Goal: Answer question/provide support: Share knowledge or assist other users

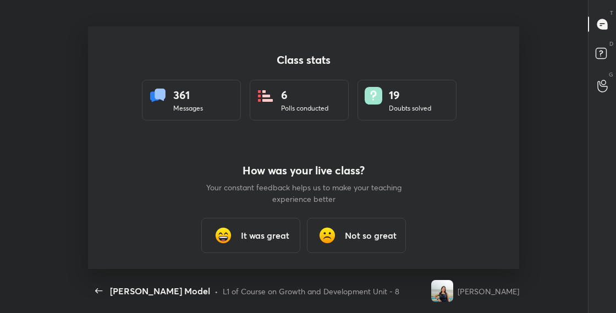
scroll to position [4, 1]
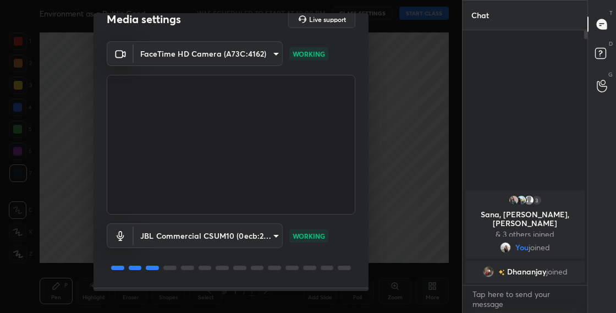
scroll to position [29, 0]
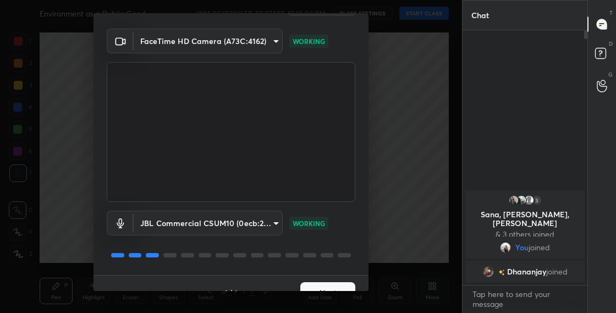
click at [322, 286] on button "Next" at bounding box center [327, 293] width 55 height 22
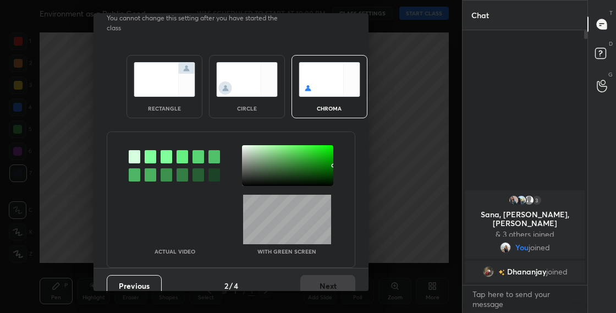
scroll to position [6, 0]
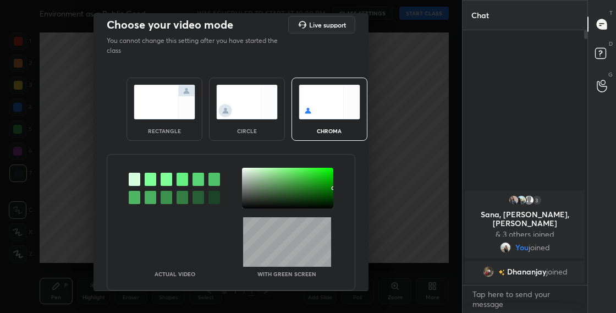
click at [258, 115] on img at bounding box center [247, 102] width 62 height 35
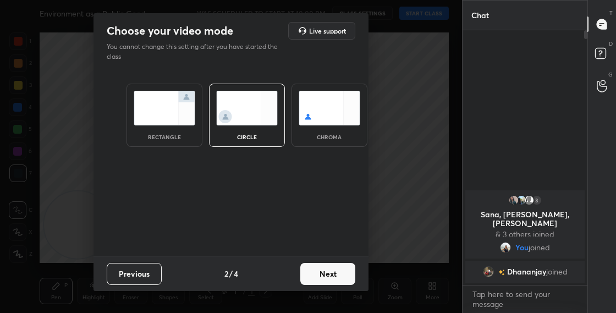
click at [333, 281] on button "Next" at bounding box center [327, 274] width 55 height 22
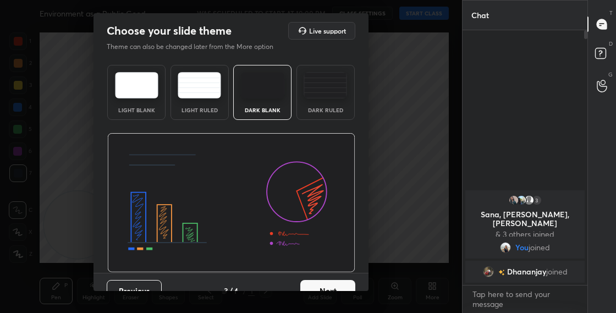
click at [343, 286] on button "Next" at bounding box center [327, 291] width 55 height 22
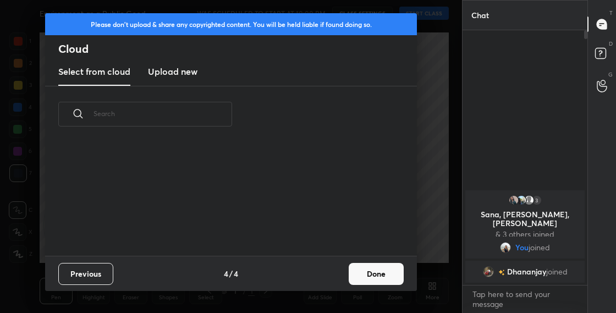
click at [362, 281] on button "Done" at bounding box center [376, 274] width 55 height 22
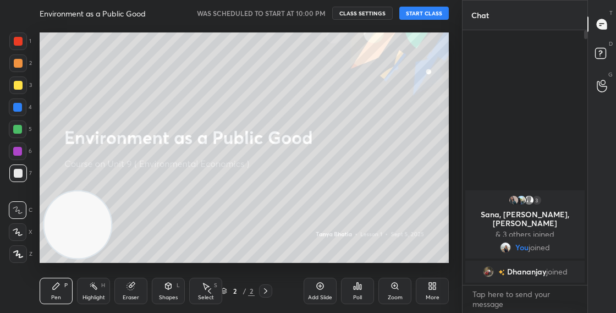
click at [433, 291] on div "More" at bounding box center [432, 291] width 33 height 26
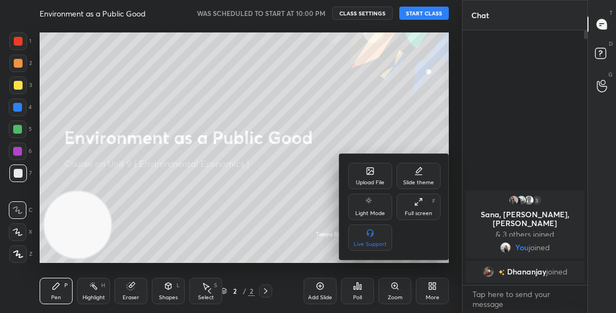
click at [372, 169] on icon at bounding box center [370, 171] width 7 height 7
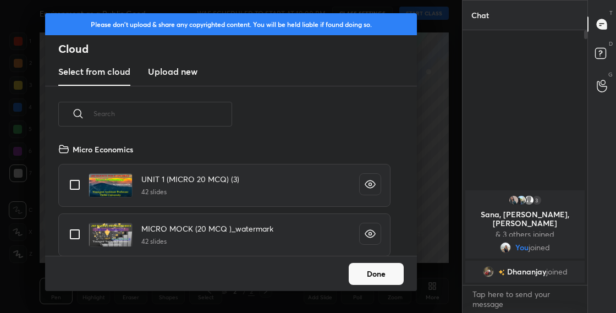
click at [188, 111] on input "text" at bounding box center [162, 113] width 139 height 47
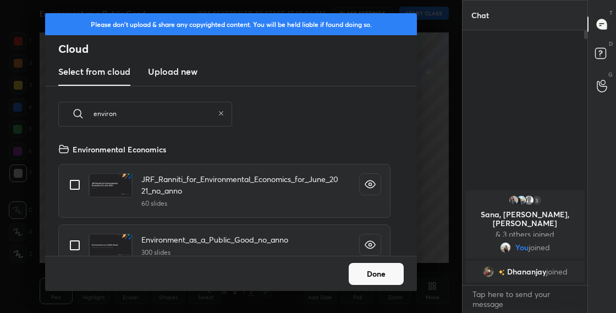
scroll to position [15, 0]
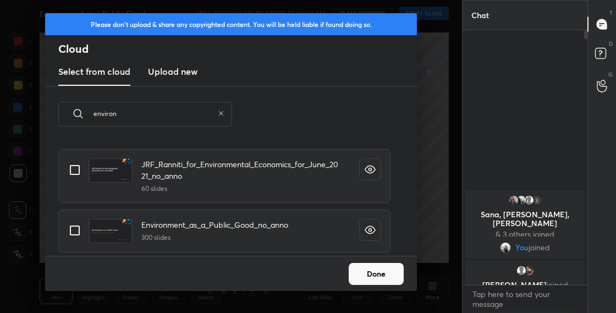
type input "environ"
click at [78, 232] on input "grid" at bounding box center [74, 230] width 23 height 23
checkbox input "true"
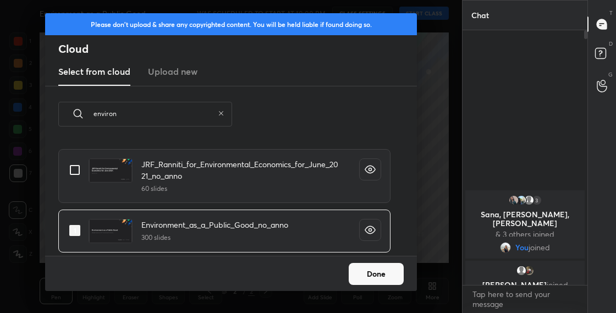
click at [375, 271] on button "Done" at bounding box center [376, 274] width 55 height 22
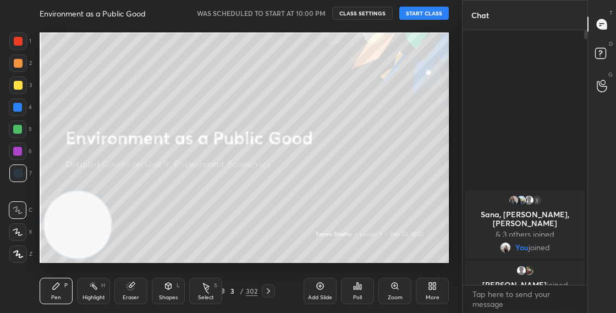
drag, startPoint x: 100, startPoint y: 219, endPoint x: 110, endPoint y: 218, distance: 10.5
click at [111, 191] on video at bounding box center [77, 224] width 67 height 67
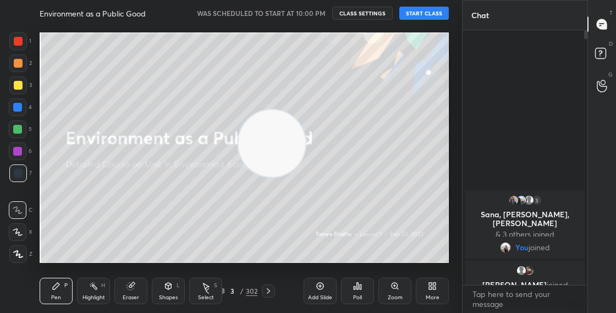
click at [305, 110] on video at bounding box center [271, 143] width 67 height 67
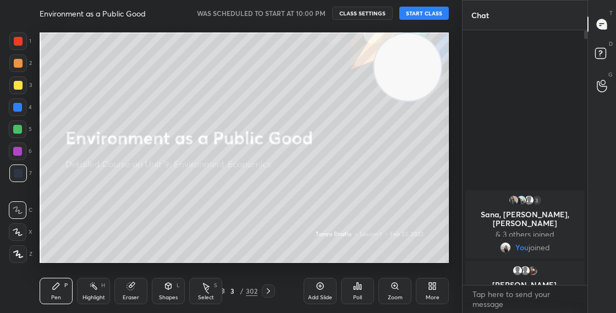
click at [225, 290] on div "3 / 302" at bounding box center [237, 291] width 39 height 10
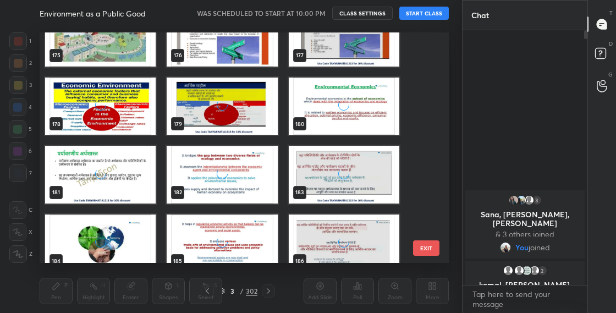
scroll to position [4016, 0]
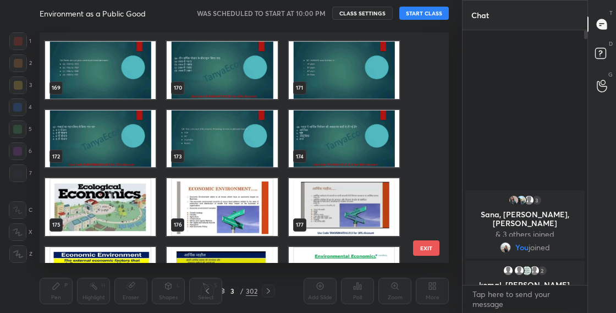
click at [113, 221] on img "grid" at bounding box center [100, 207] width 111 height 58
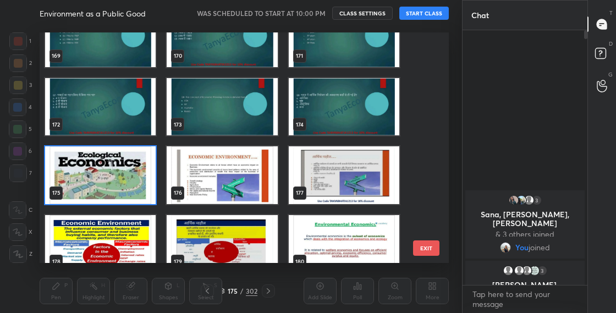
scroll to position [3883, 0]
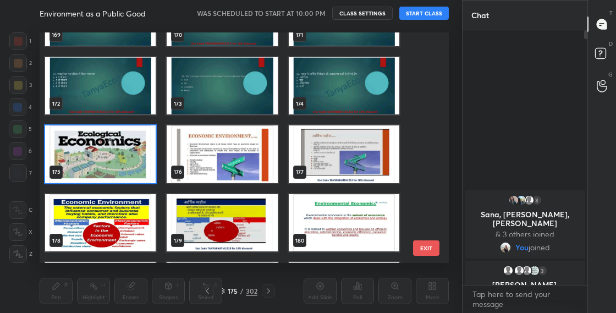
click at [134, 160] on img "grid" at bounding box center [100, 154] width 111 height 58
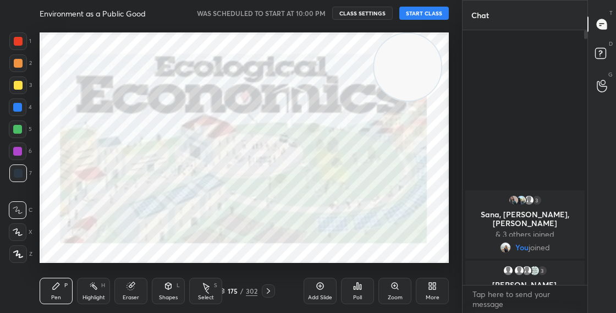
click at [134, 159] on img "grid" at bounding box center [100, 154] width 111 height 58
click at [418, 16] on button "START CLASS" at bounding box center [423, 13] width 49 height 13
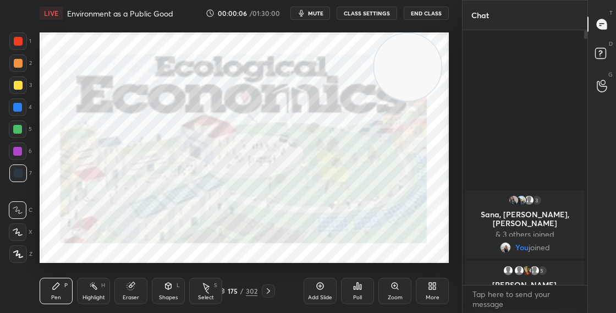
click at [429, 60] on video at bounding box center [407, 67] width 67 height 67
click at [425, 285] on div "More" at bounding box center [432, 291] width 33 height 26
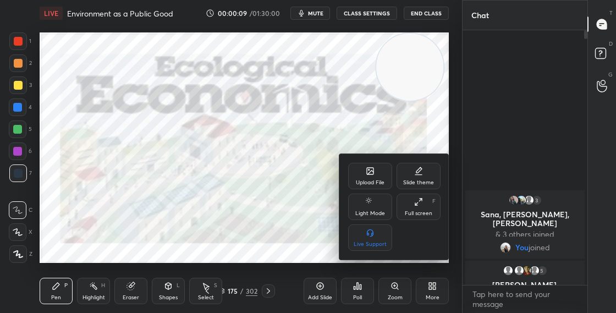
click at [366, 184] on div "Upload File" at bounding box center [370, 182] width 29 height 5
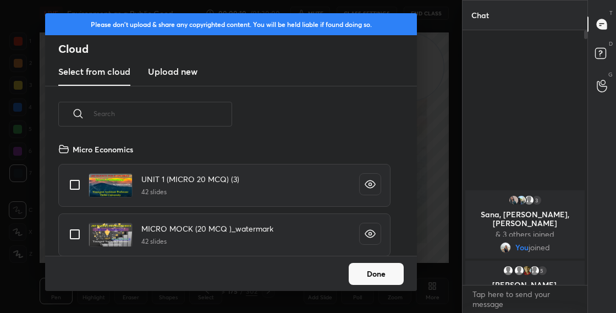
scroll to position [113, 353]
click at [383, 273] on button "Done" at bounding box center [376, 274] width 55 height 22
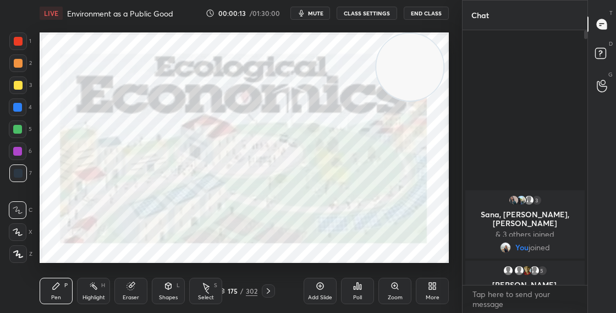
click at [370, 12] on button "CLASS SETTINGS" at bounding box center [367, 13] width 60 height 13
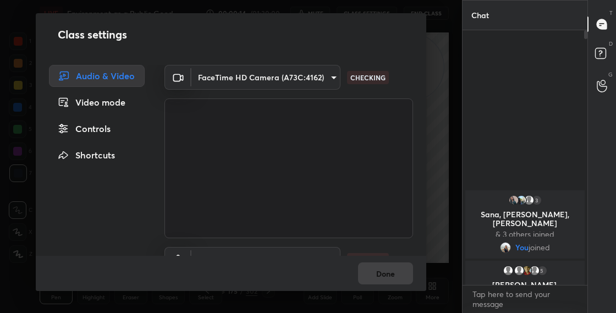
click at [426, 239] on div "Audio & Video Video mode Controls Shortcuts FaceTime HD Camera (A73C:4162) 763b…" at bounding box center [231, 160] width 390 height 191
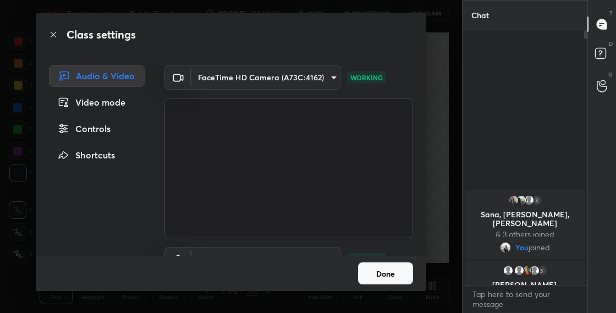
drag, startPoint x: 422, startPoint y: 216, endPoint x: 423, endPoint y: 241, distance: 24.8
click at [422, 237] on div "FaceTime HD Camera (A73C:4162) 763bdeecb9074148bfabc844cfce72df46eab1c3195f541a…" at bounding box center [288, 160] width 275 height 191
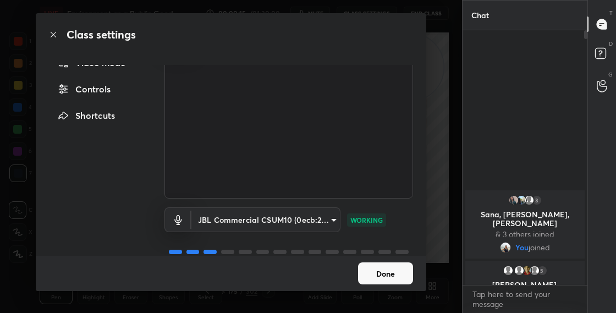
scroll to position [59, 0]
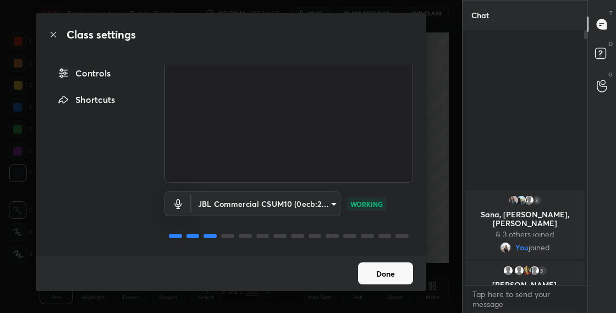
click at [393, 277] on button "Done" at bounding box center [385, 273] width 55 height 22
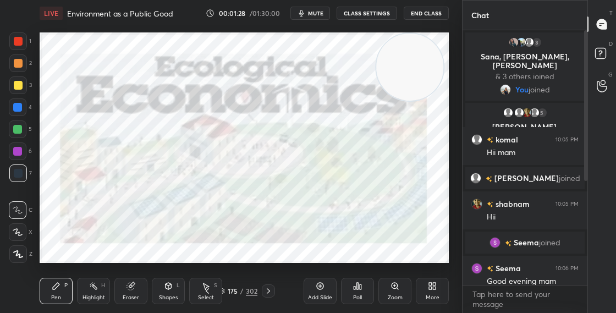
click at [582, 212] on div "Chat 3 [PERSON_NAME], [PERSON_NAME], [PERSON_NAME] & 3 others joined You joined…" at bounding box center [539, 156] width 154 height 313
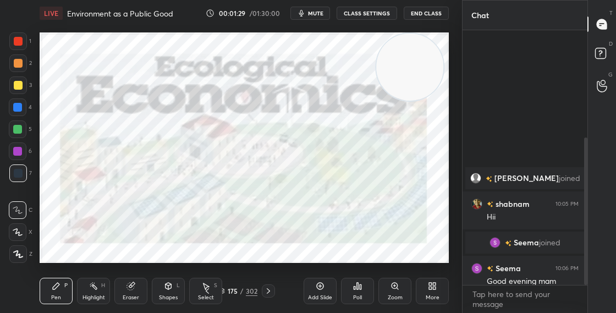
scroll to position [185, 0]
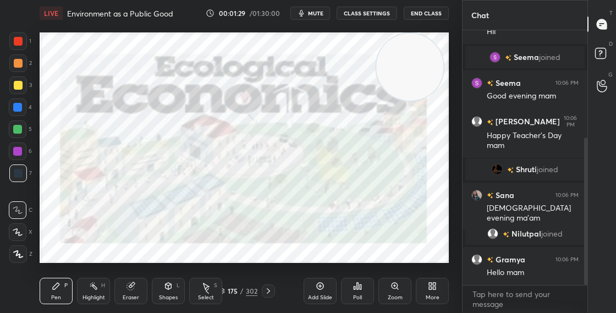
drag, startPoint x: 587, startPoint y: 176, endPoint x: 584, endPoint y: 212, distance: 35.8
click at [584, 211] on div at bounding box center [585, 210] width 3 height 147
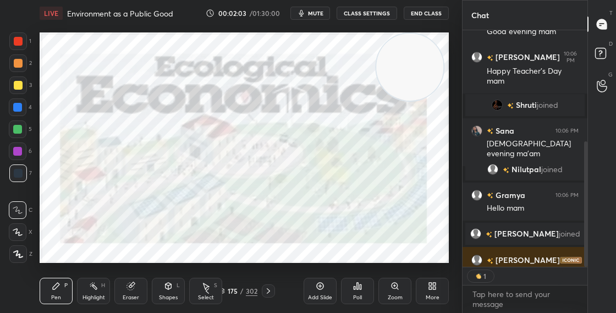
scroll to position [4, 4]
drag, startPoint x: 585, startPoint y: 235, endPoint x: 584, endPoint y: 275, distance: 40.2
click at [583, 268] on div "[PERSON_NAME] joined Seema 10:06 PM Good evening mam [PERSON_NAME] 10:06 PM Hap…" at bounding box center [524, 171] width 125 height 283
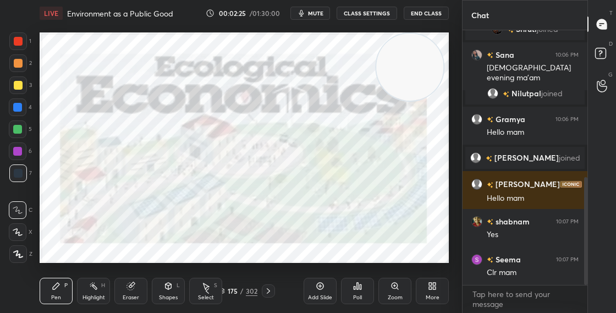
scroll to position [385, 0]
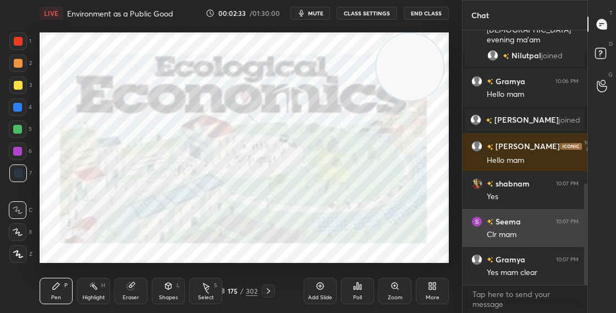
click at [509, 221] on h6 "Seema" at bounding box center [506, 222] width 27 height 12
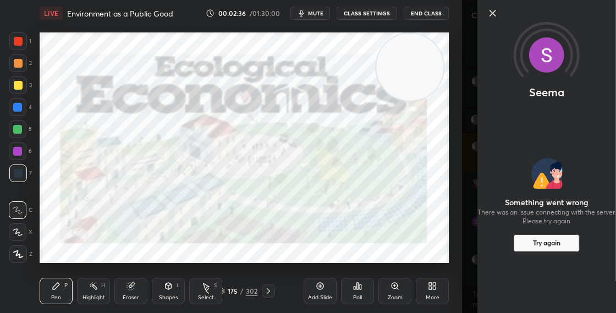
click at [521, 246] on button "Try again" at bounding box center [547, 243] width 66 height 18
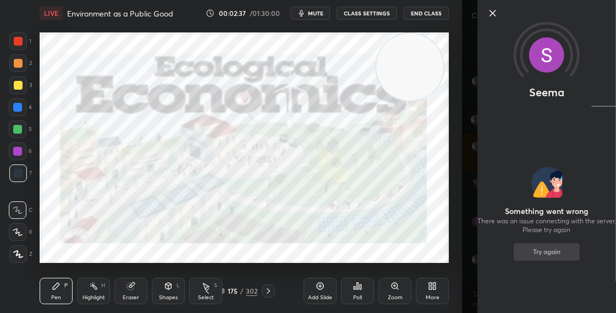
click at [494, 10] on icon at bounding box center [492, 13] width 13 height 13
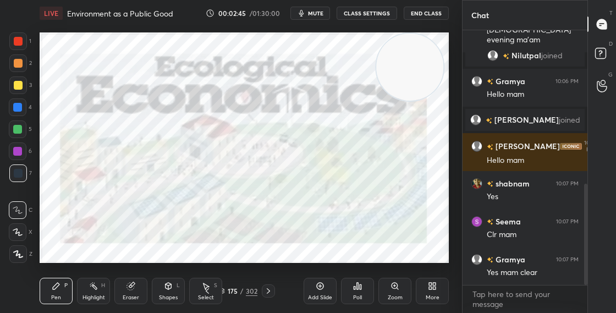
drag, startPoint x: 583, startPoint y: 246, endPoint x: 585, endPoint y: 265, distance: 19.4
click at [585, 264] on div at bounding box center [584, 157] width 7 height 255
click at [223, 292] on icon at bounding box center [221, 291] width 7 height 7
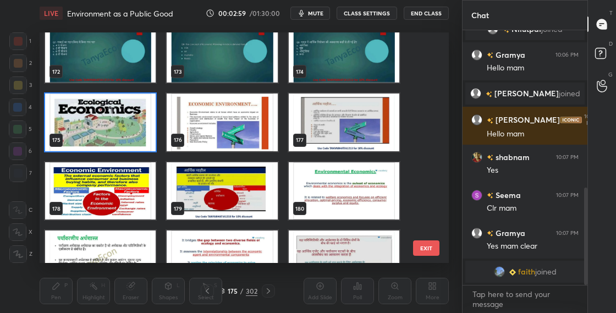
scroll to position [3936, 0]
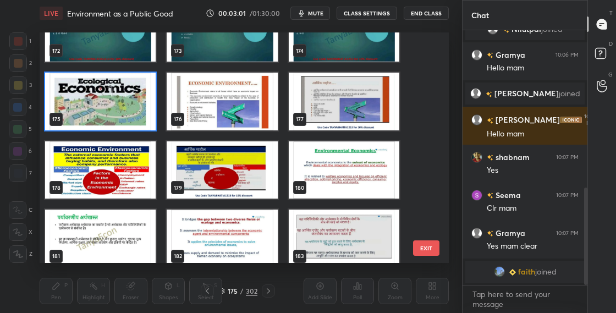
click at [130, 128] on img "grid" at bounding box center [100, 102] width 111 height 58
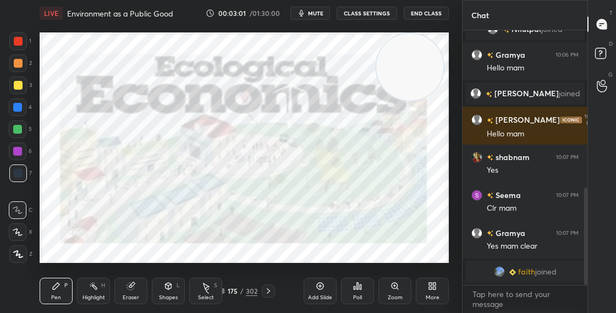
click at [130, 128] on img "grid" at bounding box center [100, 102] width 111 height 58
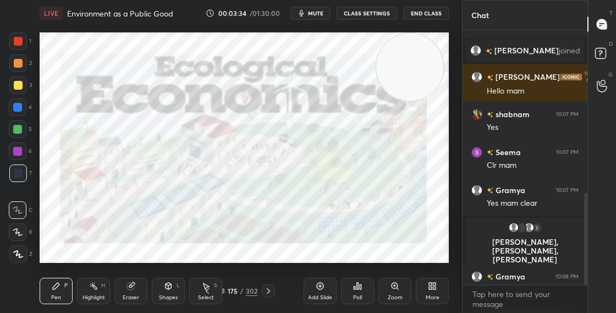
scroll to position [451, 0]
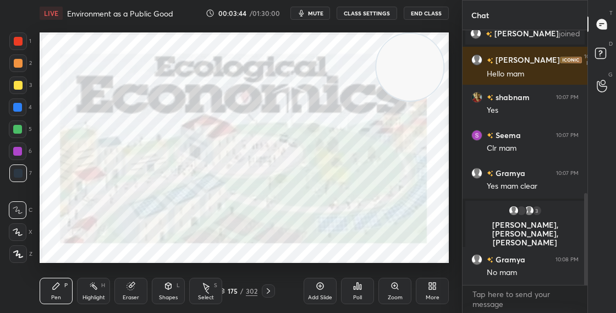
click at [223, 291] on icon at bounding box center [221, 292] width 5 height 2
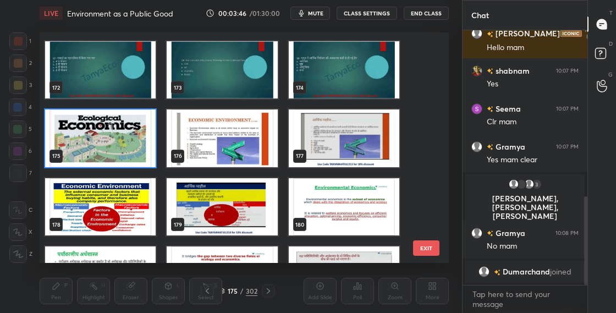
scroll to position [3931, 0]
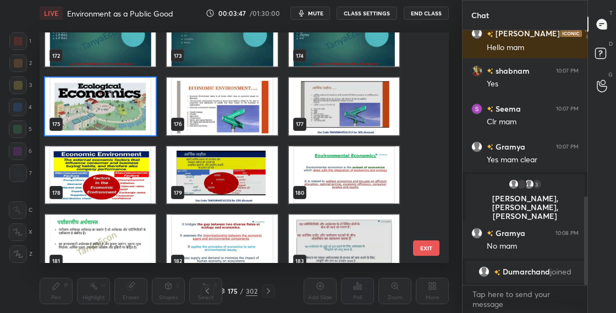
click at [240, 110] on img "grid" at bounding box center [222, 107] width 111 height 58
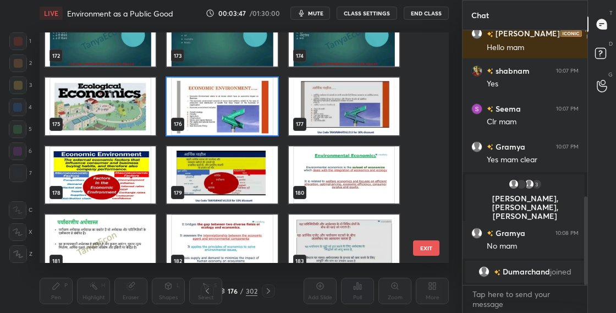
click at [240, 110] on img "grid" at bounding box center [222, 107] width 111 height 58
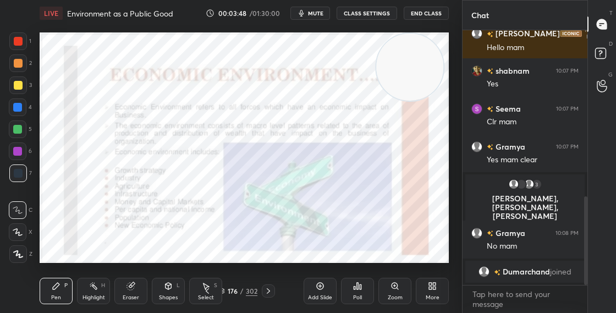
click at [241, 109] on img "grid" at bounding box center [222, 107] width 111 height 58
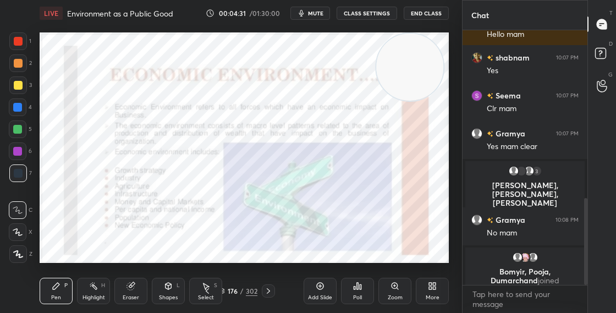
scroll to position [503, 0]
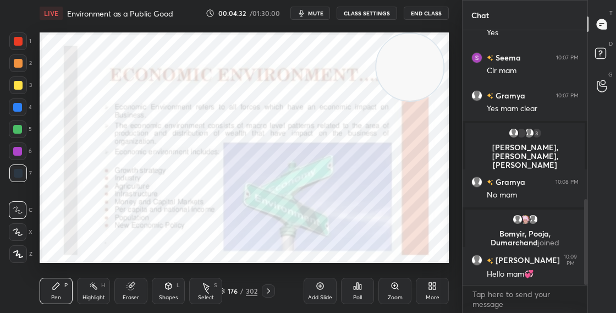
click at [225, 292] on div "176 / 302" at bounding box center [237, 291] width 39 height 10
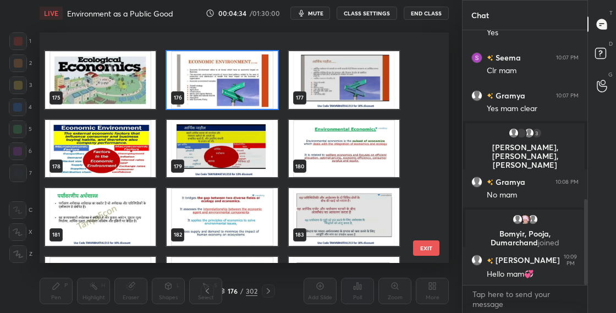
scroll to position [3984, 0]
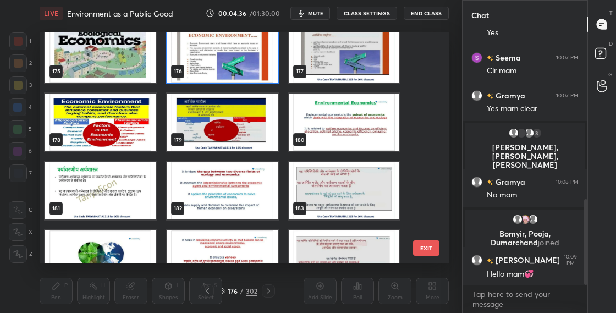
click at [382, 75] on img "grid" at bounding box center [344, 54] width 111 height 58
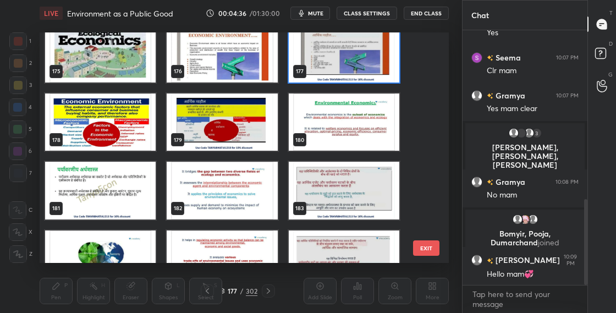
click at [383, 75] on img "grid" at bounding box center [344, 54] width 111 height 58
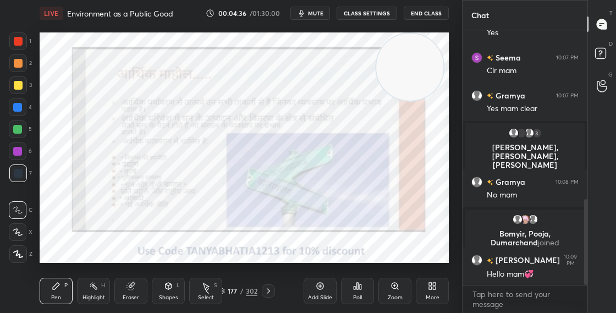
click at [383, 75] on img "grid" at bounding box center [344, 54] width 111 height 58
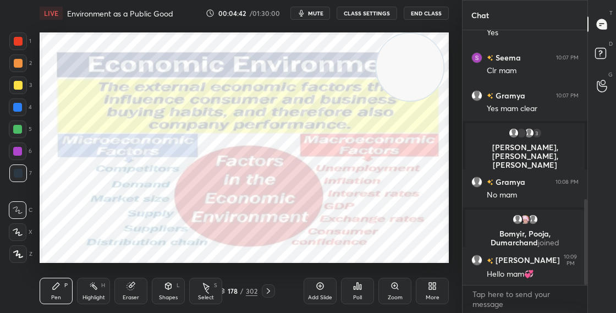
drag, startPoint x: 425, startPoint y: 104, endPoint x: 418, endPoint y: 148, distance: 43.9
click at [418, 101] on video at bounding box center [409, 67] width 67 height 67
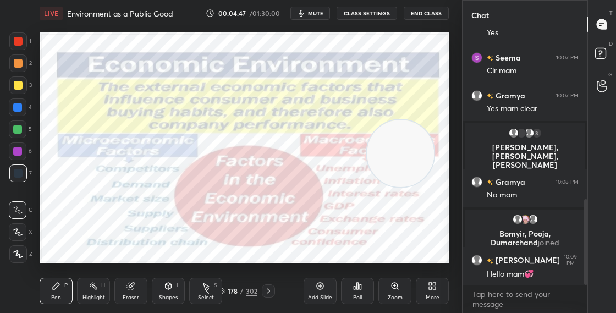
click at [21, 63] on div at bounding box center [18, 63] width 9 height 9
drag, startPoint x: 24, startPoint y: 107, endPoint x: 16, endPoint y: 110, distance: 8.2
click at [24, 107] on div at bounding box center [18, 107] width 18 height 18
click at [25, 43] on div at bounding box center [18, 41] width 18 height 18
drag, startPoint x: 388, startPoint y: 140, endPoint x: 409, endPoint y: 67, distance: 75.5
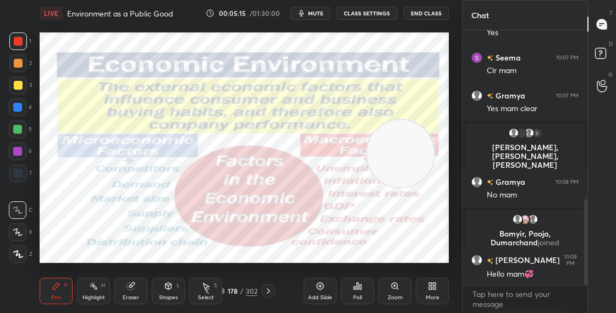
click at [409, 120] on video at bounding box center [400, 153] width 67 height 67
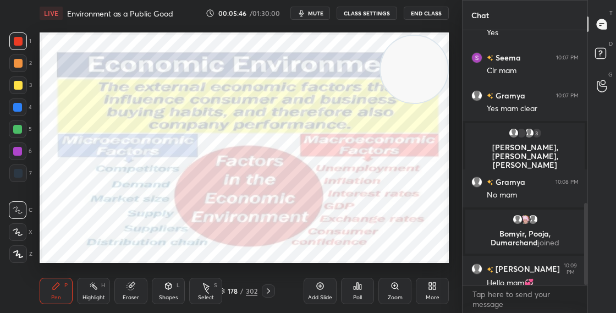
scroll to position [538, 0]
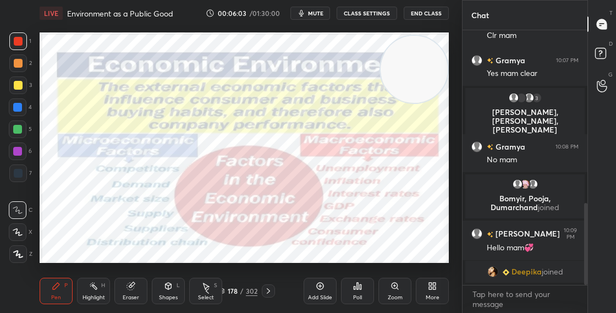
click at [225, 290] on div "178 / 302" at bounding box center [237, 291] width 39 height 10
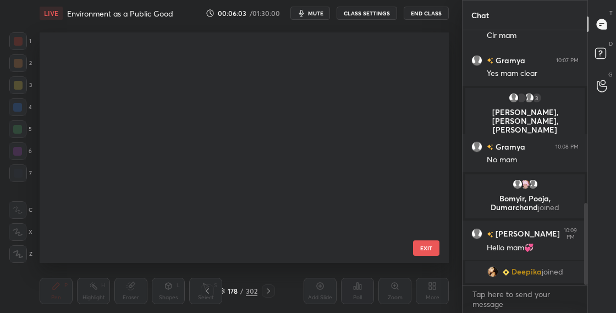
scroll to position [227, 404]
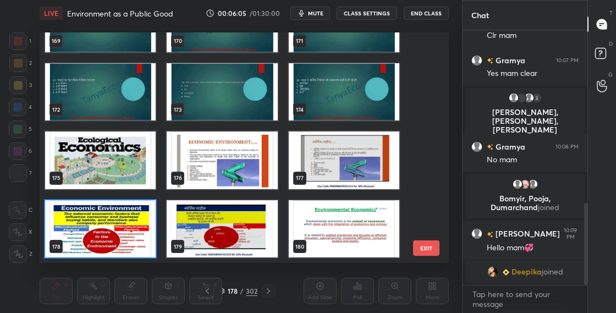
click at [118, 240] on img "grid" at bounding box center [100, 229] width 111 height 58
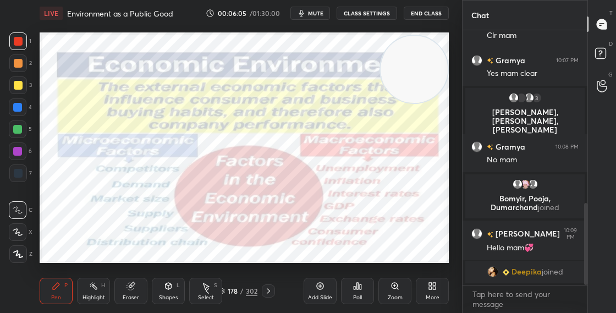
click at [118, 241] on img "grid" at bounding box center [100, 229] width 111 height 58
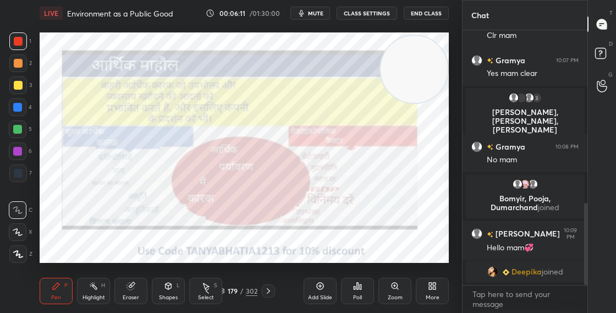
click at [19, 173] on div at bounding box center [18, 173] width 9 height 9
click at [224, 284] on div "179 / 302" at bounding box center [238, 290] width 74 height 13
click at [227, 289] on div "179" at bounding box center [232, 291] width 11 height 7
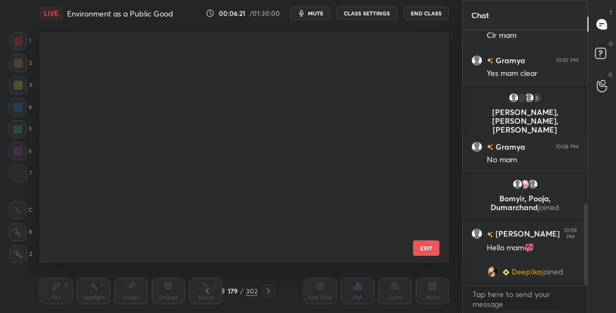
scroll to position [227, 404]
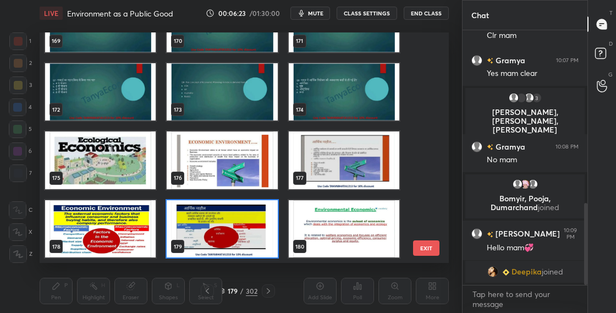
click at [430, 161] on div "169 170 171 172 173 174 175 176 177 178 179 180 181 182 183 EXIT" at bounding box center [244, 147] width 409 height 230
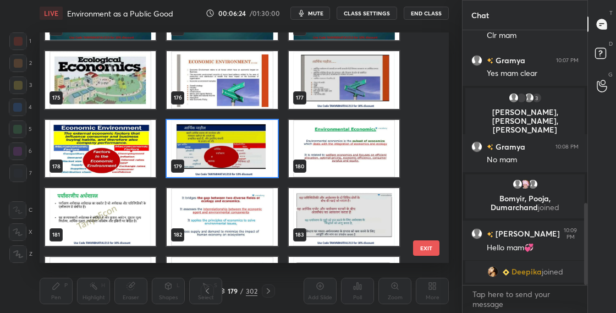
scroll to position [3978, 0]
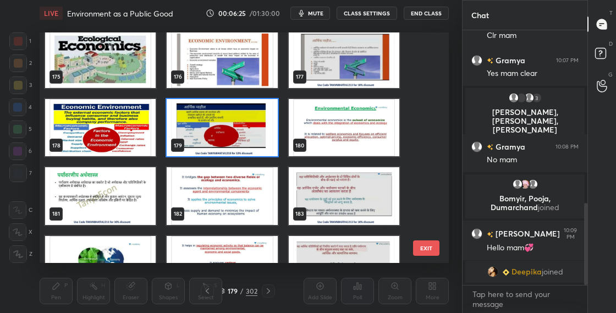
click at [351, 120] on img "grid" at bounding box center [344, 128] width 111 height 58
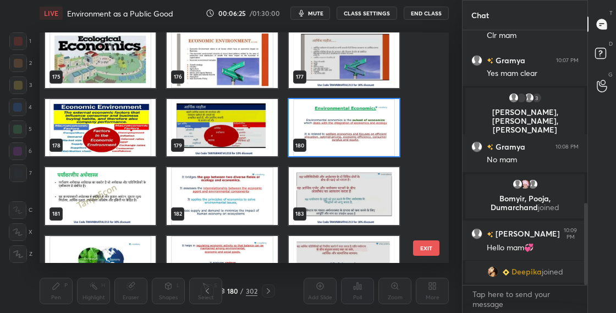
click at [351, 120] on img "grid" at bounding box center [344, 128] width 111 height 58
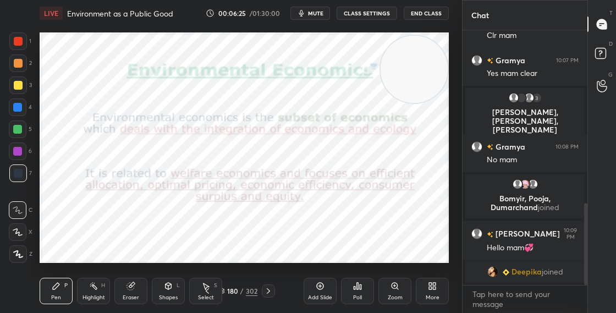
click at [351, 120] on img "grid" at bounding box center [344, 128] width 111 height 58
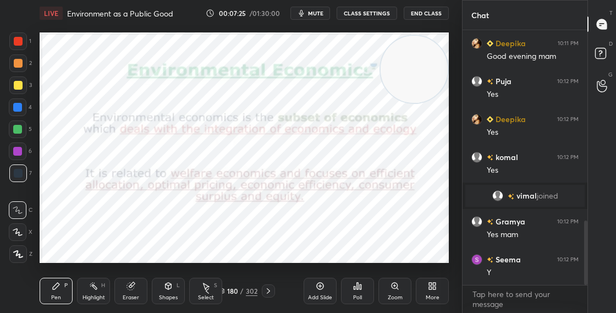
scroll to position [792, 0]
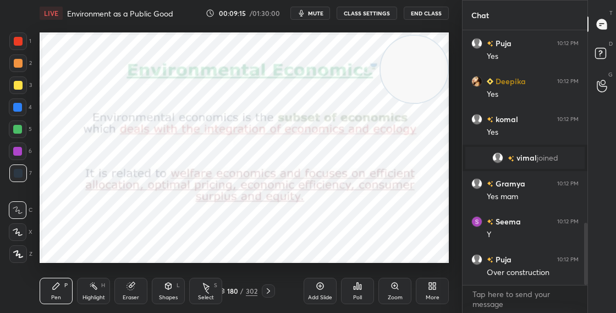
click at [270, 288] on icon at bounding box center [268, 290] width 9 height 9
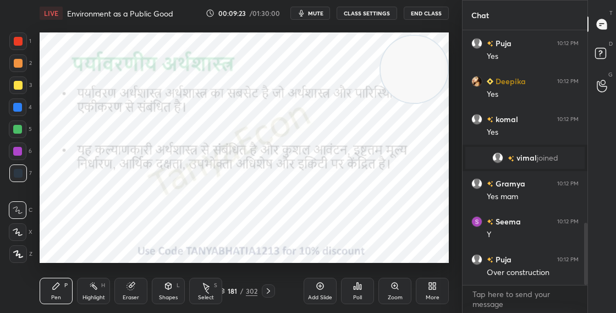
click at [269, 292] on icon at bounding box center [268, 290] width 9 height 9
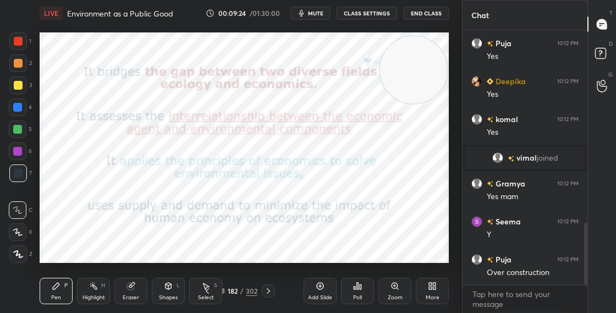
drag, startPoint x: 419, startPoint y: 81, endPoint x: 421, endPoint y: 157, distance: 75.9
click at [421, 103] on video at bounding box center [413, 69] width 67 height 67
click at [170, 283] on icon at bounding box center [168, 286] width 9 height 9
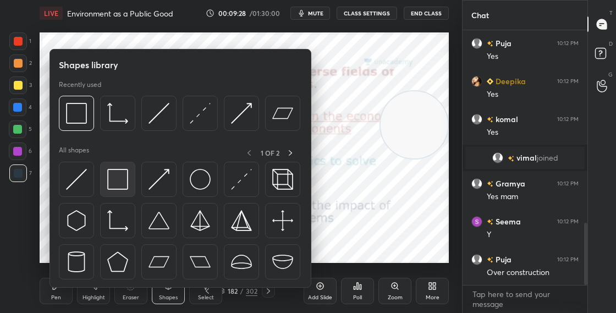
click at [120, 181] on img at bounding box center [117, 179] width 21 height 21
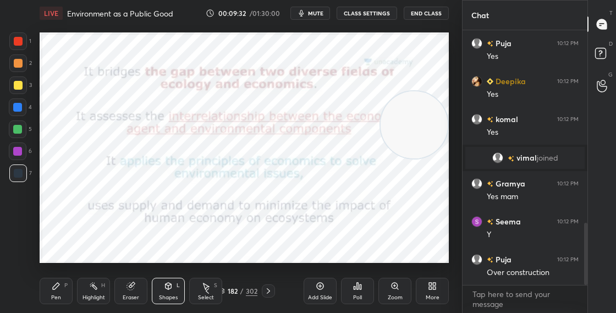
click at [56, 302] on div "Pen P" at bounding box center [56, 291] width 33 height 26
drag, startPoint x: 420, startPoint y: 172, endPoint x: 425, endPoint y: 42, distance: 129.8
click at [425, 39] on video at bounding box center [414, 67] width 67 height 67
click at [228, 290] on div "182" at bounding box center [232, 291] width 11 height 7
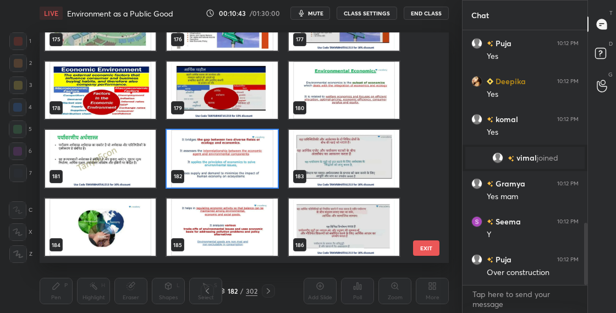
scroll to position [4026, 0]
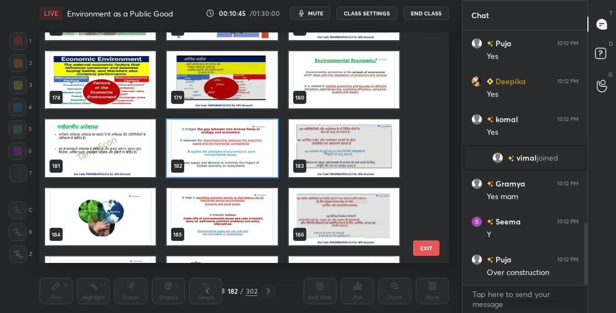
click at [330, 158] on img "grid" at bounding box center [344, 148] width 111 height 58
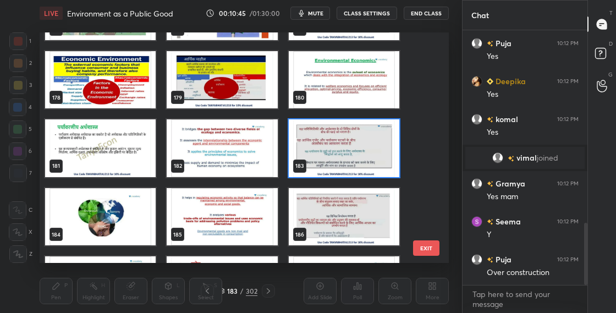
click at [330, 158] on img "grid" at bounding box center [344, 148] width 111 height 58
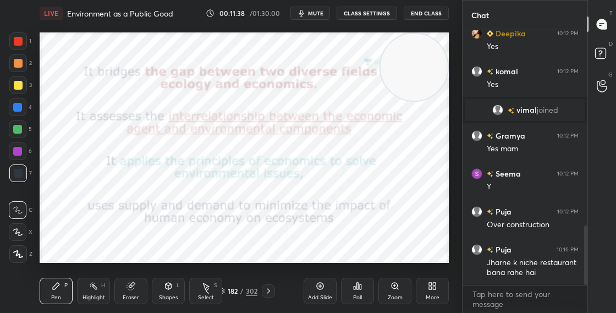
scroll to position [878, 0]
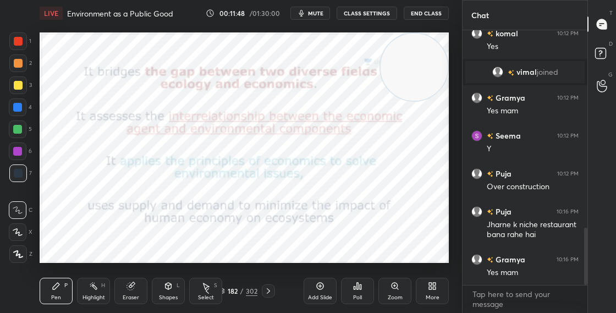
click at [227, 291] on div "182" at bounding box center [232, 291] width 11 height 7
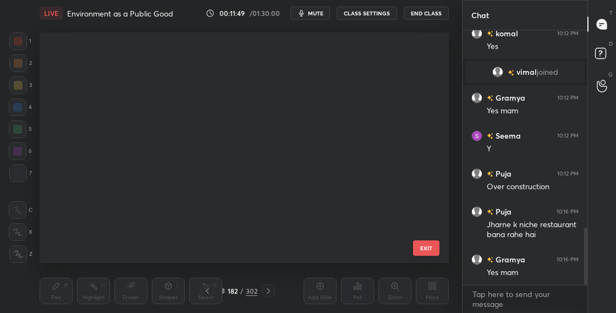
scroll to position [227, 404]
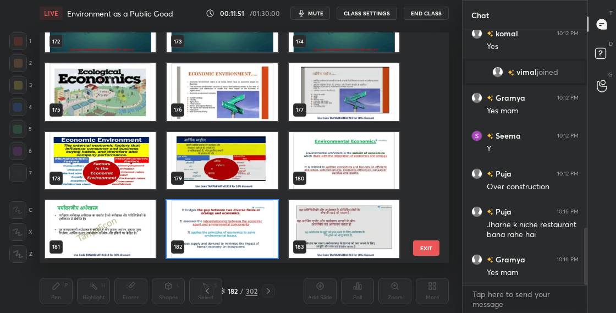
click at [262, 216] on img "grid" at bounding box center [222, 229] width 111 height 58
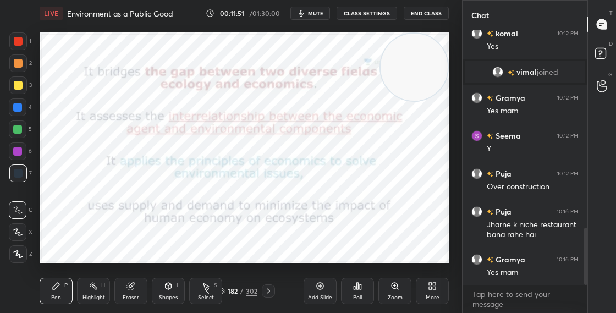
click at [262, 216] on img "grid" at bounding box center [222, 229] width 111 height 58
click at [235, 297] on div "182 / 302" at bounding box center [238, 290] width 74 height 13
click at [227, 291] on div "182 / 302" at bounding box center [237, 291] width 39 height 10
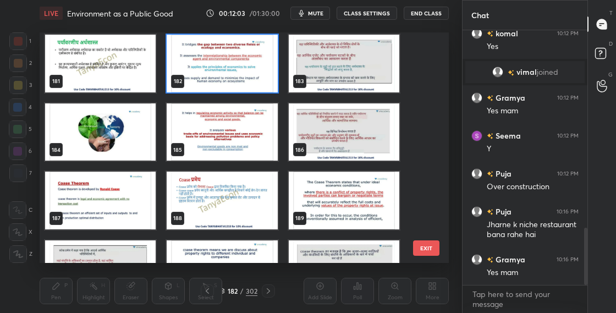
scroll to position [4116, 0]
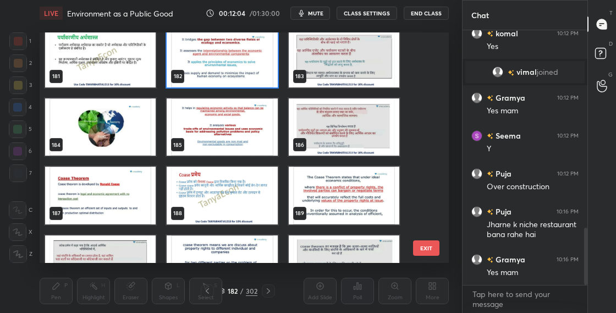
click at [244, 79] on img "grid" at bounding box center [222, 59] width 111 height 58
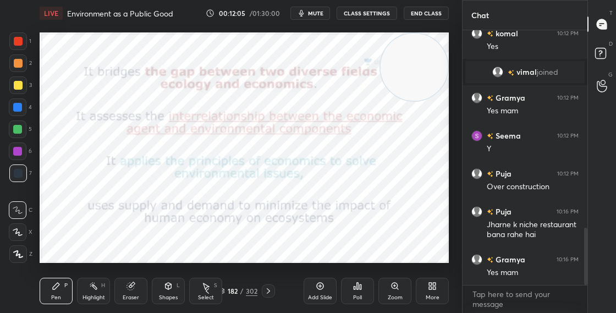
click at [244, 79] on img "grid" at bounding box center [222, 59] width 111 height 58
click at [225, 289] on div "182 / 302" at bounding box center [237, 291] width 39 height 10
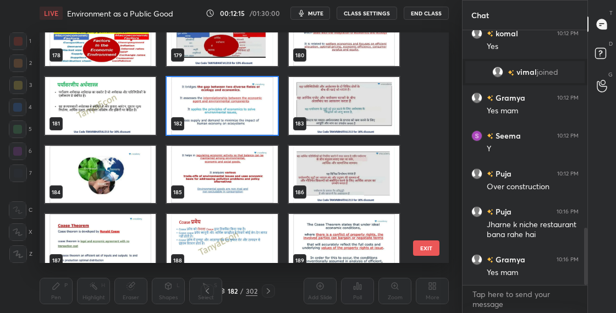
scroll to position [4058, 0]
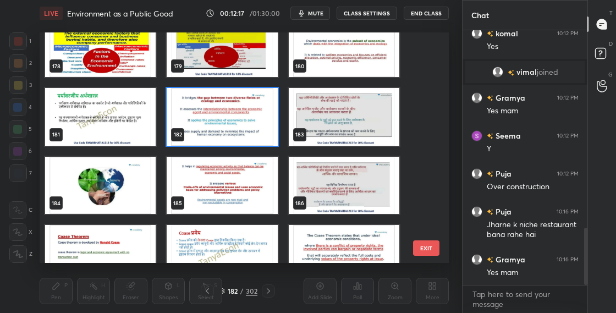
click at [126, 202] on img "grid" at bounding box center [100, 186] width 111 height 58
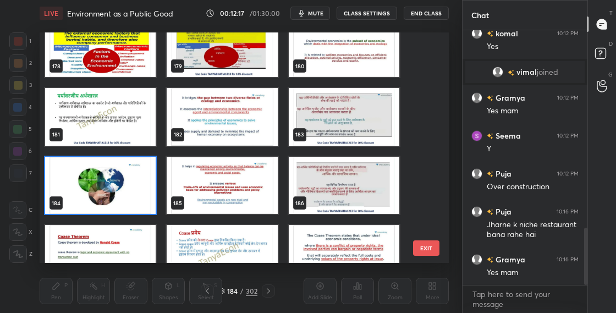
click at [126, 202] on img "grid" at bounding box center [100, 186] width 111 height 58
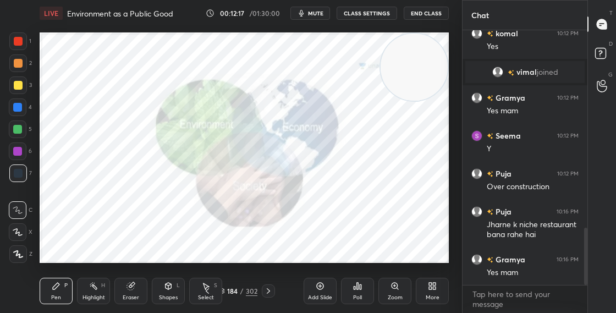
click at [127, 202] on img "grid" at bounding box center [100, 186] width 111 height 58
click at [225, 290] on div "184 / 302" at bounding box center [237, 291] width 39 height 10
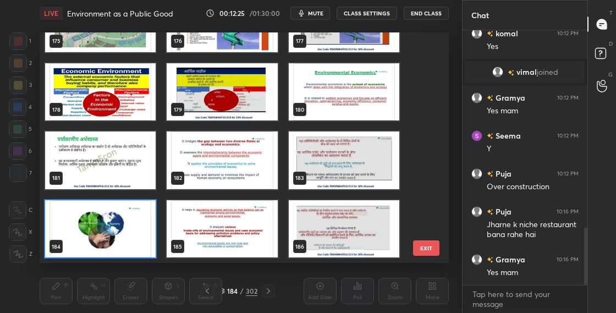
scroll to position [227, 404]
click at [142, 244] on img "grid" at bounding box center [100, 229] width 111 height 58
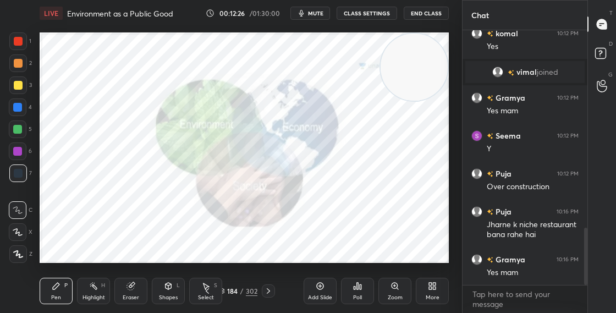
click at [143, 244] on img "grid" at bounding box center [100, 229] width 111 height 58
click at [229, 289] on div "184" at bounding box center [232, 291] width 11 height 7
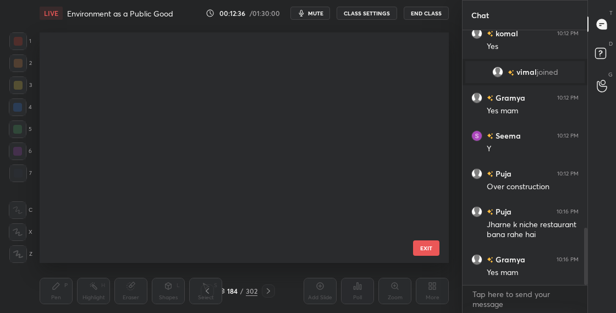
scroll to position [4014, 0]
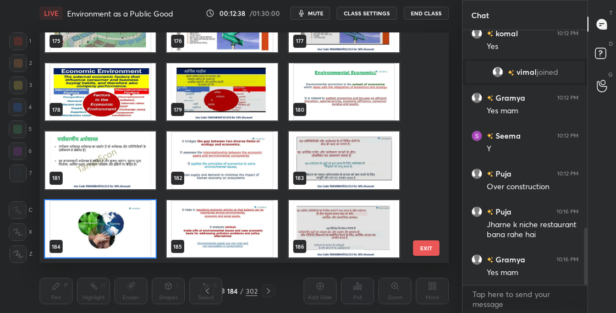
click at [146, 238] on img "grid" at bounding box center [100, 229] width 111 height 58
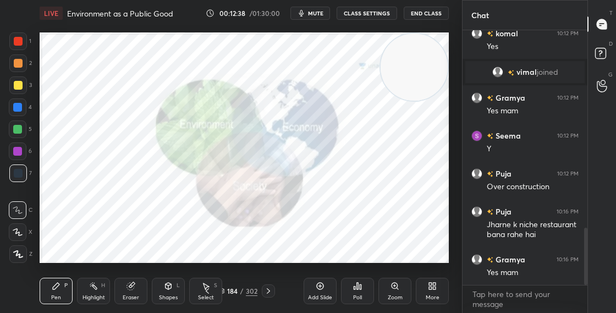
click at [147, 238] on img "grid" at bounding box center [100, 229] width 111 height 58
click at [224, 294] on icon at bounding box center [221, 291] width 7 height 7
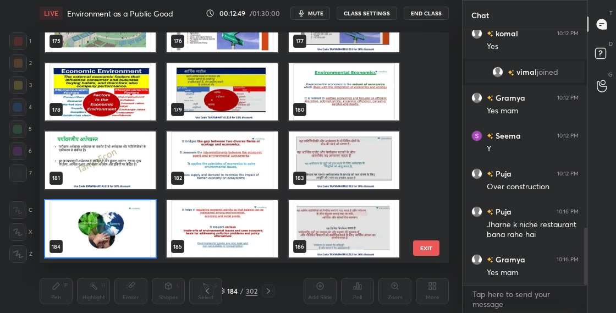
scroll to position [904, 0]
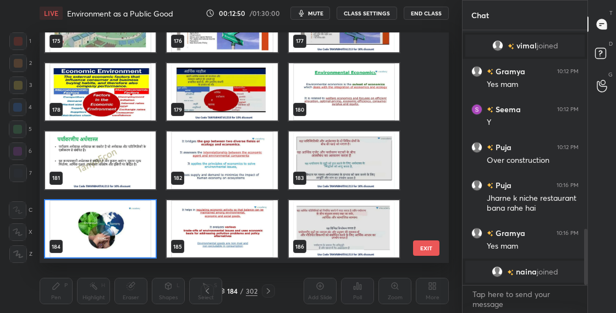
click at [139, 246] on img "grid" at bounding box center [100, 229] width 111 height 58
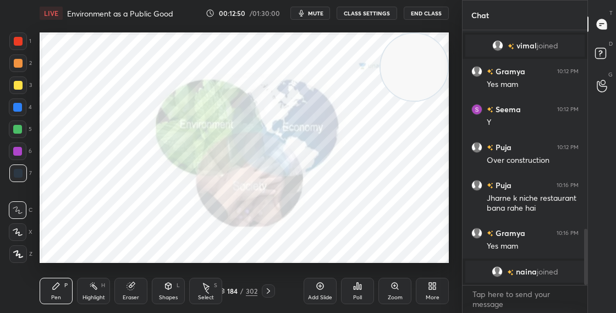
click at [139, 247] on img "grid" at bounding box center [100, 229] width 111 height 58
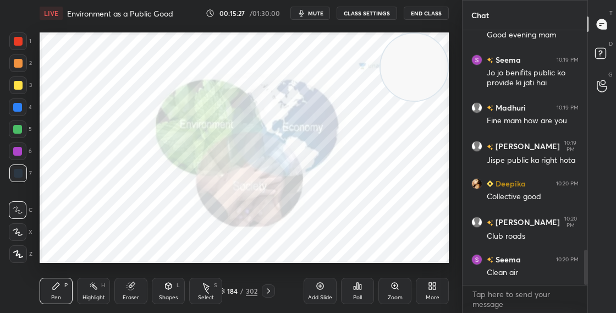
scroll to position [1625, 0]
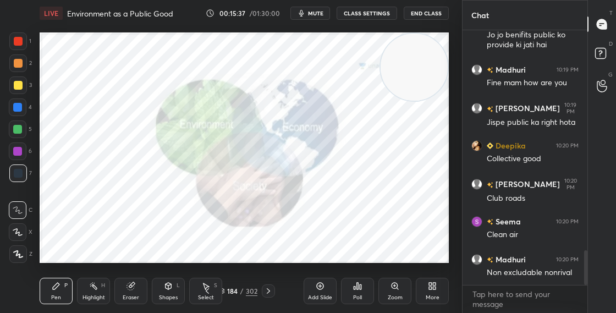
click at [225, 293] on div "184 / 302" at bounding box center [237, 291] width 39 height 10
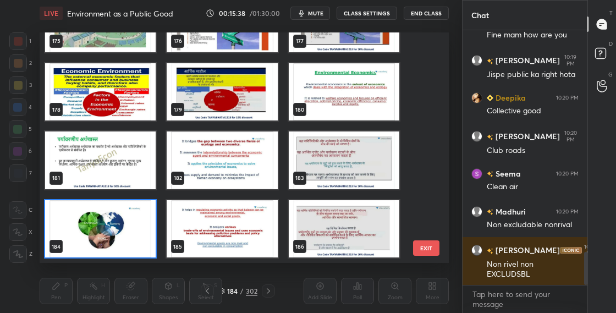
scroll to position [1721, 0]
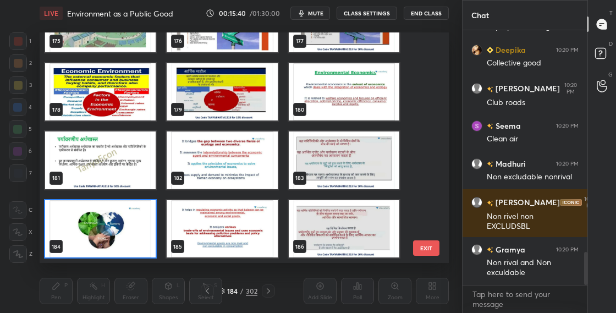
click at [253, 238] on img "grid" at bounding box center [222, 229] width 111 height 58
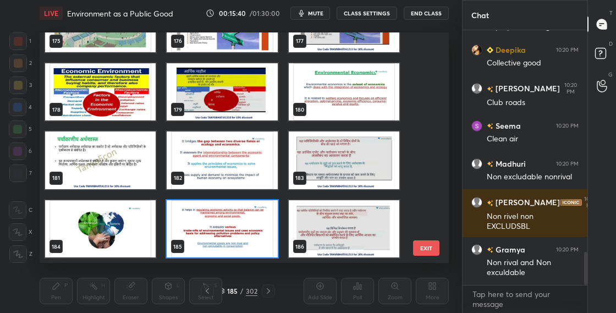
click at [253, 238] on img "grid" at bounding box center [222, 229] width 111 height 58
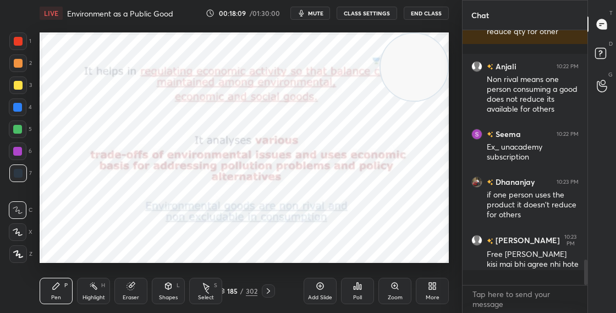
scroll to position [251, 122]
click at [175, 292] on div "Shapes L" at bounding box center [168, 291] width 33 height 26
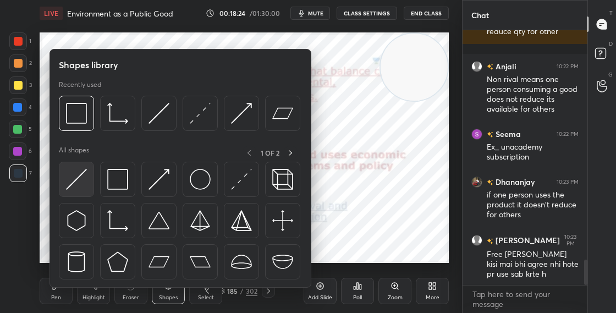
click at [84, 186] on img at bounding box center [76, 179] width 21 height 21
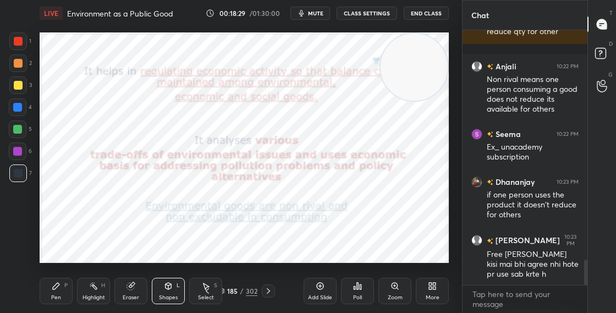
click at [51, 292] on div "Pen P" at bounding box center [56, 291] width 33 height 26
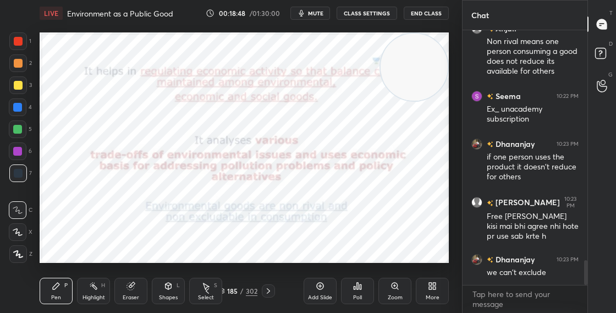
click at [227, 295] on div "185 / 302" at bounding box center [237, 291] width 39 height 10
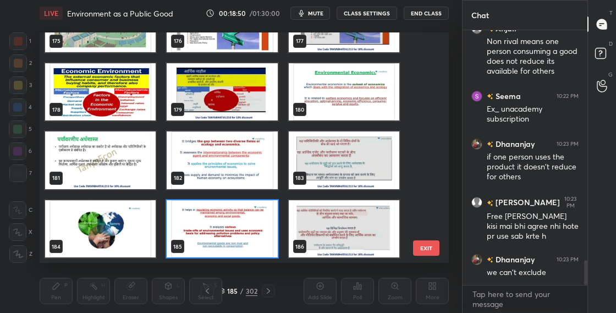
scroll to position [2422, 0]
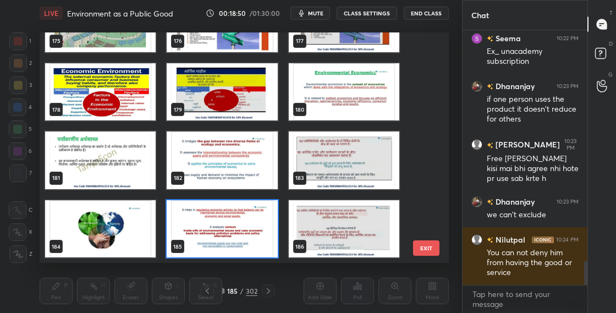
click at [243, 241] on img "grid" at bounding box center [222, 229] width 111 height 58
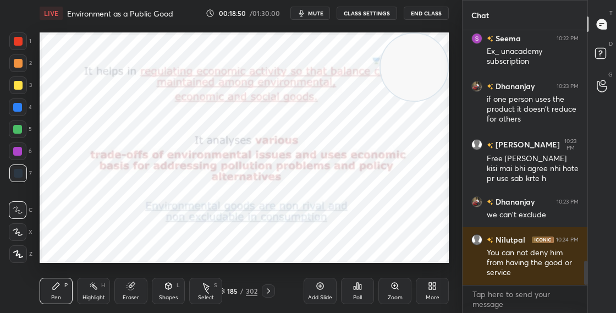
click at [243, 241] on img "grid" at bounding box center [222, 229] width 111 height 58
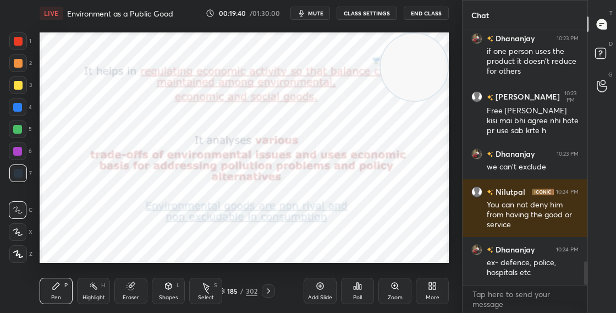
click at [229, 289] on div "185" at bounding box center [232, 291] width 11 height 7
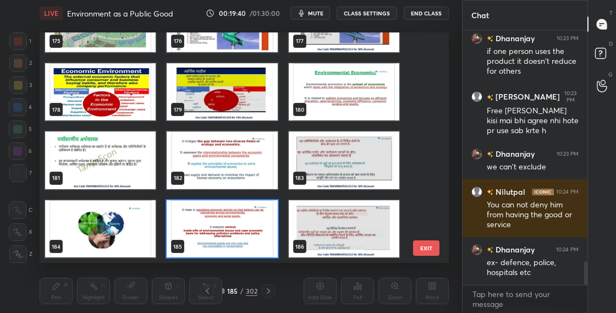
scroll to position [227, 404]
click at [274, 221] on img "grid" at bounding box center [222, 229] width 111 height 58
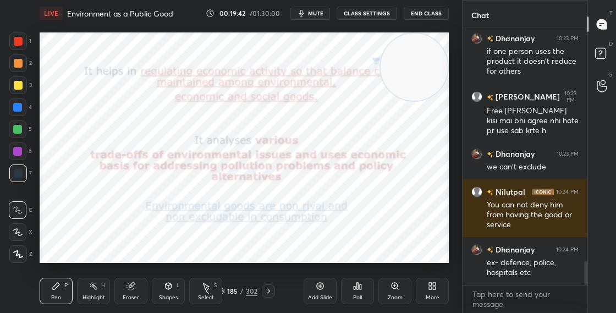
click at [274, 221] on img "grid" at bounding box center [222, 229] width 111 height 58
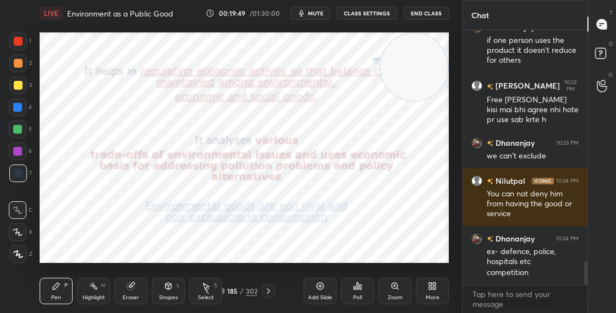
click at [225, 290] on div "185 / 302" at bounding box center [237, 291] width 39 height 10
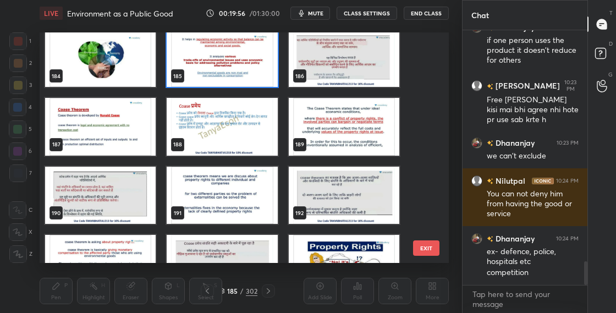
scroll to position [2519, 0]
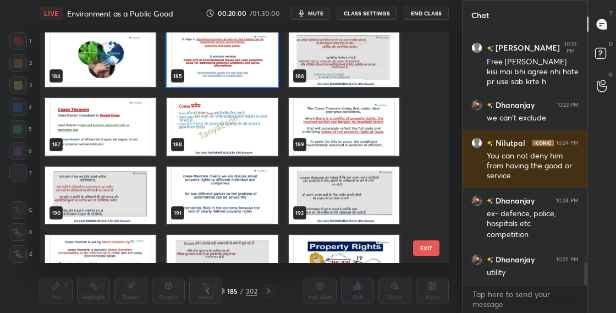
click at [250, 58] on img "grid" at bounding box center [222, 59] width 111 height 58
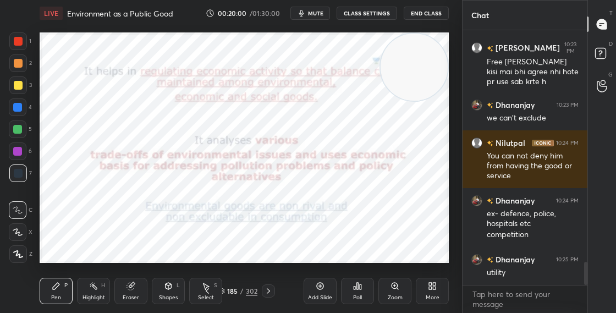
scroll to position [0, 0]
click at [227, 289] on div "185" at bounding box center [232, 291] width 11 height 7
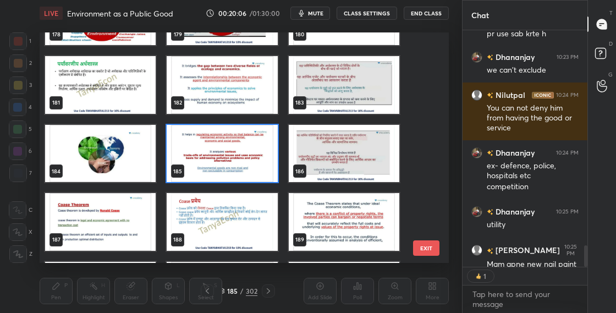
scroll to position [4126, 0]
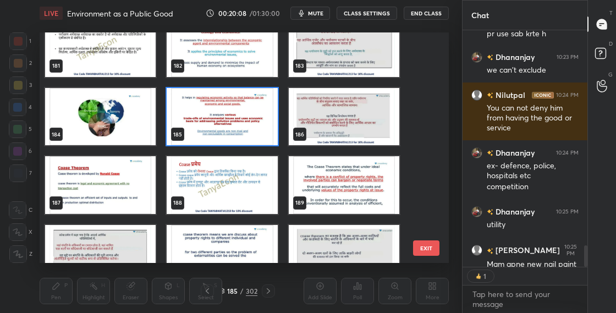
click at [217, 134] on img "grid" at bounding box center [222, 117] width 111 height 58
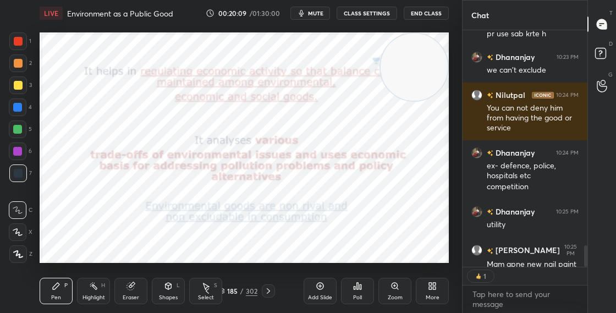
click at [216, 139] on img "grid" at bounding box center [222, 117] width 111 height 58
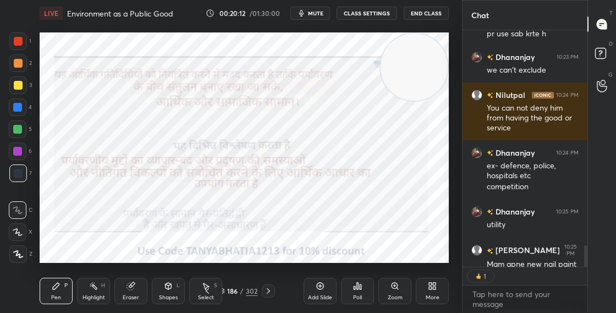
drag, startPoint x: 587, startPoint y: 261, endPoint x: 589, endPoint y: 278, distance: 17.2
click at [586, 273] on div "Chat Dhananjay 10:23 PM if one person uses the product it doesn't reduce for ot…" at bounding box center [539, 156] width 154 height 313
drag, startPoint x: 585, startPoint y: 259, endPoint x: 586, endPoint y: 268, distance: 9.4
click at [583, 267] on div "[PERSON_NAME] 10:23 PM if one person uses the product it doesn't reduce for oth…" at bounding box center [524, 171] width 125 height 283
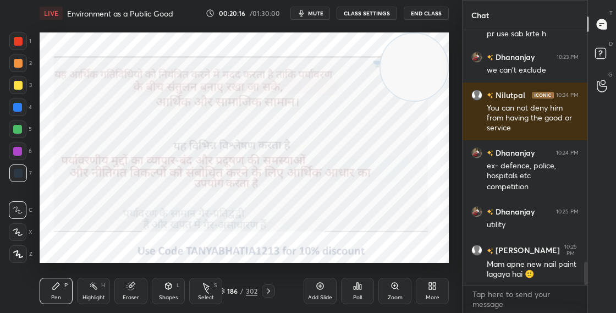
click at [224, 292] on div "186 / 302" at bounding box center [237, 291] width 39 height 10
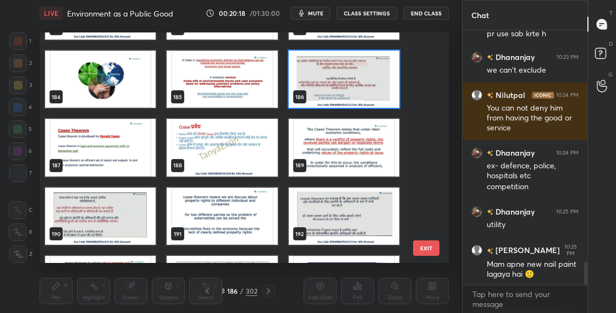
scroll to position [4174, 0]
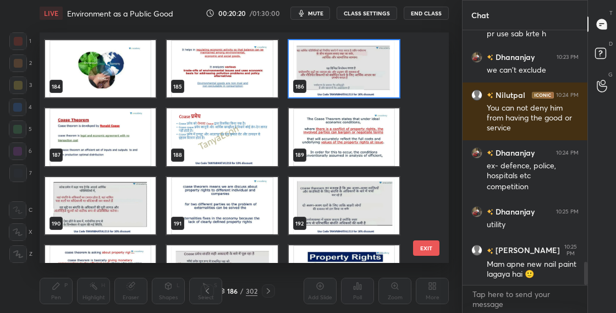
click at [139, 156] on img "grid" at bounding box center [100, 137] width 111 height 58
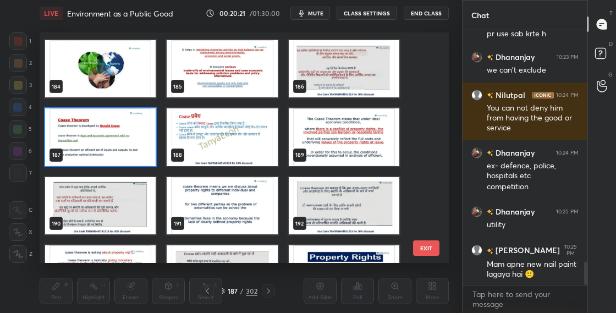
click at [139, 156] on img "grid" at bounding box center [100, 137] width 111 height 58
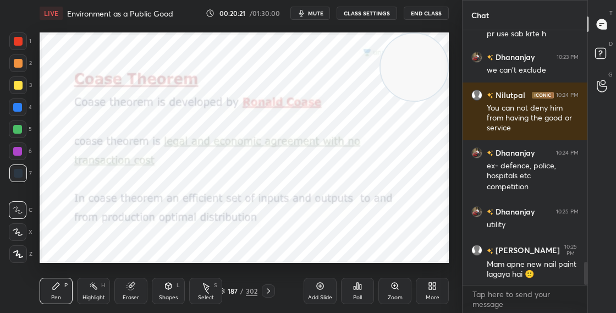
click at [139, 156] on img "grid" at bounding box center [100, 137] width 111 height 58
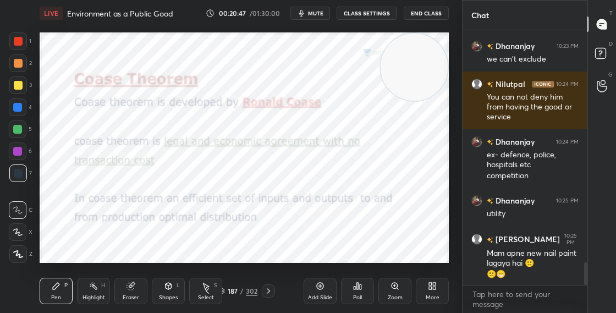
scroll to position [2604, 0]
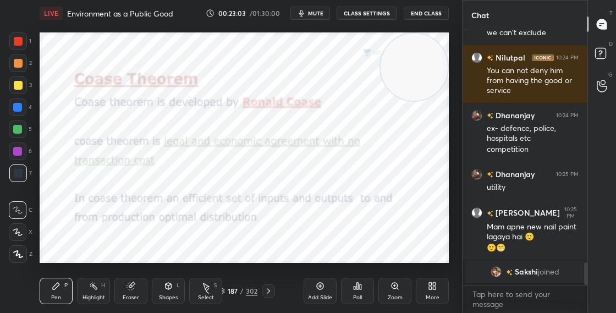
click at [159, 286] on div "Shapes L" at bounding box center [168, 291] width 33 height 26
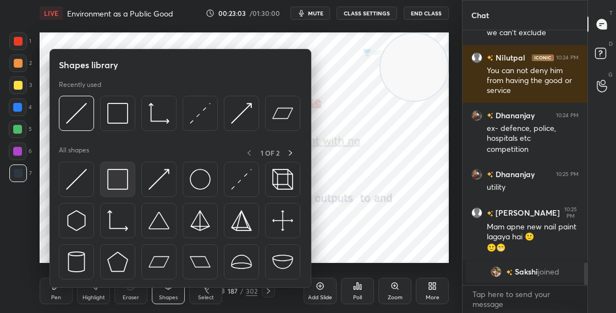
click at [115, 185] on img at bounding box center [117, 179] width 21 height 21
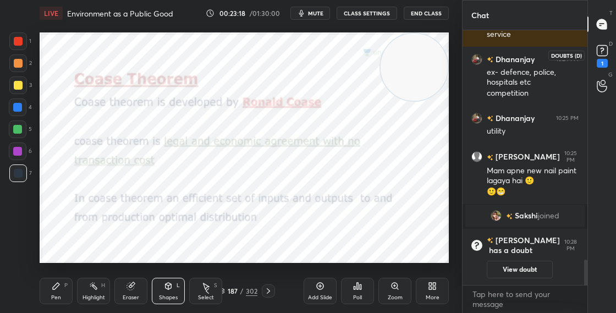
scroll to position [2359, 0]
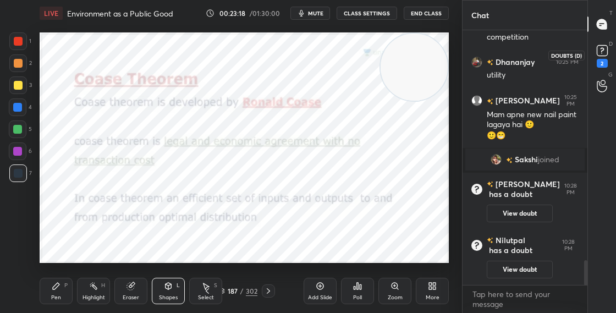
click at [600, 51] on icon at bounding box center [602, 50] width 4 height 4
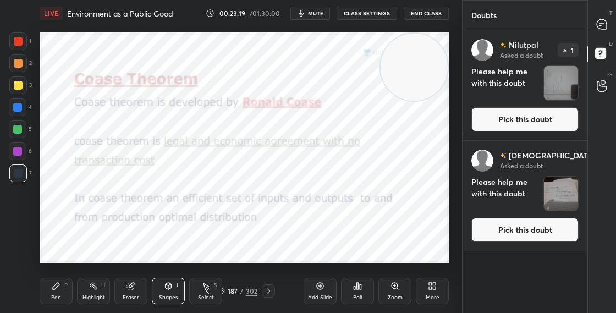
click at [493, 121] on button "Pick this doubt" at bounding box center [524, 119] width 107 height 24
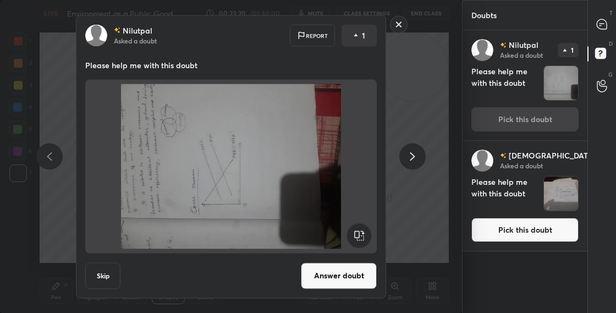
click at [360, 229] on rect at bounding box center [358, 235] width 25 height 25
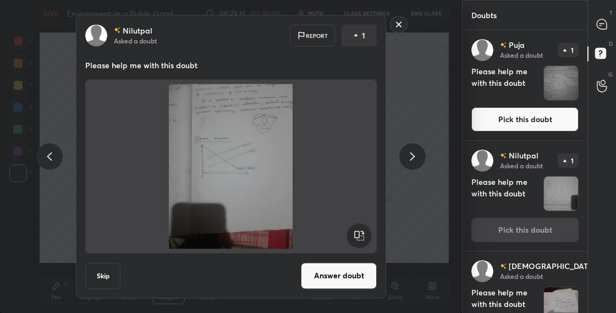
click at [328, 279] on button "Answer doubt" at bounding box center [339, 275] width 76 height 26
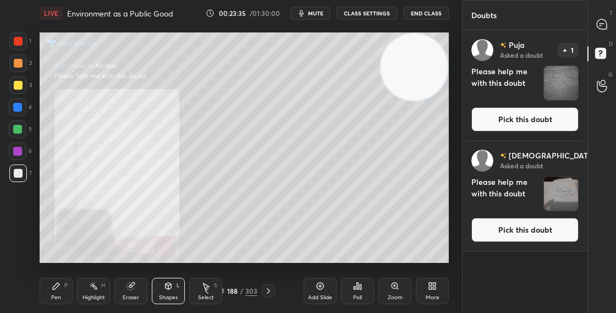
click at [394, 284] on icon at bounding box center [394, 285] width 0 height 2
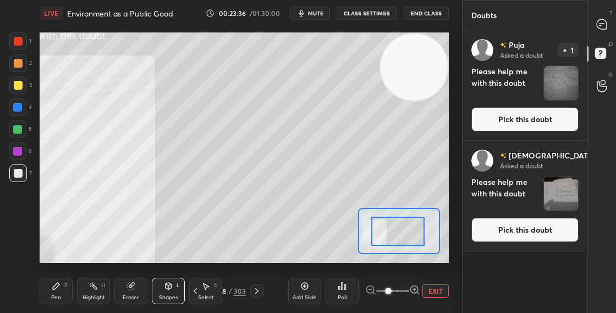
drag, startPoint x: 392, startPoint y: 228, endPoint x: 374, endPoint y: 228, distance: 17.1
click at [374, 230] on div at bounding box center [397, 231] width 53 height 29
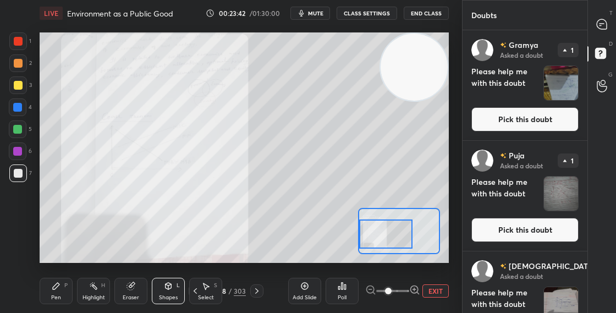
click at [508, 119] on button "Pick this doubt" at bounding box center [524, 119] width 107 height 24
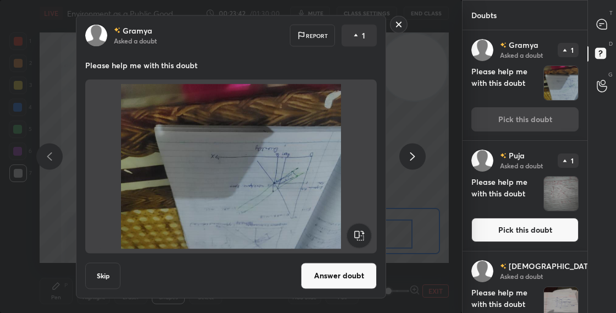
click at [477, 109] on div "[PERSON_NAME] Asked a doubt 1 Please help me with this doubt Pick this doubt" at bounding box center [524, 85] width 125 height 110
click at [351, 240] on rect at bounding box center [358, 235] width 25 height 25
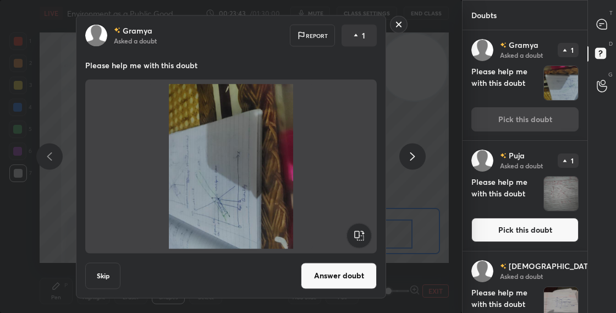
click at [361, 236] on rect at bounding box center [358, 235] width 25 height 25
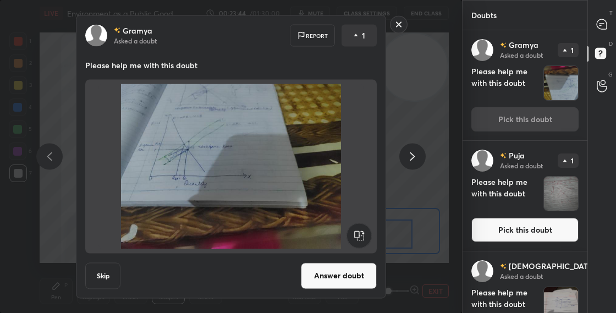
click at [346, 283] on button "Answer doubt" at bounding box center [339, 275] width 76 height 26
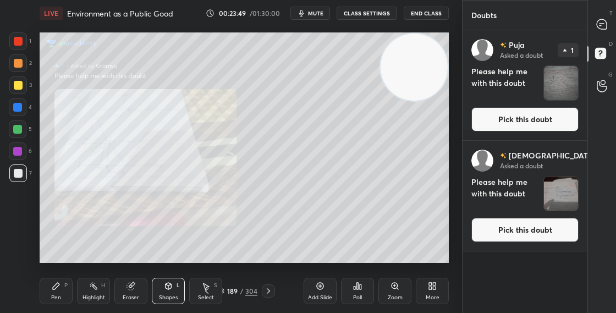
click at [399, 297] on div "Zoom" at bounding box center [395, 297] width 15 height 5
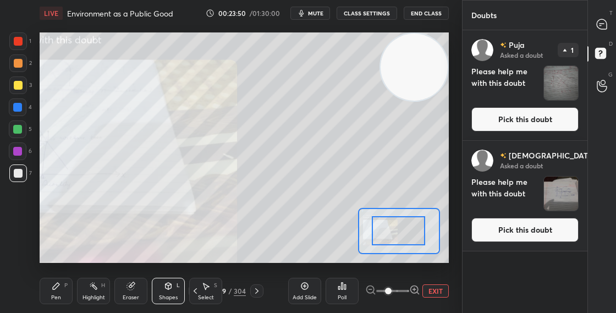
drag, startPoint x: 401, startPoint y: 238, endPoint x: 385, endPoint y: 238, distance: 15.4
drag, startPoint x: 392, startPoint y: 240, endPoint x: 382, endPoint y: 240, distance: 10.4
click at [382, 242] on div at bounding box center [398, 230] width 53 height 29
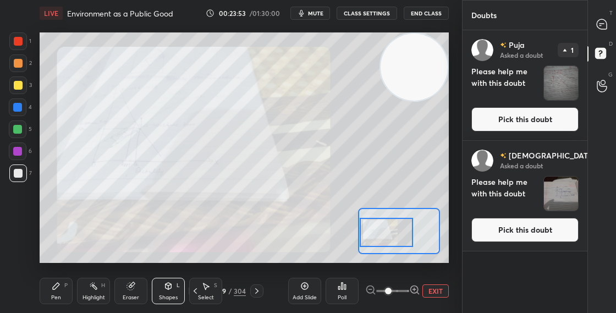
click at [417, 288] on icon at bounding box center [414, 289] width 7 height 7
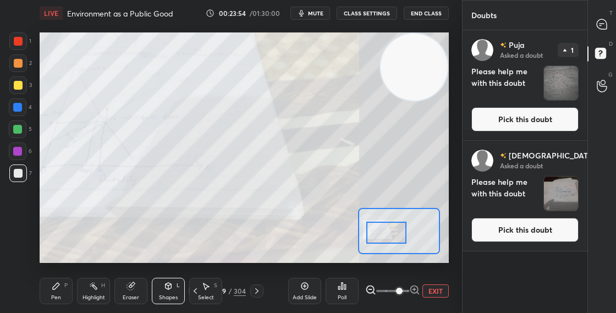
click at [389, 236] on div at bounding box center [386, 233] width 40 height 22
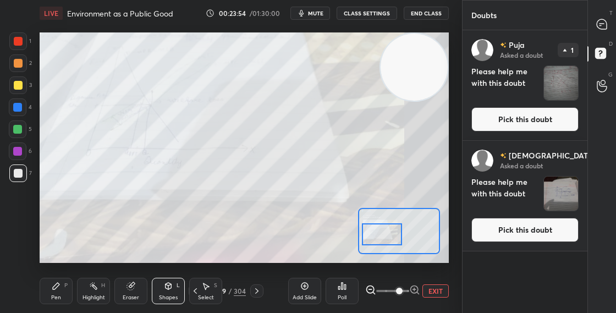
click at [389, 234] on div at bounding box center [382, 234] width 40 height 22
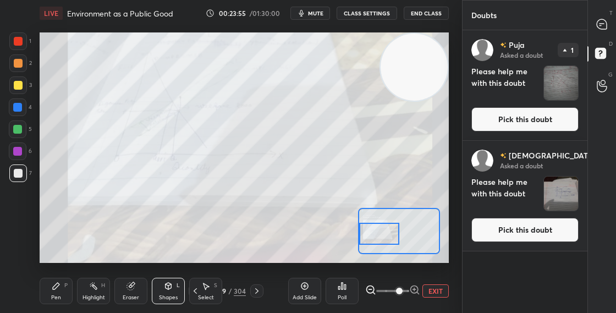
click at [390, 228] on div at bounding box center [379, 234] width 40 height 22
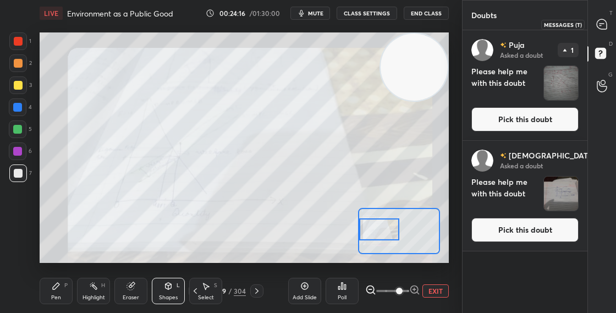
click at [602, 24] on icon at bounding box center [602, 24] width 10 height 10
type textarea "x"
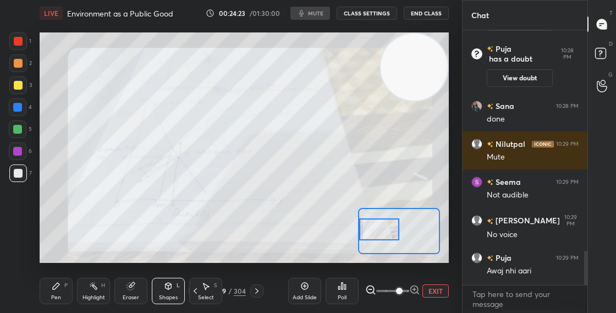
scroll to position [2523, 0]
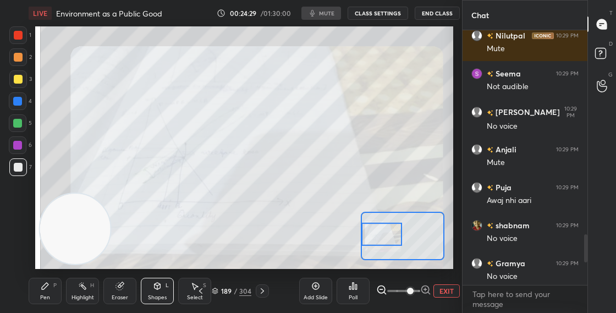
scroll to position [54747, 54571]
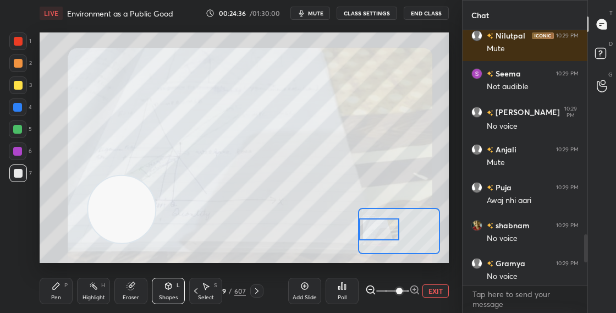
drag, startPoint x: 80, startPoint y: 221, endPoint x: 320, endPoint y: 120, distance: 260.7
click at [155, 176] on video at bounding box center [121, 209] width 67 height 67
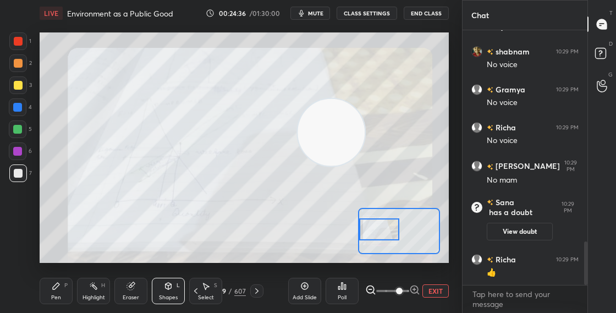
drag, startPoint x: 327, startPoint y: 125, endPoint x: 409, endPoint y: 51, distance: 110.9
click at [365, 99] on video at bounding box center [330, 132] width 67 height 67
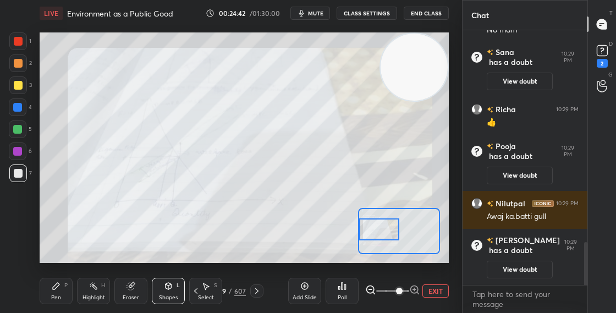
scroll to position [1315, 0]
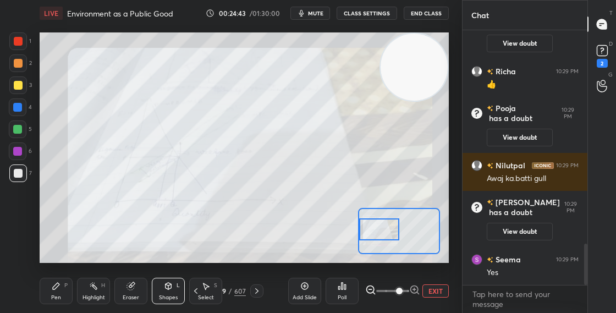
click at [380, 10] on button "CLASS SETTINGS" at bounding box center [367, 13] width 60 height 13
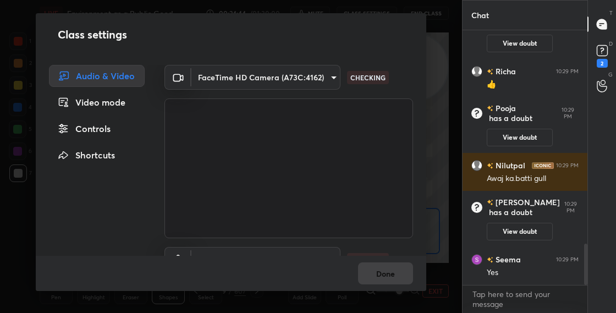
scroll to position [46, 0]
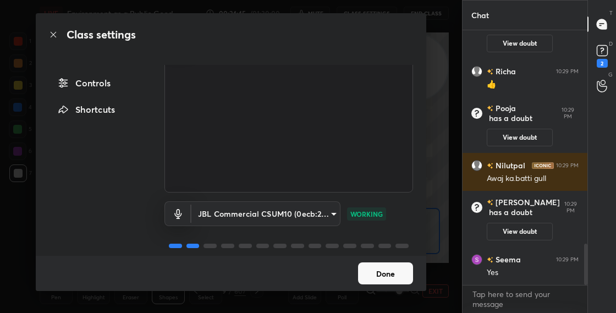
click at [385, 278] on button "Done" at bounding box center [385, 273] width 55 height 22
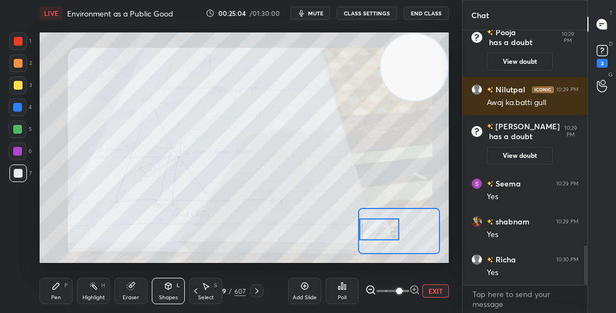
scroll to position [0, 0]
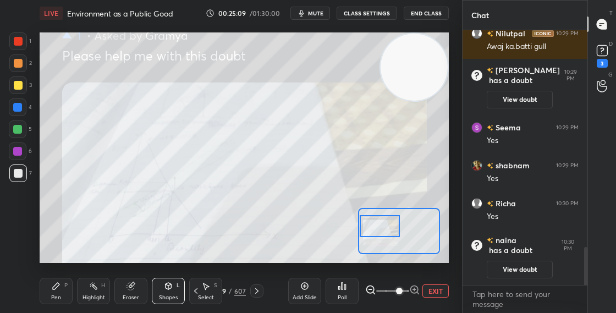
click at [373, 230] on div at bounding box center [380, 226] width 40 height 22
click at [602, 47] on rect at bounding box center [602, 51] width 10 height 10
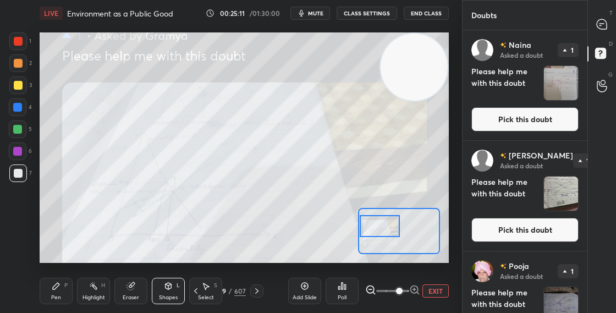
click at [530, 112] on button "Pick this doubt" at bounding box center [524, 119] width 107 height 24
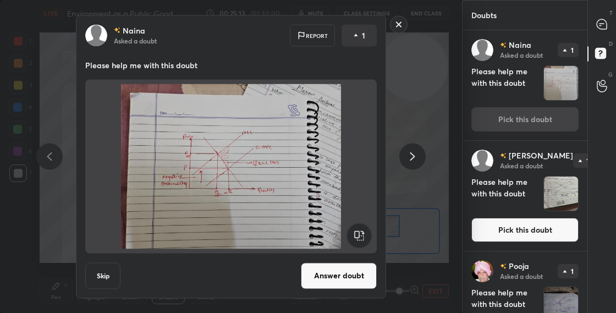
click at [324, 267] on button "Answer doubt" at bounding box center [339, 275] width 76 height 26
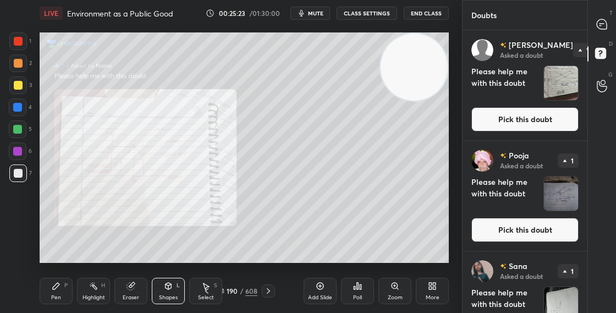
click at [69, 299] on div "Pen P" at bounding box center [56, 291] width 33 height 26
click at [537, 97] on div "Navleen Asked a doubt 1 Please help me with this doubt Pick this doubt" at bounding box center [524, 85] width 125 height 110
click at [510, 117] on button "Pick this doubt" at bounding box center [524, 119] width 107 height 24
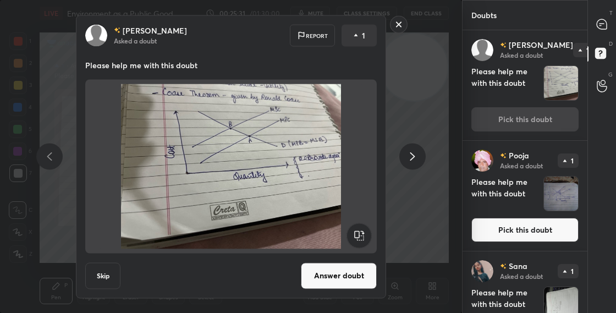
click at [335, 279] on button "Answer doubt" at bounding box center [339, 275] width 76 height 26
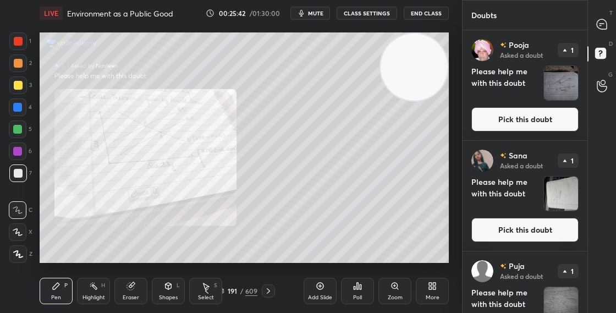
click at [487, 129] on button "Pick this doubt" at bounding box center [524, 119] width 107 height 24
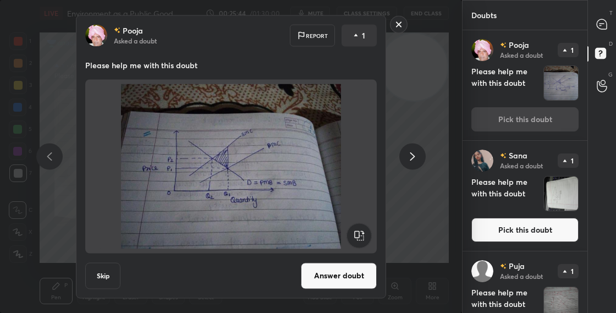
click at [338, 269] on button "Answer doubt" at bounding box center [339, 275] width 76 height 26
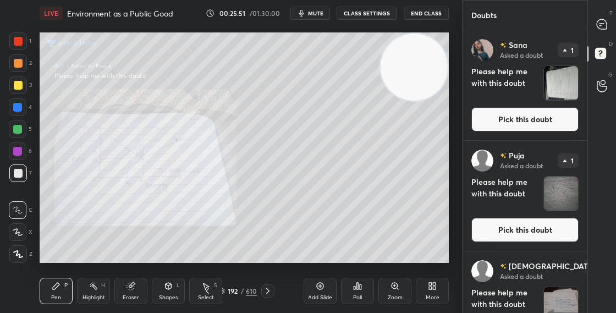
click at [510, 119] on button "Pick this doubt" at bounding box center [524, 119] width 107 height 24
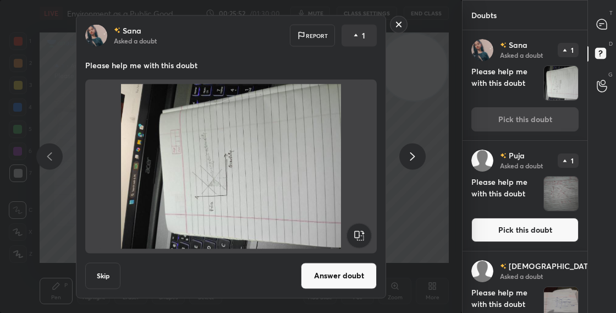
click at [360, 232] on rect at bounding box center [358, 235] width 25 height 25
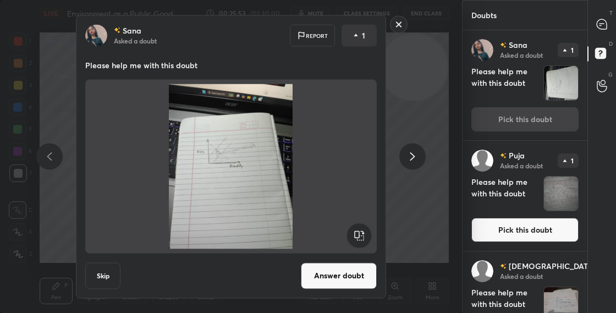
click at [344, 274] on button "Answer doubt" at bounding box center [339, 275] width 76 height 26
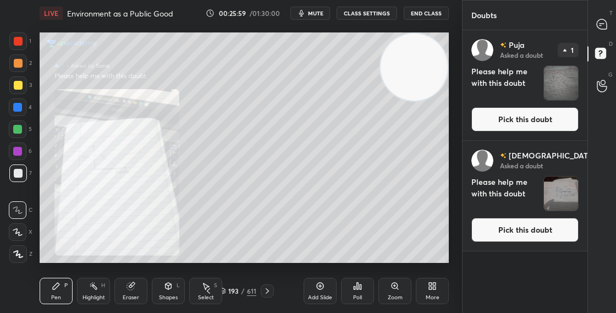
click at [511, 119] on button "Pick this doubt" at bounding box center [524, 119] width 107 height 24
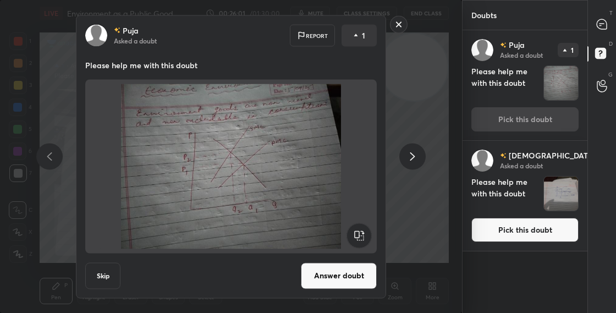
click at [345, 273] on button "Answer doubt" at bounding box center [339, 275] width 76 height 26
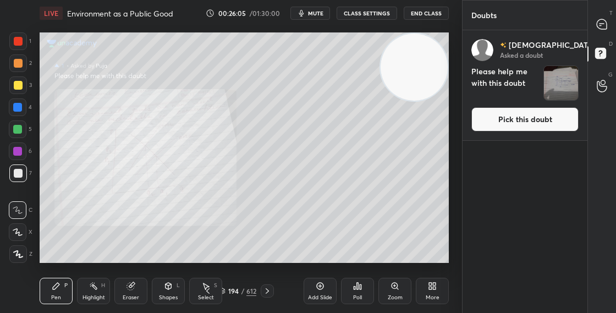
click at [483, 123] on button "Pick this doubt" at bounding box center [524, 119] width 107 height 24
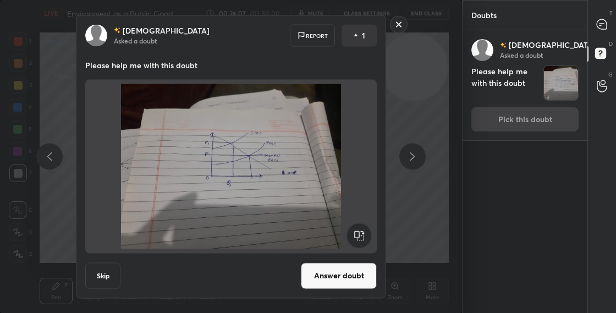
click at [336, 282] on button "Answer doubt" at bounding box center [339, 275] width 76 height 26
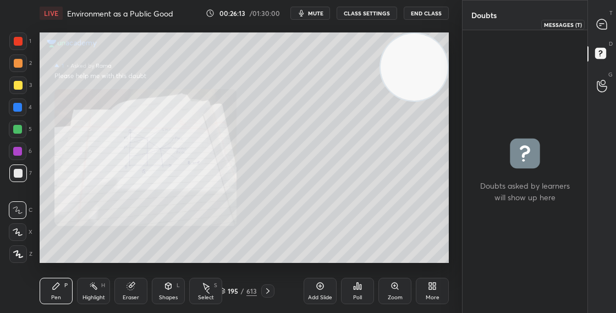
click at [605, 31] on div at bounding box center [602, 24] width 22 height 20
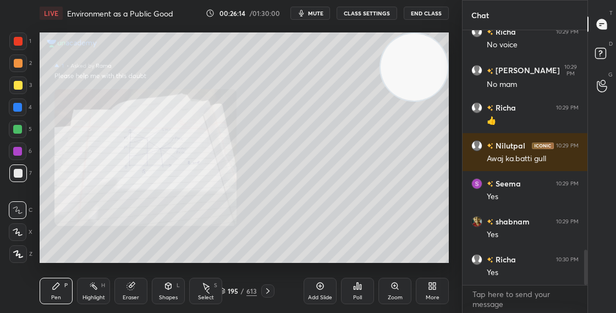
scroll to position [1581, 0]
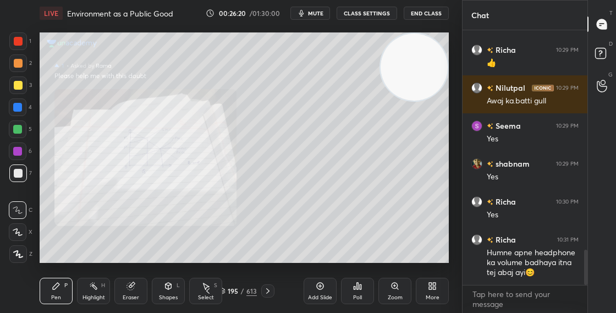
click at [225, 288] on div "195 / 613" at bounding box center [238, 291] width 38 height 10
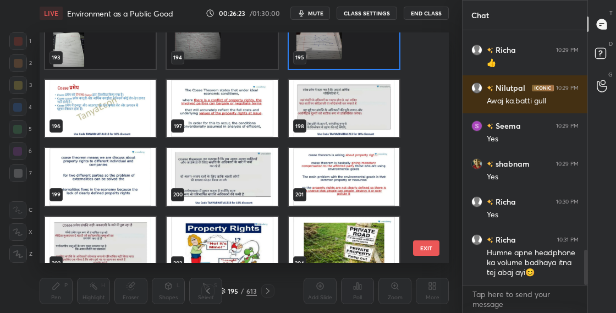
scroll to position [4278, 0]
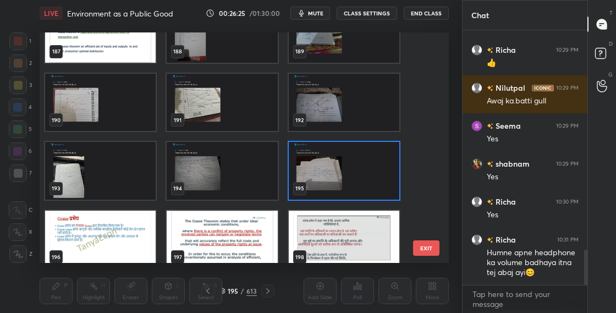
click at [371, 166] on img "grid" at bounding box center [344, 171] width 111 height 58
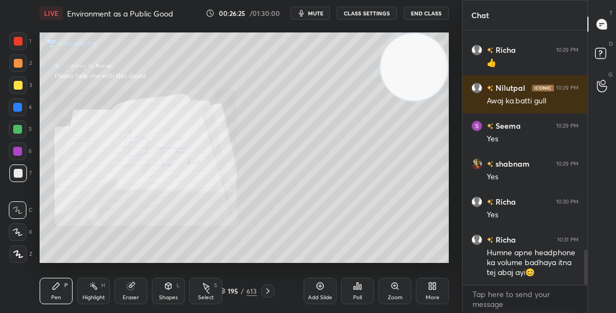
scroll to position [0, 0]
click at [229, 289] on div "195" at bounding box center [233, 291] width 11 height 7
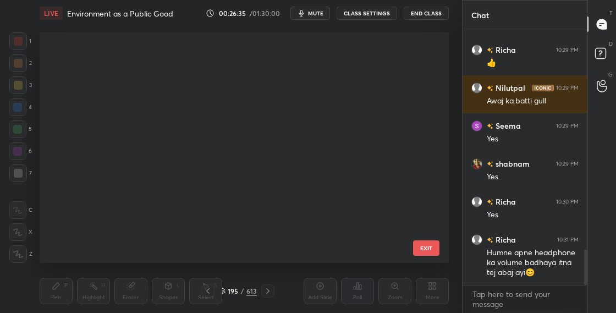
scroll to position [227, 404]
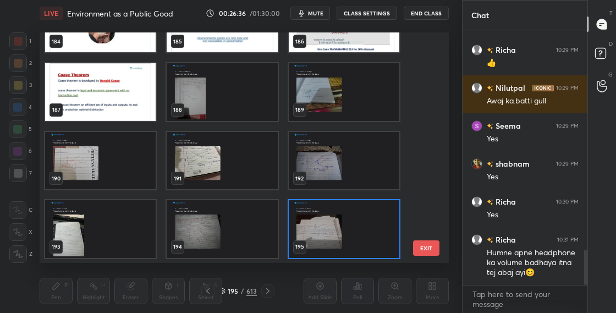
click at [233, 170] on img "grid" at bounding box center [222, 161] width 111 height 58
click at [233, 169] on img "grid" at bounding box center [222, 161] width 111 height 58
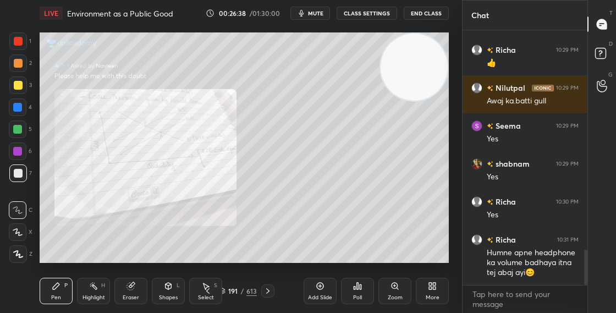
click at [228, 291] on div "191" at bounding box center [233, 291] width 11 height 7
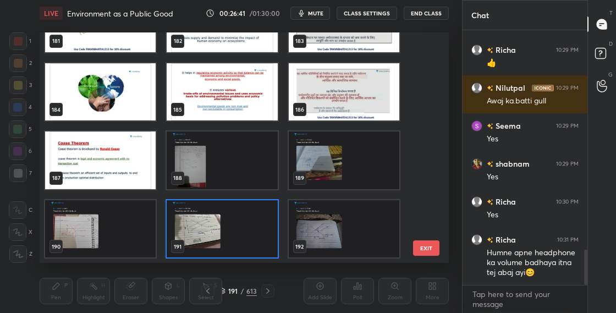
click at [148, 178] on img "grid" at bounding box center [100, 160] width 111 height 58
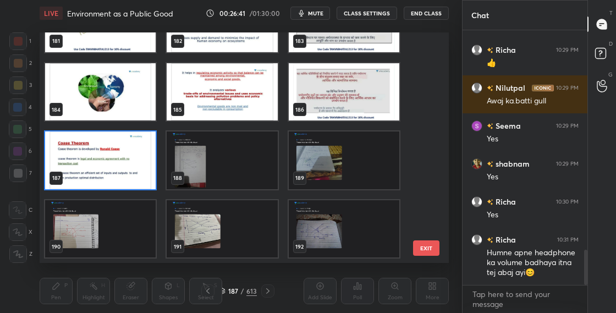
click at [148, 179] on img "grid" at bounding box center [100, 160] width 111 height 58
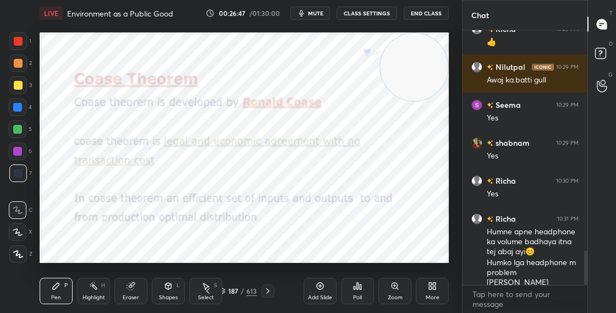
scroll to position [1658, 0]
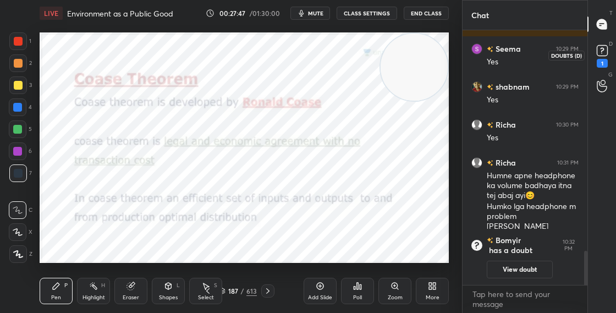
click at [608, 52] on icon at bounding box center [602, 50] width 16 height 16
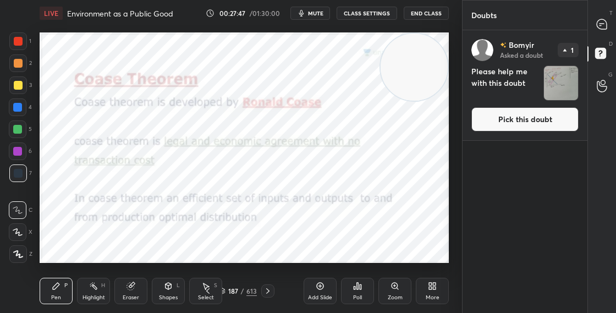
click at [505, 115] on button "Pick this doubt" at bounding box center [524, 119] width 107 height 24
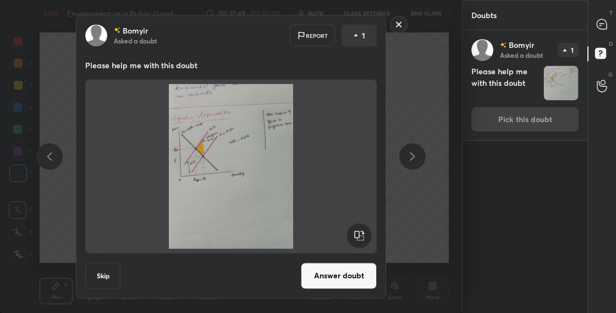
click at [332, 264] on button "Answer doubt" at bounding box center [339, 275] width 76 height 26
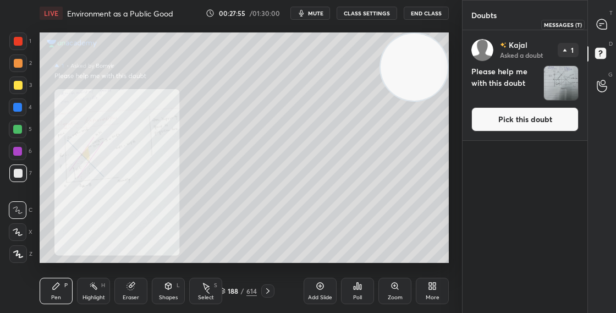
click at [604, 29] on icon at bounding box center [602, 24] width 10 height 10
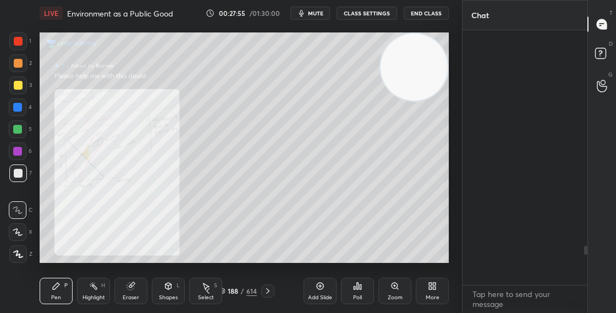
scroll to position [251, 122]
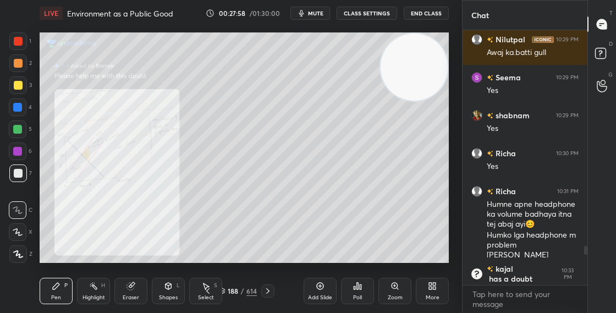
click at [389, 288] on div "Zoom" at bounding box center [394, 291] width 33 height 26
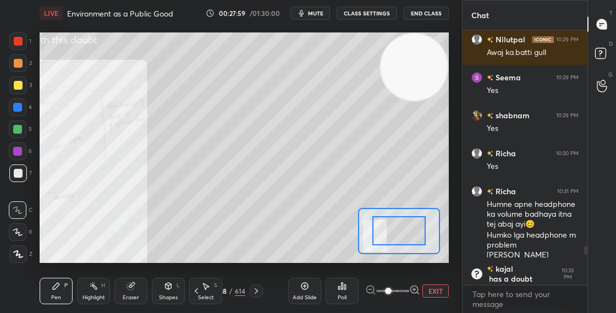
click at [415, 288] on icon at bounding box center [414, 289] width 11 height 11
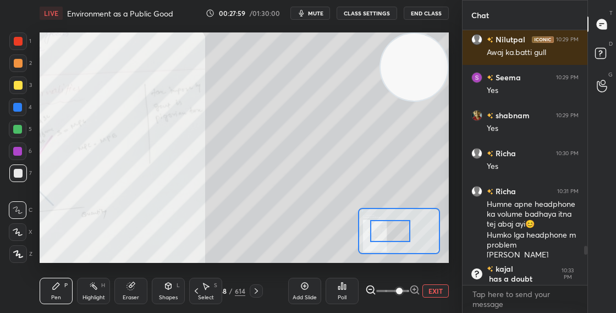
drag, startPoint x: 410, startPoint y: 230, endPoint x: 383, endPoint y: 235, distance: 27.5
click at [382, 235] on div at bounding box center [390, 231] width 40 height 22
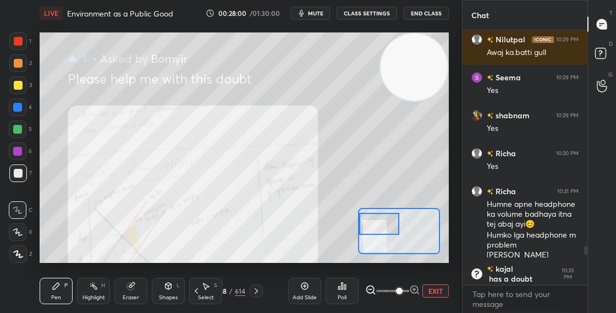
drag, startPoint x: 383, startPoint y: 232, endPoint x: 385, endPoint y: 223, distance: 8.4
click at [385, 223] on div at bounding box center [379, 224] width 40 height 22
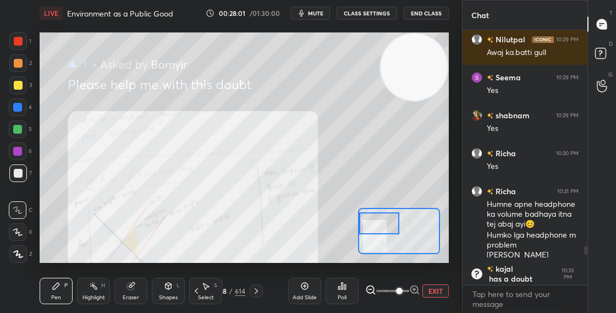
drag, startPoint x: 386, startPoint y: 230, endPoint x: 386, endPoint y: 243, distance: 12.6
click at [385, 234] on div at bounding box center [379, 223] width 40 height 22
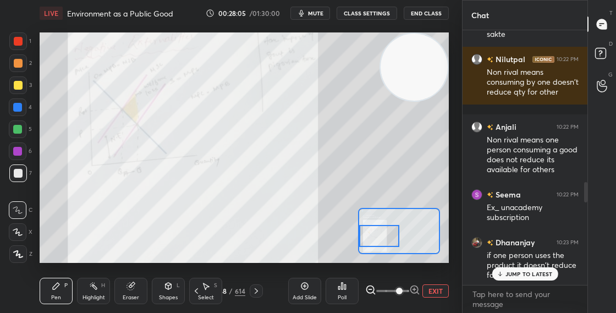
drag, startPoint x: 586, startPoint y: 252, endPoint x: 586, endPoint y: 281, distance: 28.6
click at [586, 280] on div at bounding box center [584, 157] width 7 height 255
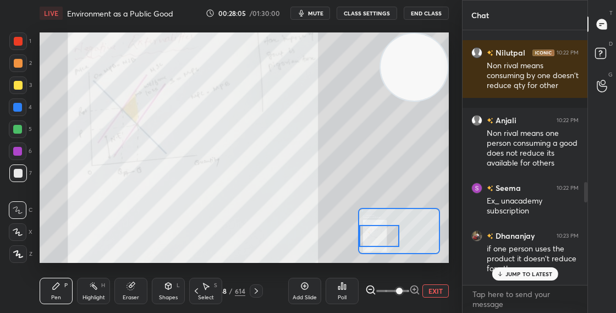
click at [586, 281] on div at bounding box center [584, 157] width 7 height 255
click at [519, 273] on p "JUMP TO LATEST" at bounding box center [528, 274] width 47 height 7
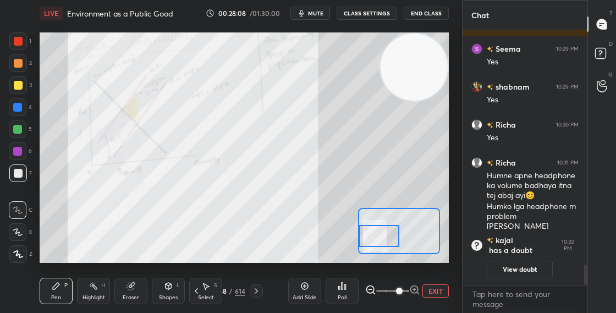
click at [518, 264] on button "View doubt" at bounding box center [520, 270] width 66 height 18
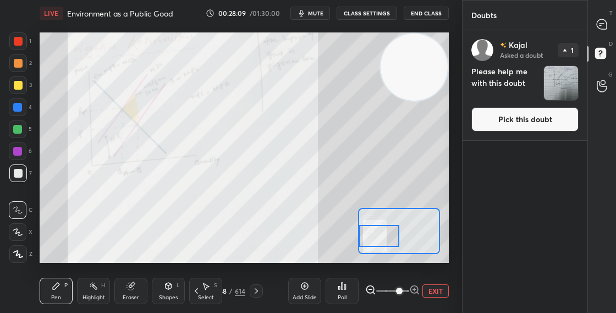
click at [500, 115] on button "Pick this doubt" at bounding box center [524, 119] width 107 height 24
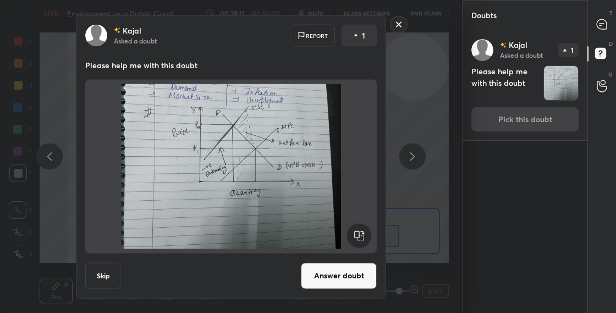
click at [338, 279] on button "Answer doubt" at bounding box center [339, 275] width 76 height 26
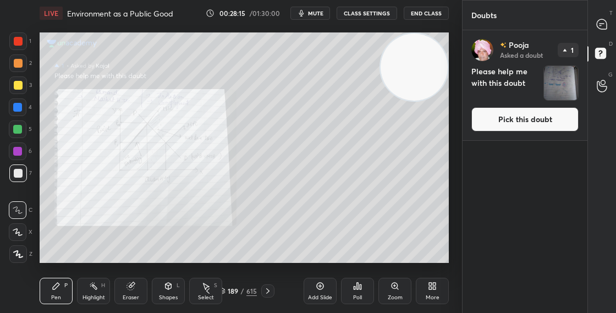
drag, startPoint x: 523, startPoint y: 109, endPoint x: 519, endPoint y: 114, distance: 7.0
click at [522, 111] on button "Pick this doubt" at bounding box center [524, 119] width 107 height 24
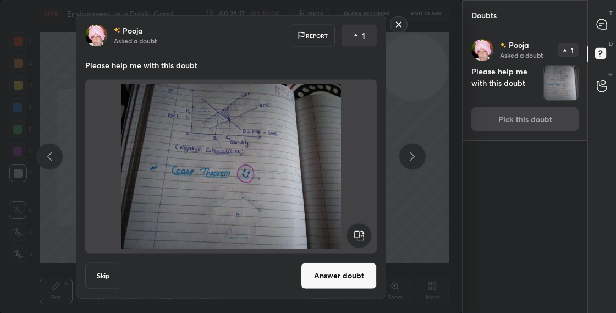
click at [332, 275] on button "Answer doubt" at bounding box center [339, 275] width 76 height 26
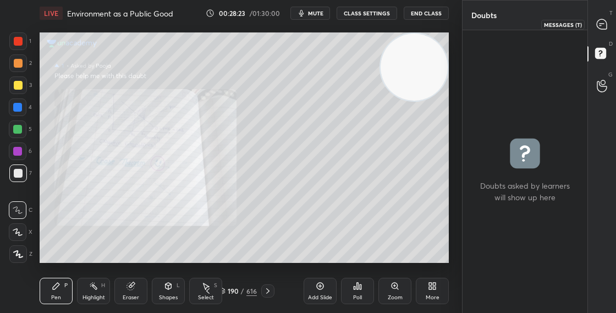
click at [601, 26] on icon at bounding box center [602, 24] width 10 height 10
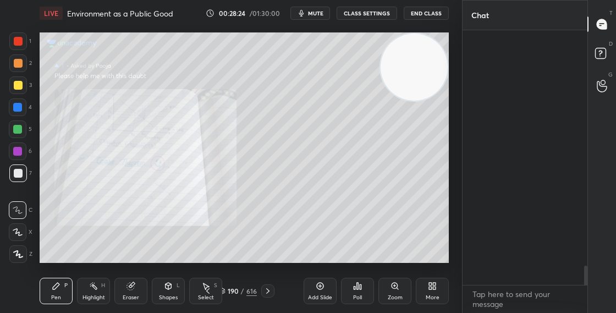
scroll to position [251, 122]
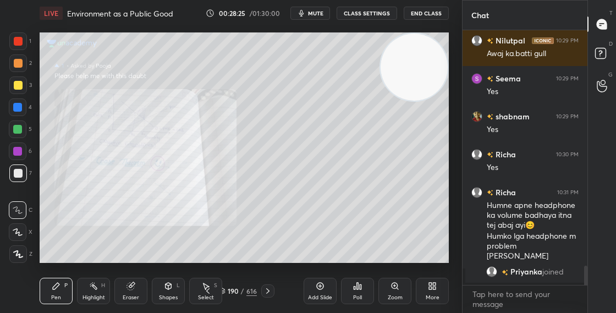
drag, startPoint x: 586, startPoint y: 276, endPoint x: 588, endPoint y: 286, distance: 10.1
click at [585, 284] on div at bounding box center [585, 284] width 3 height 36
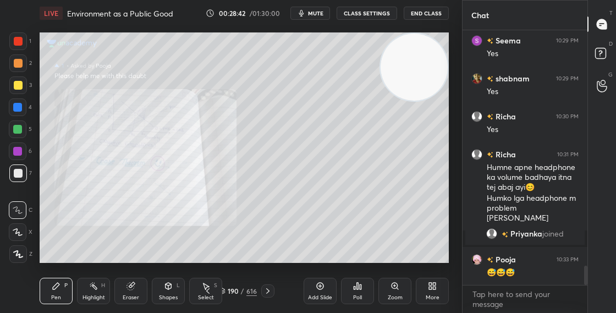
click at [224, 292] on icon at bounding box center [222, 291] width 7 height 7
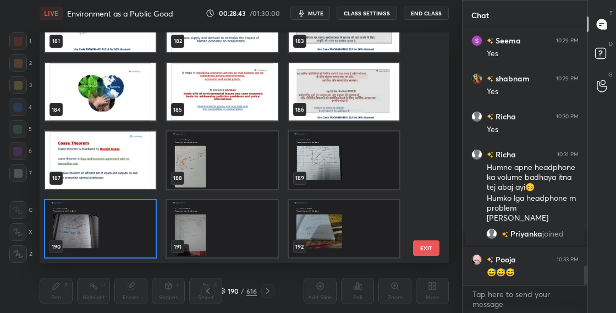
scroll to position [3194, 0]
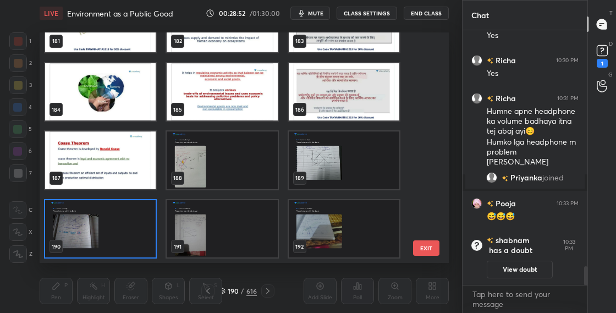
click at [87, 175] on img "grid" at bounding box center [100, 160] width 111 height 58
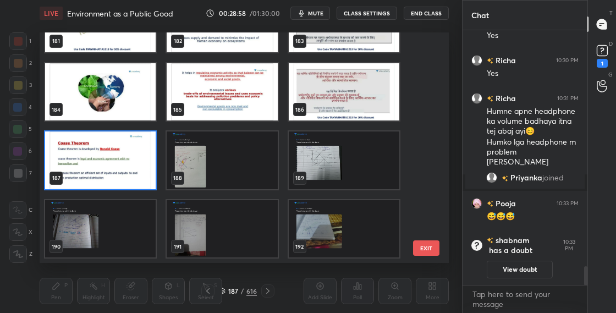
click at [108, 175] on img "grid" at bounding box center [100, 160] width 111 height 58
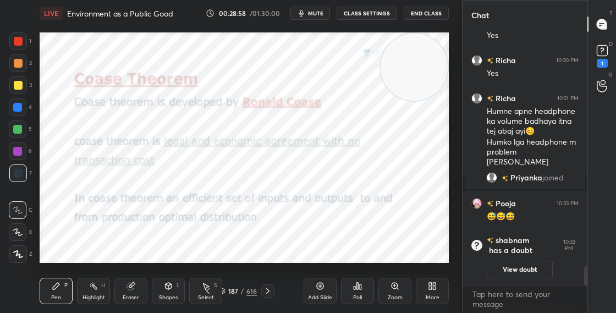
click at [107, 176] on img "grid" at bounding box center [100, 160] width 111 height 58
click at [177, 286] on div "L" at bounding box center [178, 285] width 3 height 5
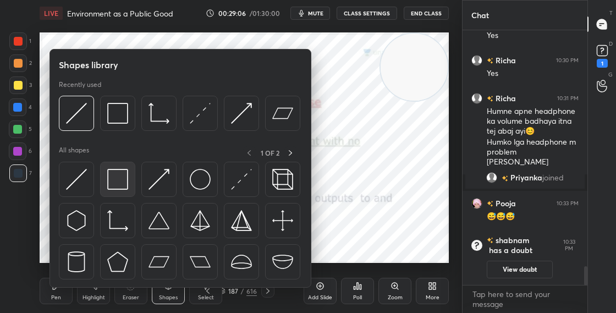
click at [118, 182] on img at bounding box center [117, 179] width 21 height 21
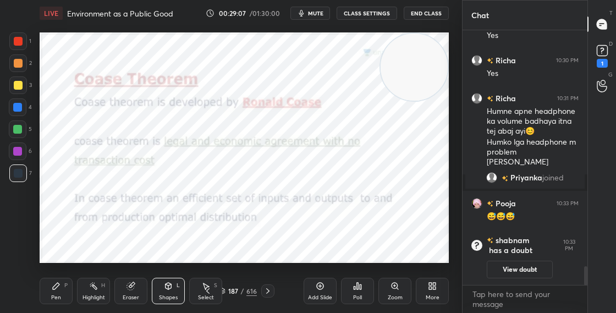
click at [19, 39] on div at bounding box center [18, 41] width 9 height 9
click at [60, 287] on icon at bounding box center [56, 286] width 9 height 9
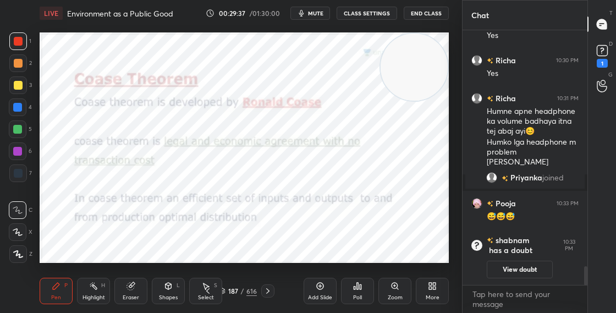
drag, startPoint x: 226, startPoint y: 288, endPoint x: 222, endPoint y: 291, distance: 5.8
click at [226, 288] on div "187 / 616" at bounding box center [238, 291] width 38 height 10
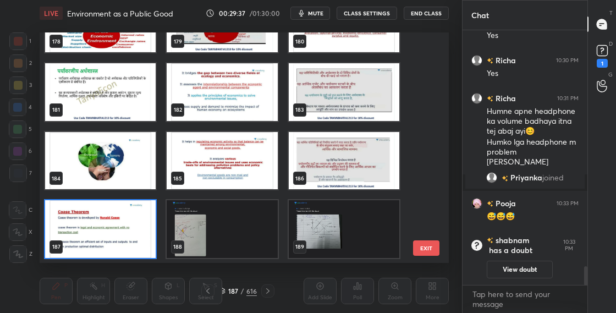
scroll to position [227, 404]
click at [226, 236] on img "grid" at bounding box center [222, 229] width 111 height 58
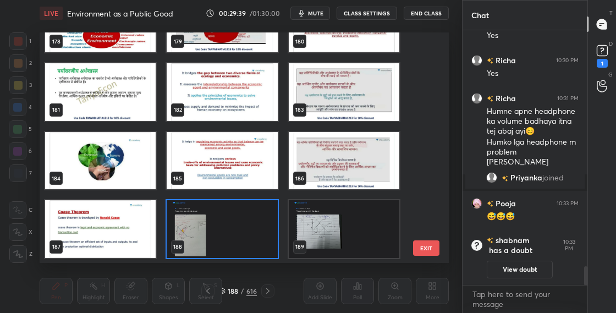
click at [226, 236] on img "grid" at bounding box center [222, 229] width 111 height 58
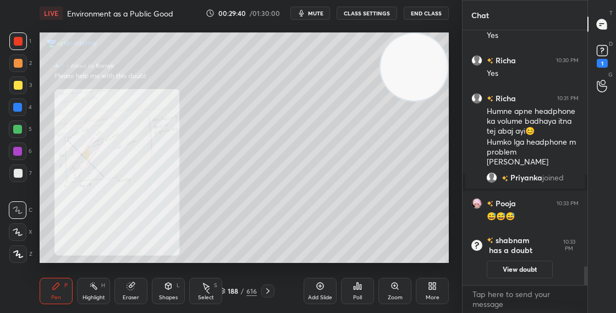
click at [226, 236] on img "grid" at bounding box center [222, 229] width 111 height 58
click at [389, 288] on div "Zoom" at bounding box center [394, 291] width 33 height 26
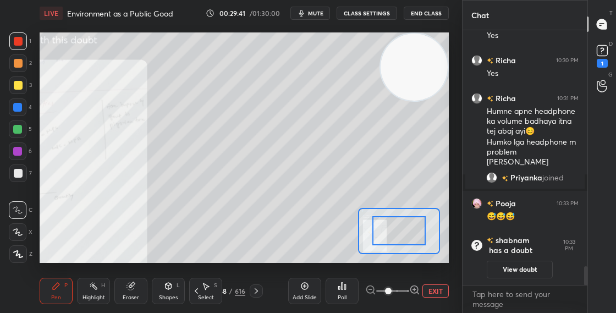
click at [418, 284] on icon at bounding box center [414, 289] width 11 height 11
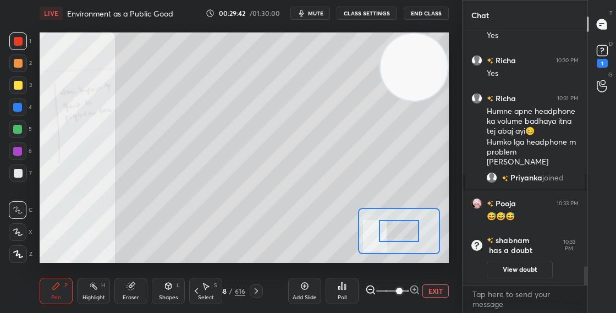
click at [417, 285] on icon at bounding box center [414, 289] width 11 height 11
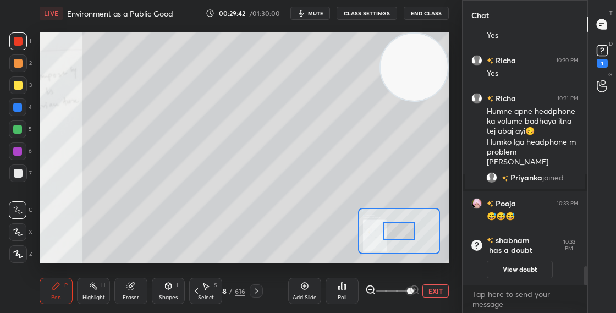
click at [406, 231] on div at bounding box center [399, 231] width 32 height 18
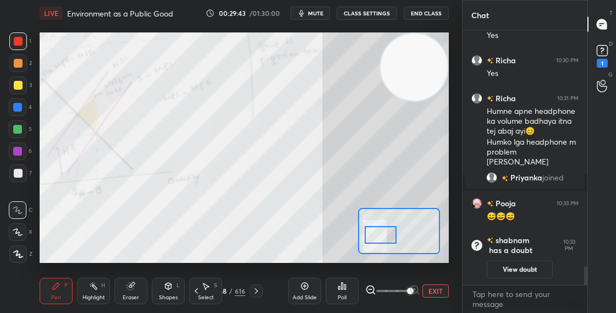
drag, startPoint x: 396, startPoint y: 234, endPoint x: 380, endPoint y: 234, distance: 15.9
click at [379, 235] on div at bounding box center [381, 235] width 32 height 18
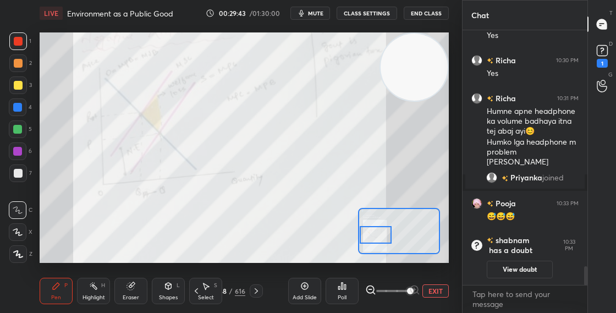
click at [390, 230] on div at bounding box center [399, 231] width 82 height 46
drag, startPoint x: 393, startPoint y: 233, endPoint x: 374, endPoint y: 236, distance: 19.0
click at [374, 237] on div at bounding box center [376, 234] width 32 height 18
click at [164, 295] on div "Shapes" at bounding box center [168, 297] width 19 height 5
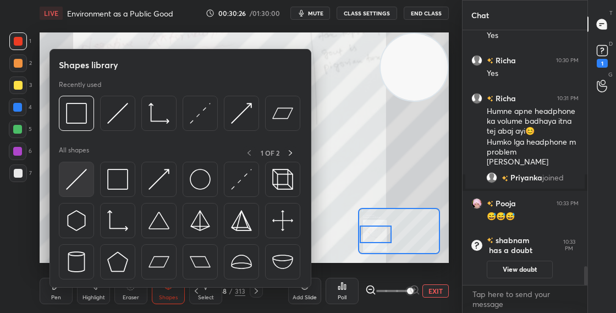
click at [82, 185] on img at bounding box center [76, 179] width 21 height 21
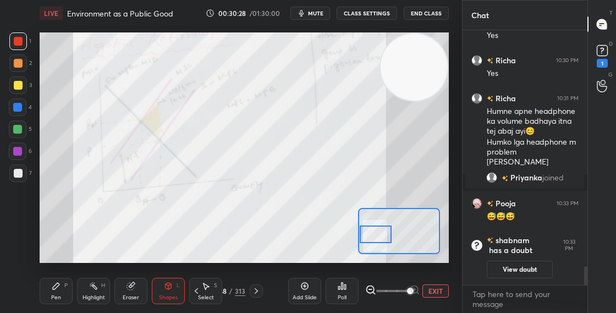
click at [21, 152] on div at bounding box center [17, 151] width 9 height 9
drag, startPoint x: 63, startPoint y: 288, endPoint x: 61, endPoint y: 282, distance: 5.7
click at [63, 287] on div "Pen P" at bounding box center [56, 291] width 33 height 26
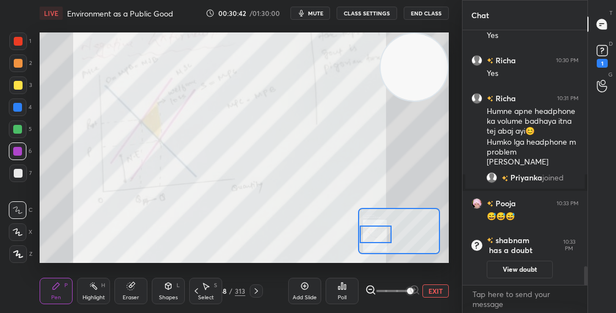
click at [163, 289] on div "Shapes L" at bounding box center [168, 291] width 33 height 26
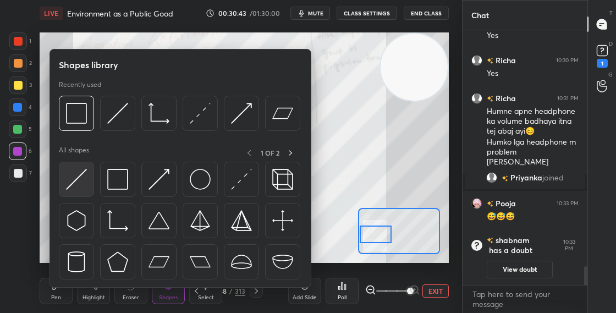
click at [89, 179] on div at bounding box center [76, 179] width 35 height 35
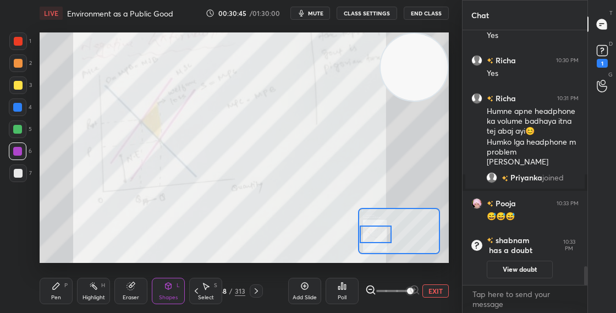
click at [20, 104] on div at bounding box center [17, 107] width 9 height 9
click at [53, 300] on div "Pen" at bounding box center [56, 297] width 10 height 5
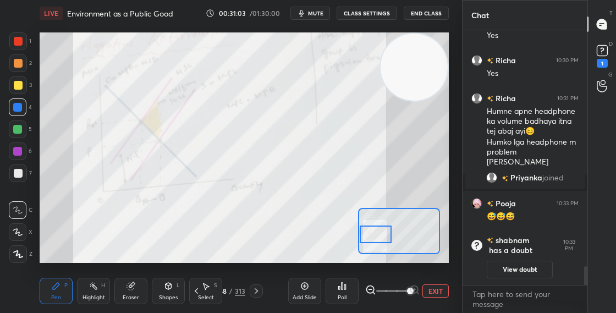
click at [159, 296] on div "Shapes" at bounding box center [168, 297] width 19 height 5
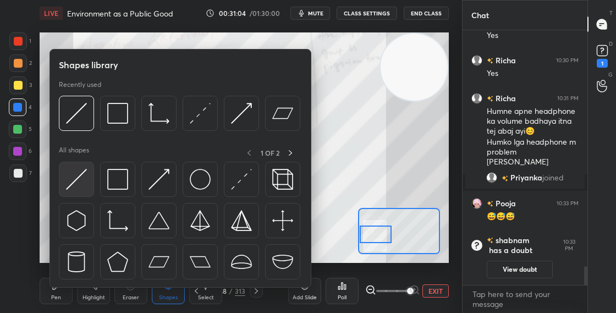
click at [85, 183] on img at bounding box center [76, 179] width 21 height 21
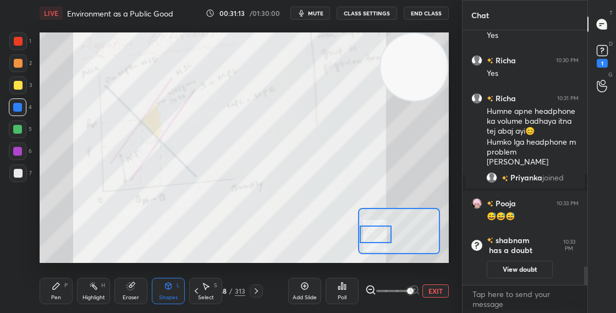
click at [64, 288] on div "P" at bounding box center [65, 285] width 3 height 5
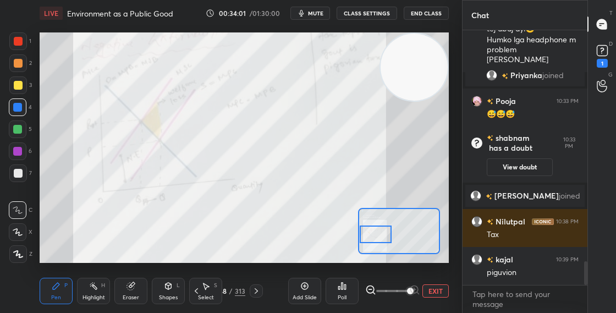
scroll to position [2513, 0]
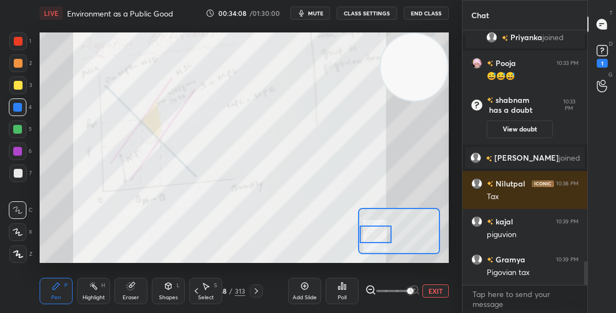
click at [226, 293] on div "188" at bounding box center [221, 291] width 11 height 7
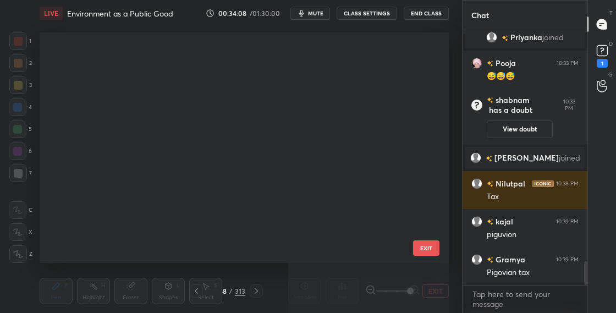
scroll to position [227, 404]
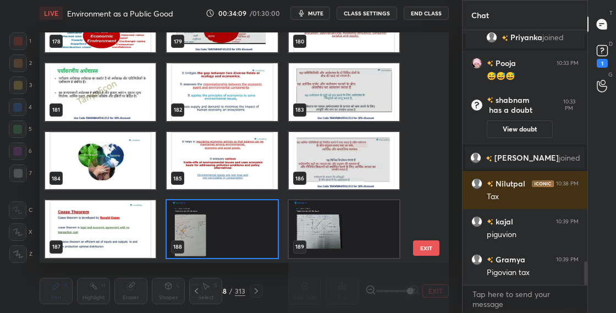
click at [130, 239] on img "grid" at bounding box center [100, 229] width 111 height 58
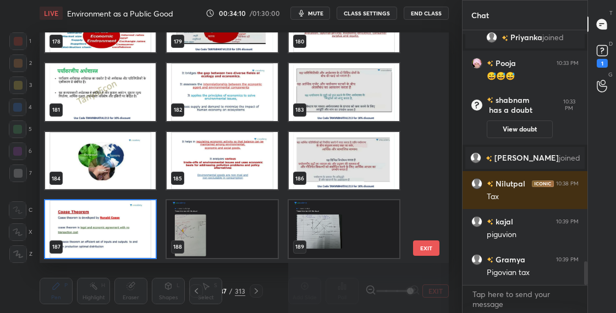
click at [130, 239] on img "grid" at bounding box center [100, 229] width 111 height 58
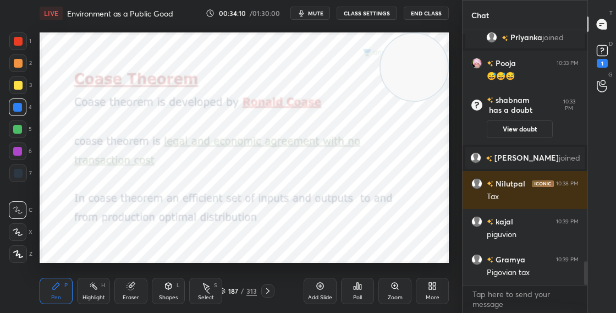
click at [130, 239] on img "grid" at bounding box center [100, 229] width 111 height 58
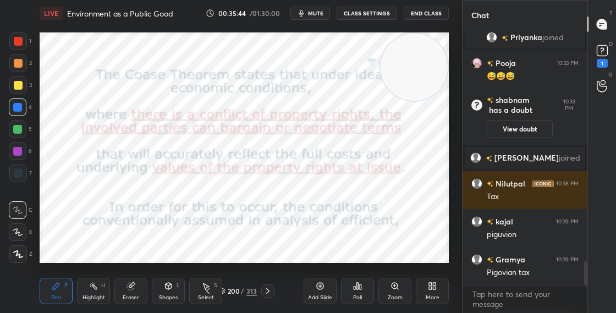
click at [165, 293] on div "Shapes L" at bounding box center [168, 291] width 33 height 26
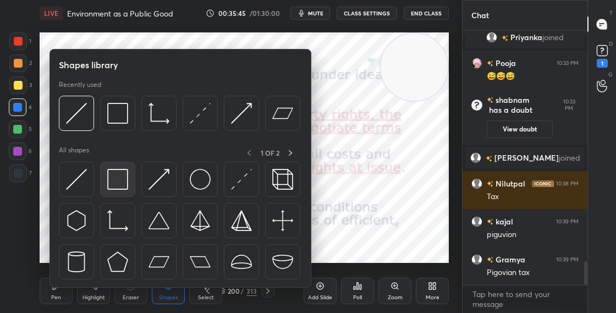
click at [117, 176] on img at bounding box center [117, 179] width 21 height 21
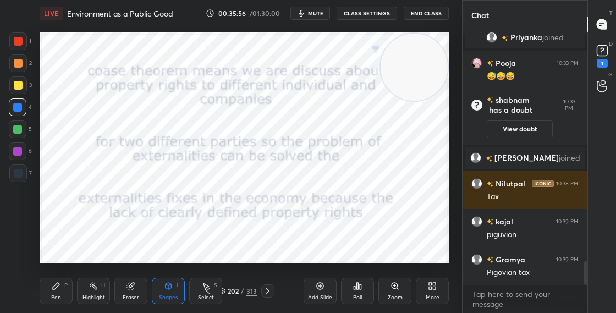
drag, startPoint x: 401, startPoint y: 163, endPoint x: 405, endPoint y: 187, distance: 24.5
click at [403, 101] on video at bounding box center [414, 67] width 67 height 67
click at [63, 292] on div "Pen P" at bounding box center [56, 291] width 33 height 26
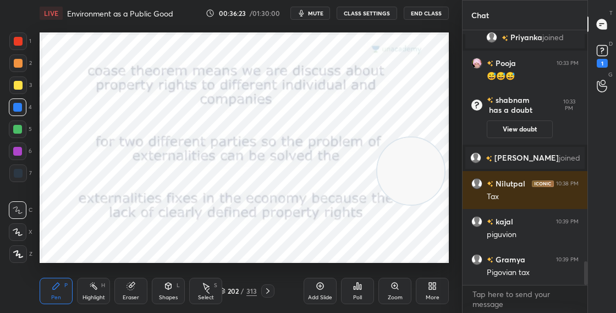
drag, startPoint x: 405, startPoint y: 129, endPoint x: 412, endPoint y: 90, distance: 39.6
click at [412, 137] on video at bounding box center [410, 170] width 67 height 67
click at [268, 294] on icon at bounding box center [267, 290] width 9 height 9
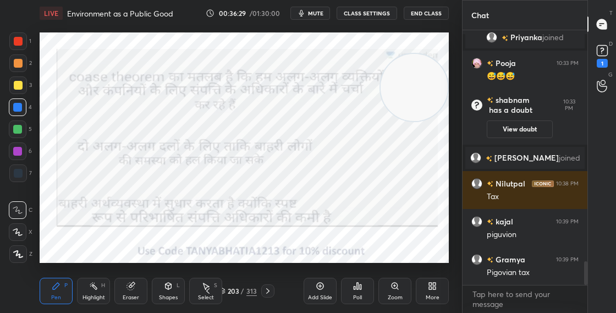
drag, startPoint x: 268, startPoint y: 291, endPoint x: 260, endPoint y: 270, distance: 22.7
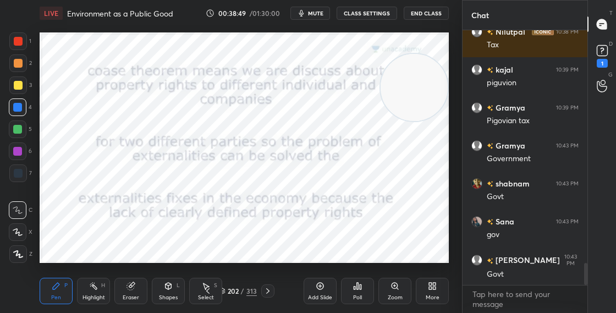
scroll to position [2703, 0]
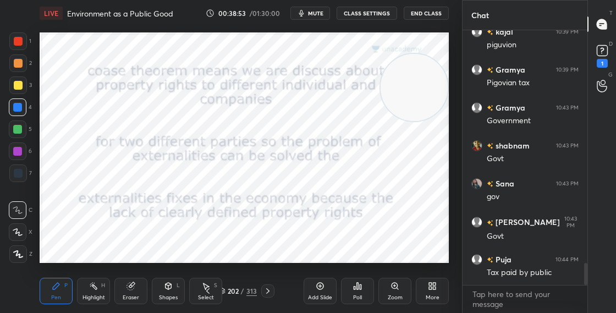
click at [227, 289] on div "202 / 313" at bounding box center [238, 291] width 38 height 10
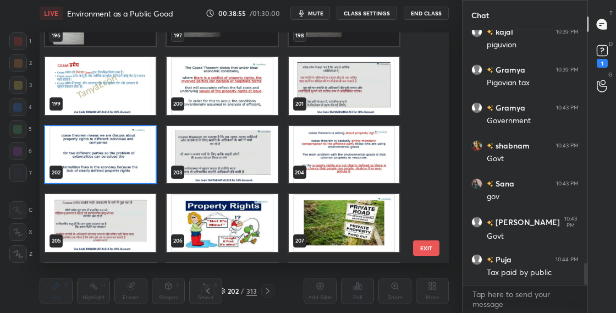
scroll to position [4510, 0]
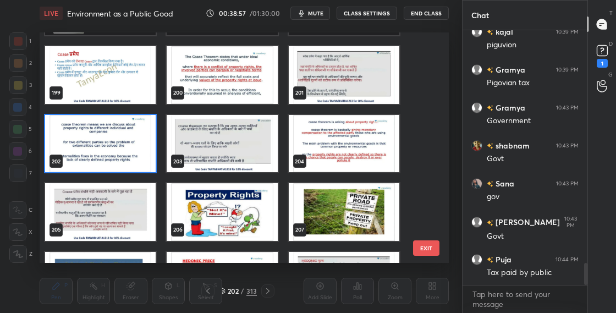
click at [230, 233] on img "grid" at bounding box center [222, 212] width 111 height 58
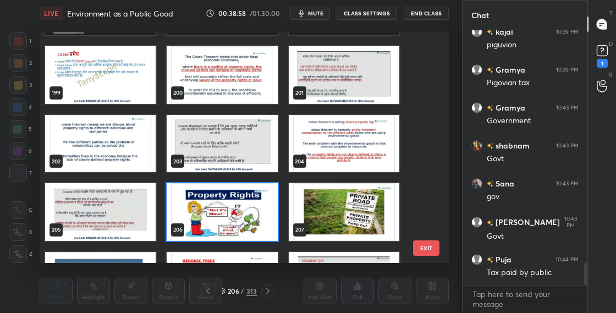
click at [231, 233] on img "grid" at bounding box center [222, 212] width 111 height 58
click at [232, 233] on img "grid" at bounding box center [222, 212] width 111 height 58
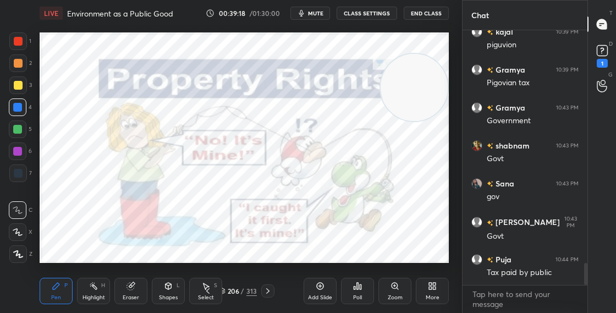
click at [225, 291] on div "206 / 313" at bounding box center [238, 291] width 38 height 10
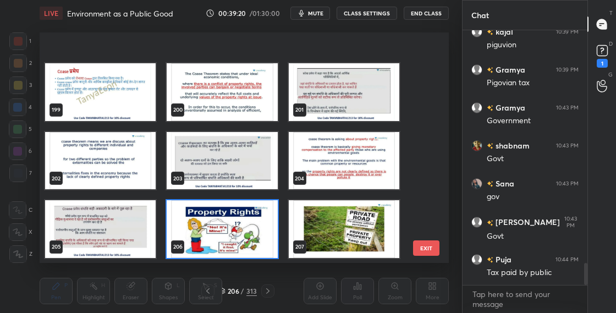
scroll to position [4565, 0]
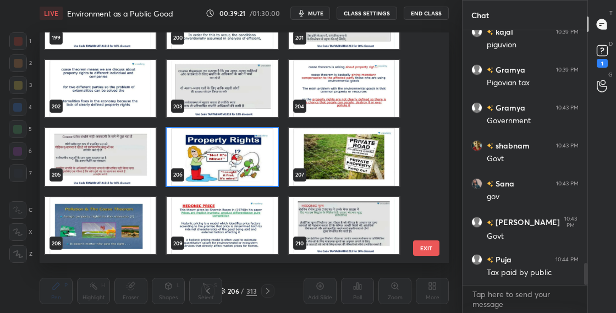
click at [378, 157] on img "grid" at bounding box center [344, 157] width 111 height 58
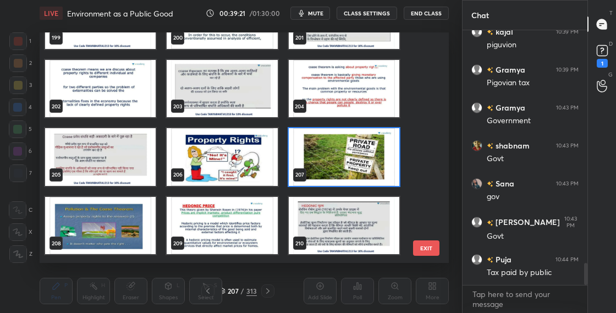
click at [378, 159] on img "grid" at bounding box center [344, 157] width 111 height 58
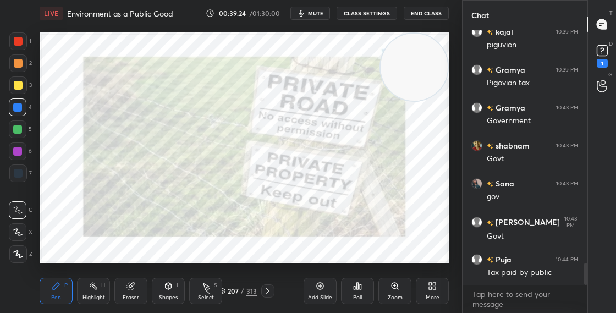
drag, startPoint x: 428, startPoint y: 89, endPoint x: 436, endPoint y: 53, distance: 36.5
click at [434, 53] on video at bounding box center [414, 67] width 67 height 67
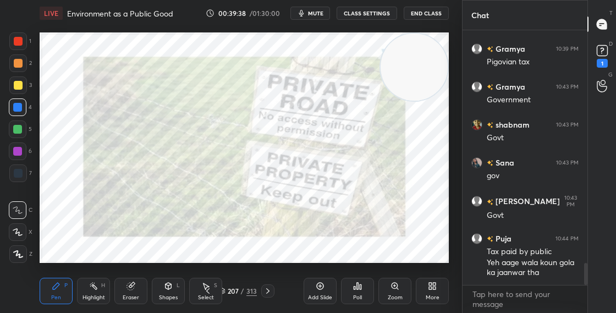
click at [227, 291] on div "207 / 313" at bounding box center [238, 291] width 38 height 10
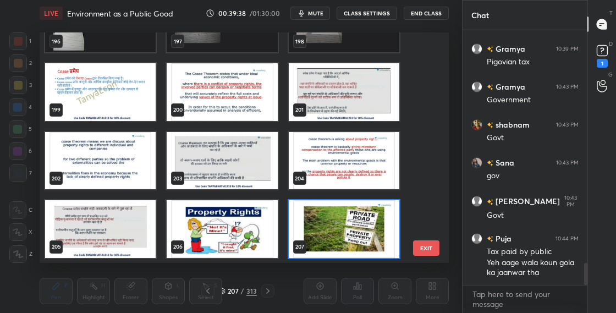
scroll to position [227, 404]
click at [214, 227] on img "grid" at bounding box center [222, 229] width 111 height 58
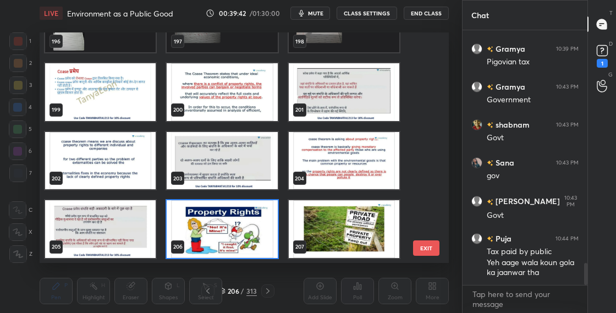
click at [213, 228] on img "grid" at bounding box center [222, 229] width 111 height 58
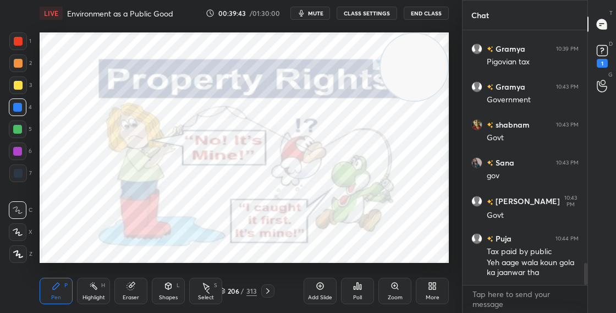
scroll to position [2771, 0]
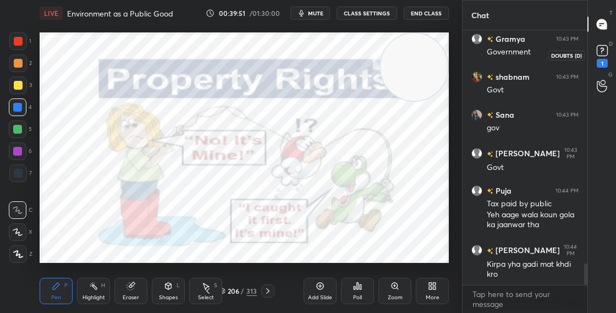
click at [602, 54] on rect at bounding box center [602, 51] width 10 height 10
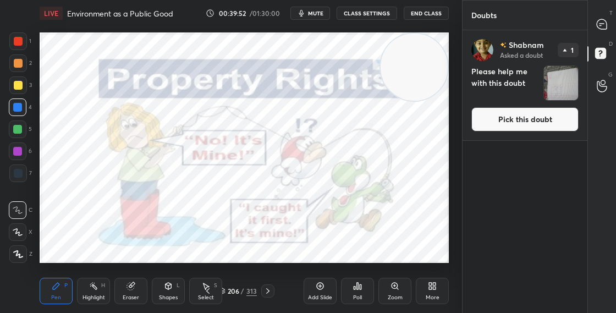
click at [521, 118] on button "Pick this doubt" at bounding box center [524, 119] width 107 height 24
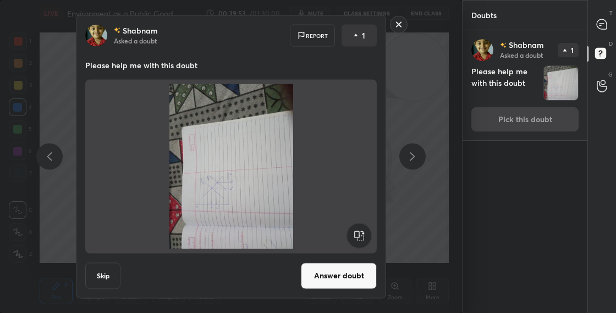
click at [357, 229] on rect at bounding box center [358, 235] width 25 height 25
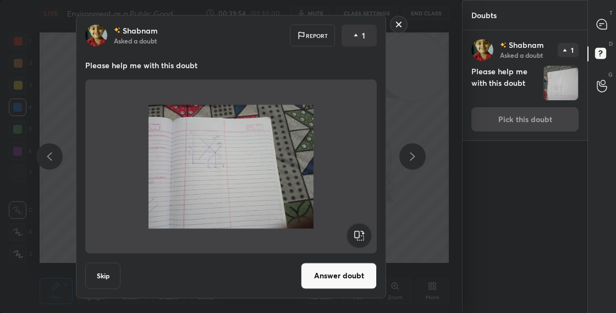
click at [357, 280] on button "Answer doubt" at bounding box center [339, 275] width 76 height 26
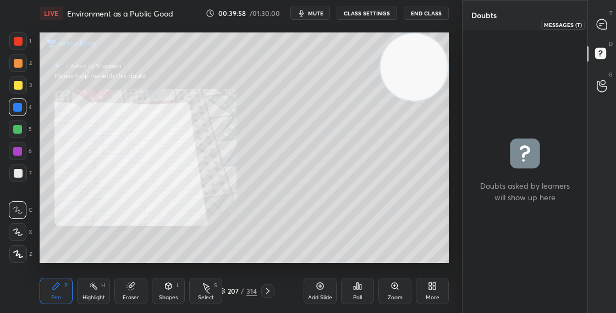
drag, startPoint x: 604, startPoint y: 28, endPoint x: 610, endPoint y: 24, distance: 7.2
click at [604, 28] on icon at bounding box center [602, 24] width 10 height 10
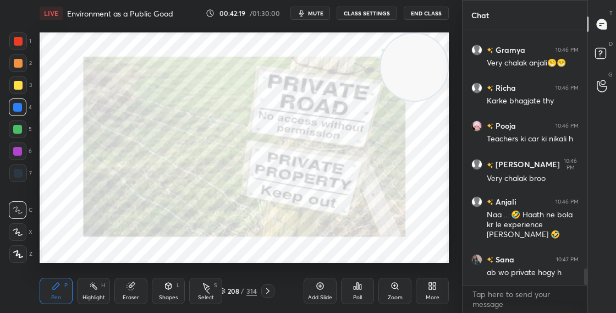
scroll to position [3642, 0]
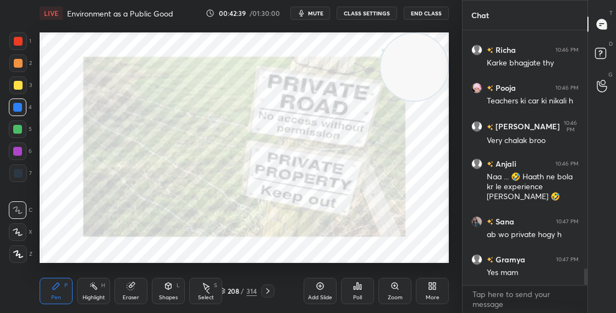
click at [226, 289] on div "208 / 314" at bounding box center [238, 291] width 38 height 10
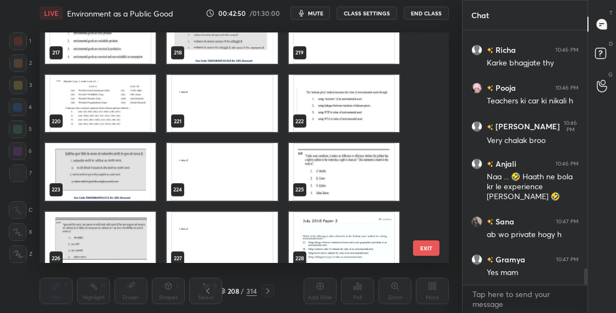
scroll to position [4890, 0]
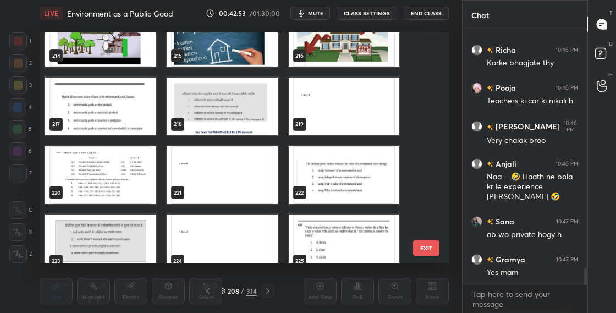
click at [137, 120] on img "grid" at bounding box center [100, 107] width 111 height 58
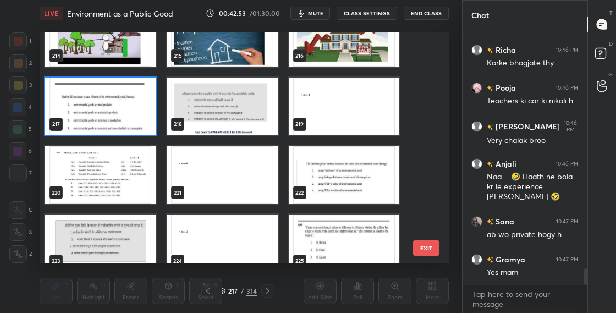
click at [137, 121] on img "grid" at bounding box center [100, 107] width 111 height 58
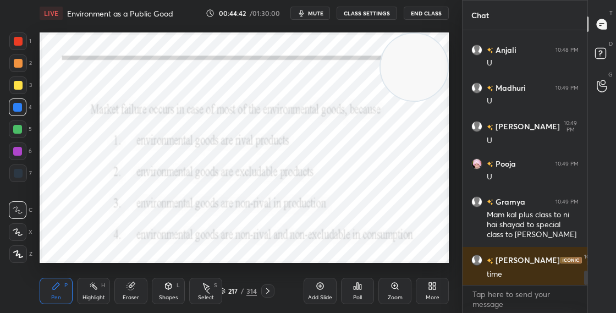
scroll to position [4356, 0]
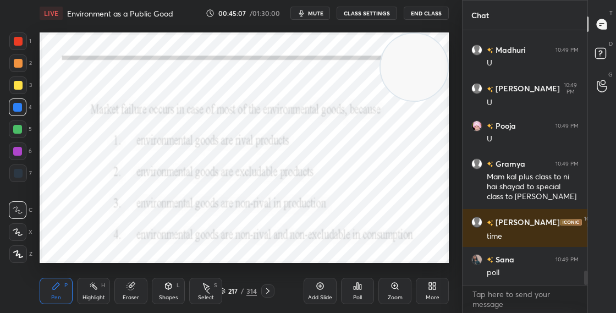
click at [227, 291] on div "217 / 314" at bounding box center [238, 291] width 38 height 10
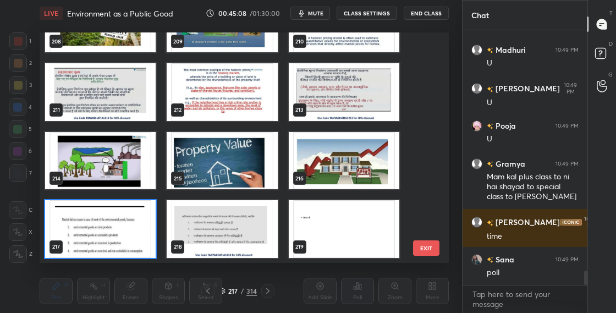
scroll to position [4394, 0]
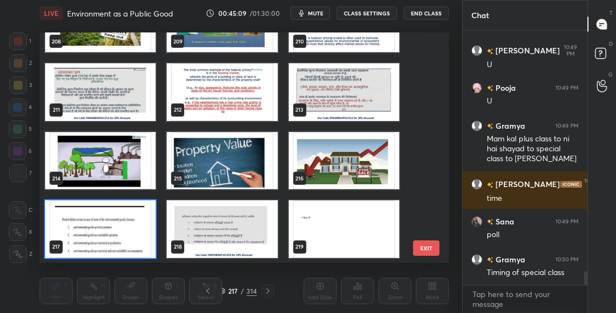
click at [152, 255] on img "grid" at bounding box center [100, 229] width 111 height 58
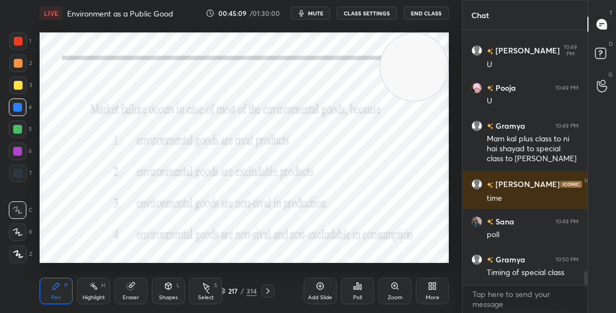
click at [151, 255] on img "grid" at bounding box center [100, 229] width 111 height 58
click at [368, 293] on div "Poll" at bounding box center [357, 291] width 33 height 26
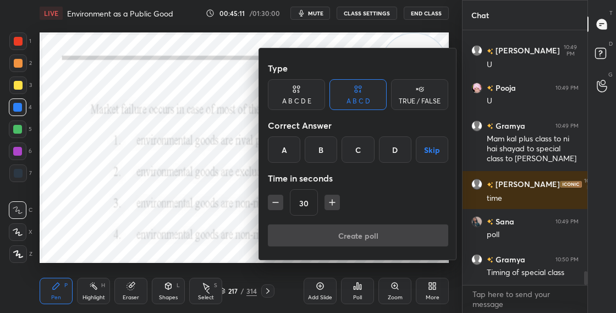
click at [243, 241] on div at bounding box center [308, 156] width 616 height 313
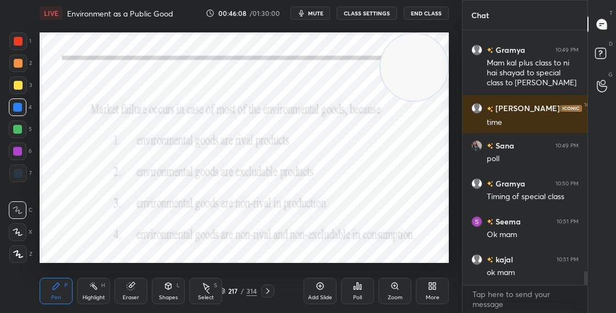
scroll to position [4508, 0]
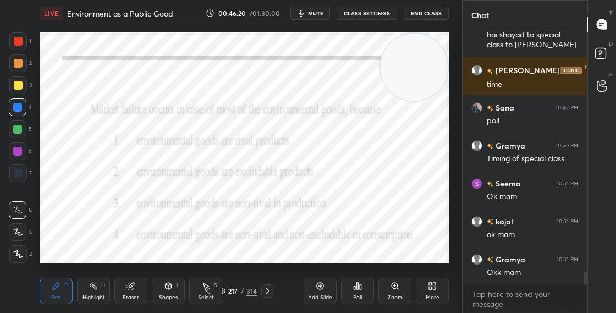
click at [169, 297] on div "Shapes" at bounding box center [168, 297] width 19 height 5
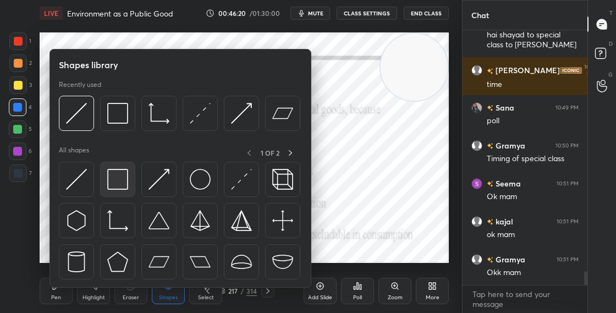
click at [118, 187] on img at bounding box center [117, 179] width 21 height 21
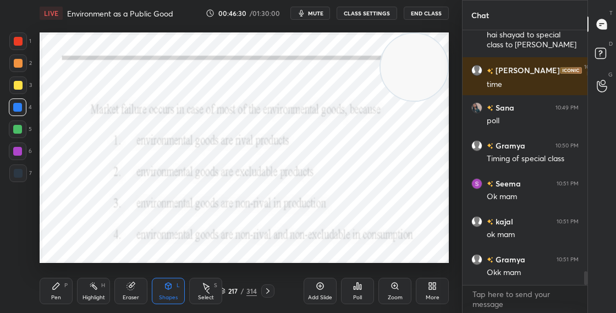
click at [59, 296] on div "Pen" at bounding box center [56, 297] width 10 height 5
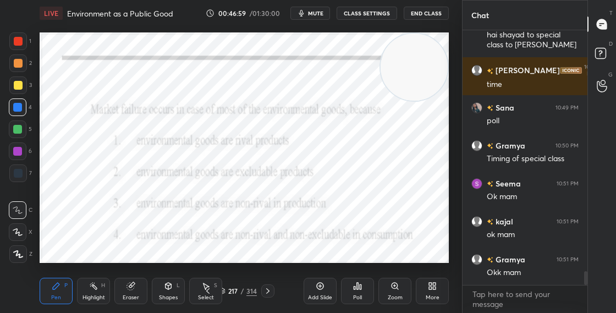
scroll to position [4546, 0]
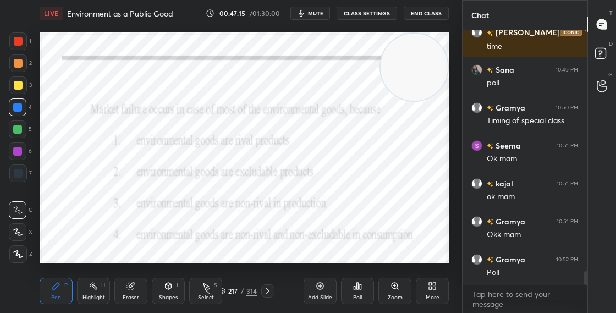
click at [357, 287] on icon at bounding box center [358, 286] width 2 height 7
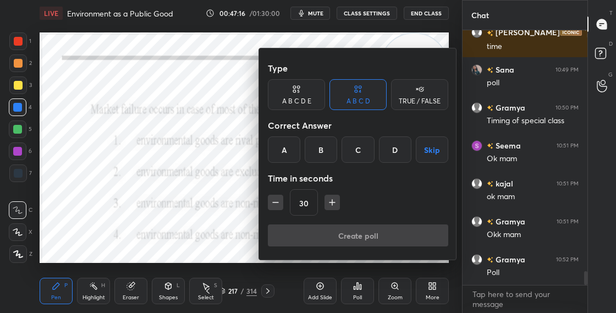
click at [388, 148] on div "D" at bounding box center [395, 149] width 32 height 26
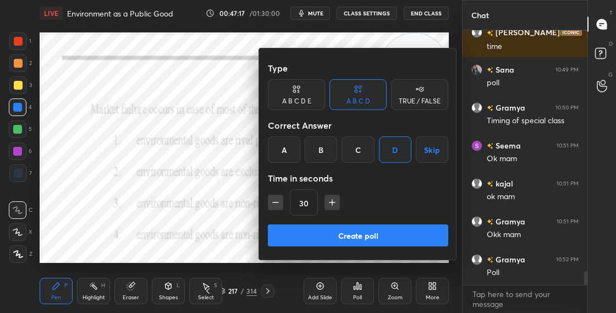
click at [382, 229] on button "Create poll" at bounding box center [358, 235] width 180 height 22
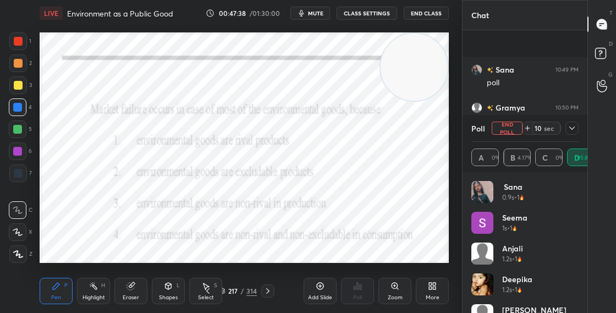
scroll to position [4641, 0]
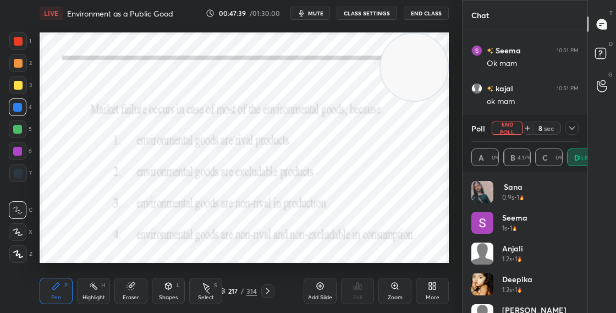
click at [174, 289] on div "Shapes L" at bounding box center [168, 291] width 33 height 26
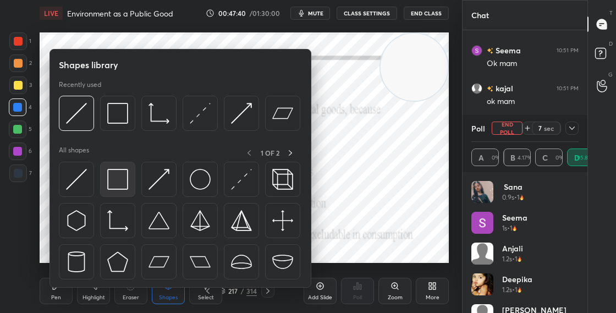
click at [118, 192] on div at bounding box center [117, 179] width 35 height 35
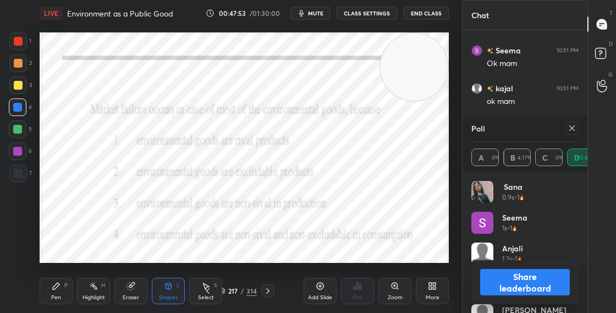
click at [539, 290] on button "Share leaderboard" at bounding box center [525, 282] width 90 height 26
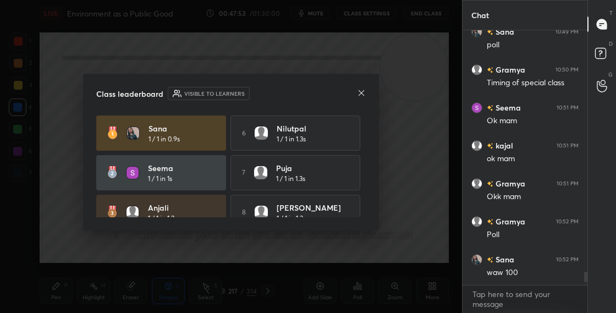
scroll to position [251, 122]
click at [363, 94] on icon at bounding box center [361, 93] width 9 height 9
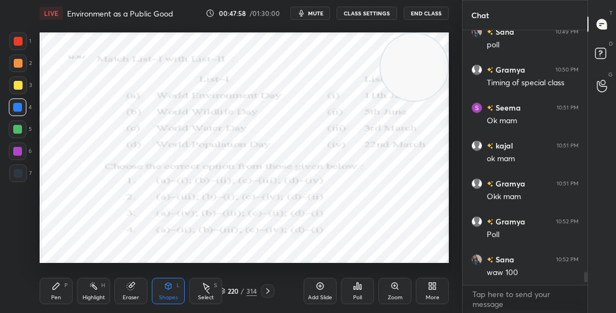
click at [65, 286] on div "P" at bounding box center [65, 285] width 3 height 5
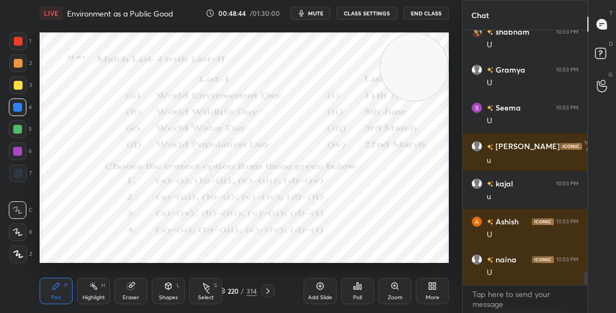
scroll to position [4925, 0]
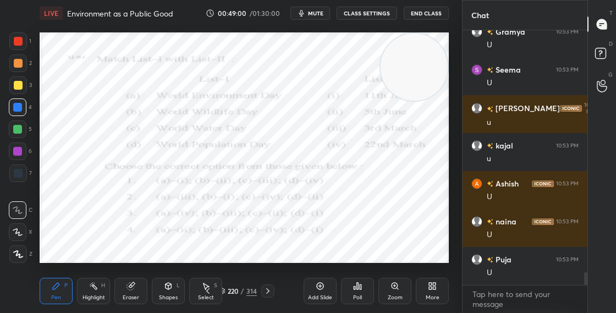
click at [224, 290] on icon at bounding box center [222, 291] width 7 height 7
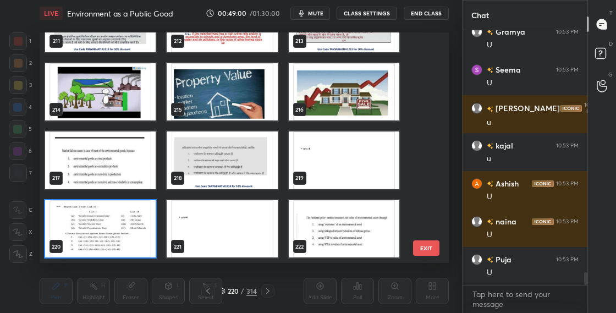
scroll to position [4952, 0]
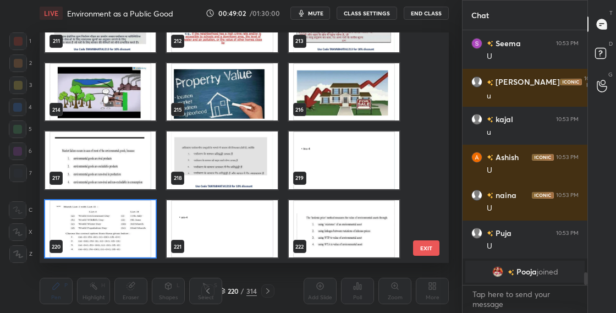
click at [145, 232] on img "grid" at bounding box center [100, 229] width 111 height 58
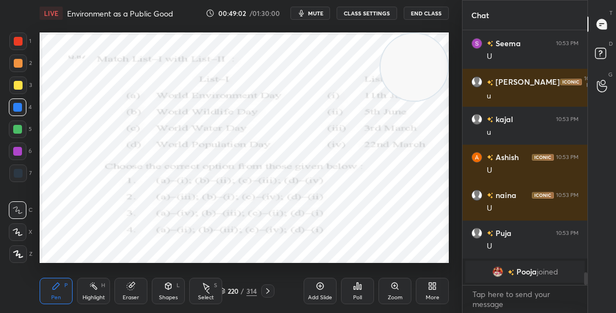
click at [145, 232] on img "grid" at bounding box center [100, 229] width 111 height 58
click at [357, 286] on icon at bounding box center [358, 286] width 2 height 7
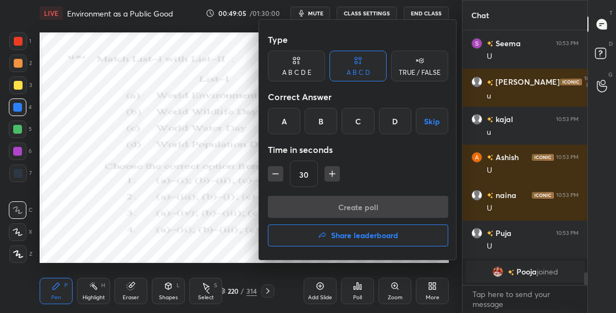
click at [406, 127] on div "D" at bounding box center [395, 121] width 32 height 26
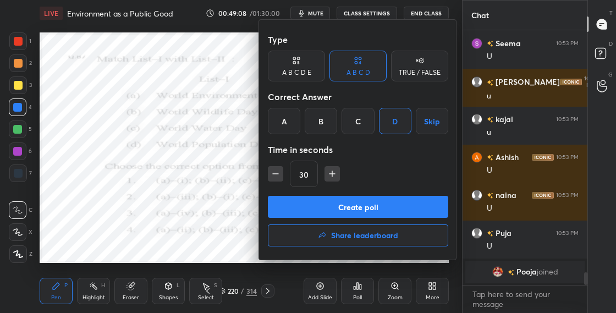
click at [378, 203] on button "Create poll" at bounding box center [358, 207] width 180 height 22
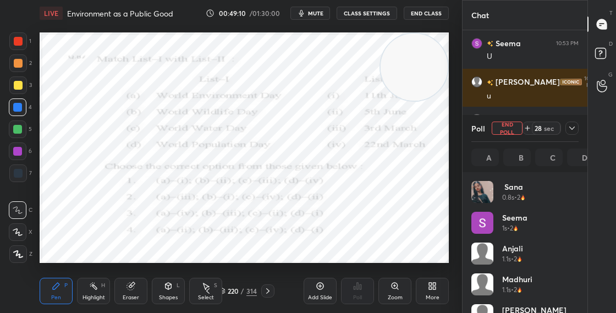
scroll to position [129, 104]
click at [171, 284] on icon at bounding box center [169, 286] width 6 height 7
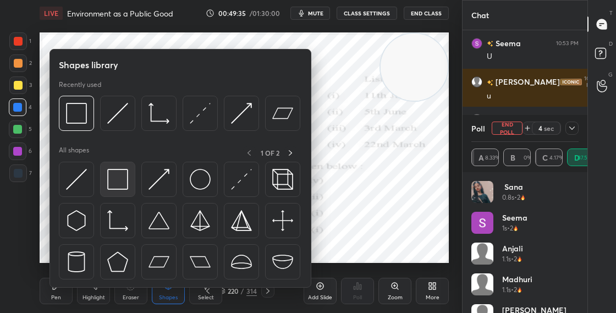
click at [129, 175] on div at bounding box center [117, 179] width 35 height 35
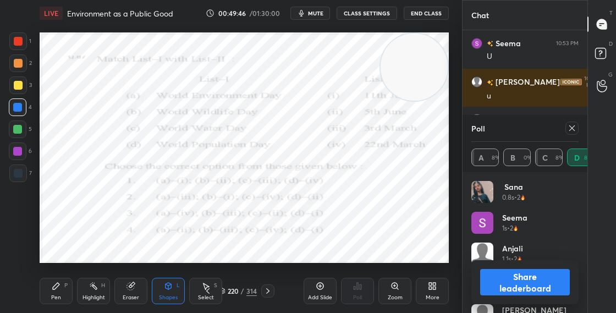
click at [160, 289] on div "Shapes L" at bounding box center [168, 291] width 33 height 26
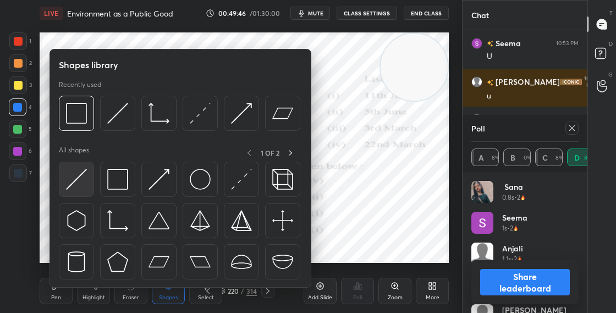
click at [79, 184] on img at bounding box center [76, 179] width 21 height 21
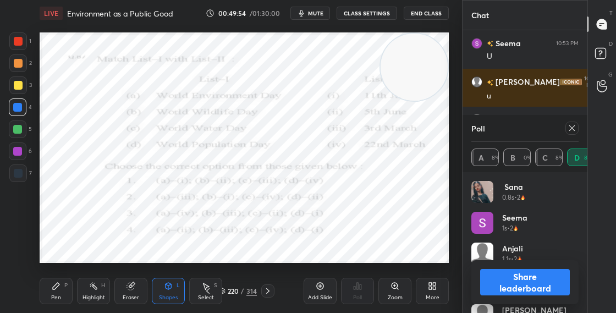
drag, startPoint x: 433, startPoint y: 79, endPoint x: 437, endPoint y: 46, distance: 32.7
click at [438, 50] on video at bounding box center [414, 67] width 67 height 67
click at [525, 279] on button "Share leaderboard" at bounding box center [525, 282] width 90 height 26
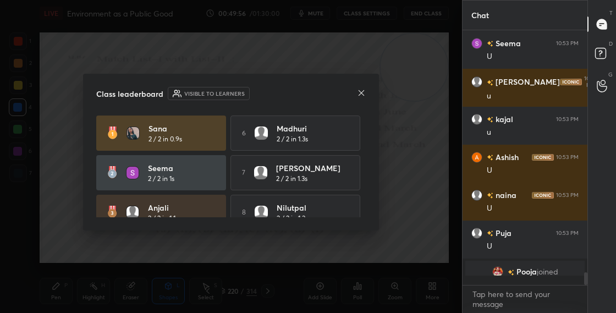
scroll to position [3, 4]
click at [363, 91] on icon at bounding box center [361, 93] width 9 height 9
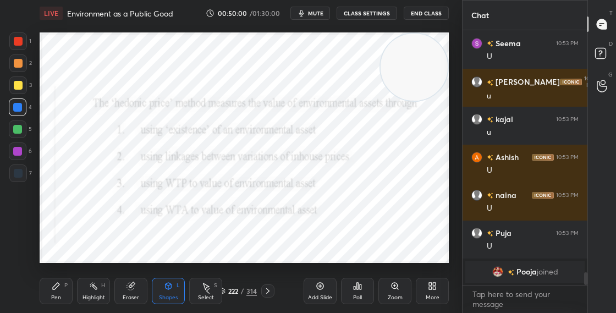
click at [227, 289] on div "222 / 314" at bounding box center [238, 291] width 38 height 10
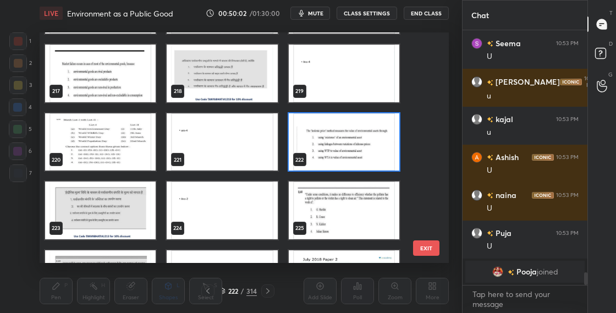
scroll to position [4961, 0]
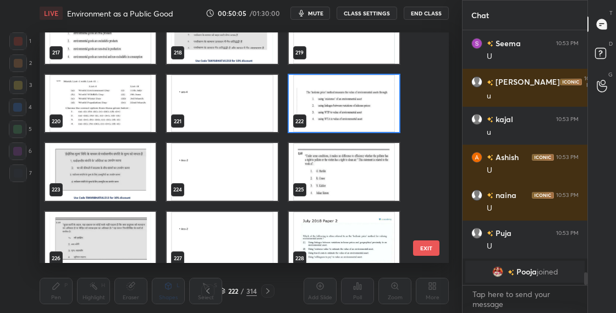
click at [355, 173] on img "grid" at bounding box center [344, 172] width 111 height 58
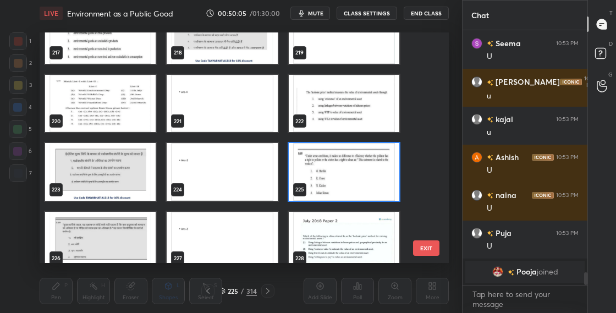
click at [356, 174] on img "grid" at bounding box center [344, 172] width 111 height 58
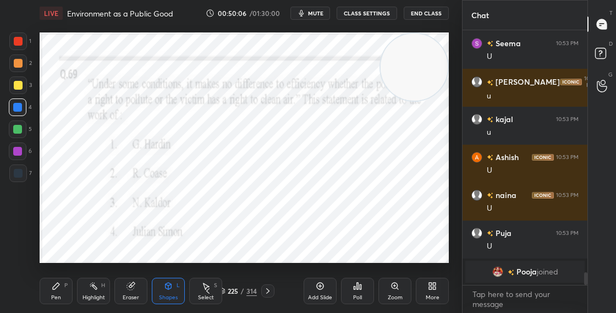
click at [356, 174] on img "grid" at bounding box center [344, 172] width 111 height 58
drag, startPoint x: 416, startPoint y: 74, endPoint x: 412, endPoint y: 172, distance: 97.9
click at [413, 175] on video at bounding box center [412, 167] width 67 height 67
drag, startPoint x: 407, startPoint y: 180, endPoint x: 369, endPoint y: 182, distance: 38.0
click at [381, 192] on video at bounding box center [393, 183] width 67 height 67
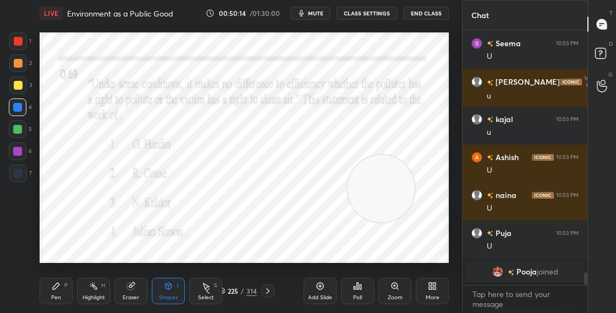
click at [51, 297] on div "Pen P" at bounding box center [56, 291] width 33 height 26
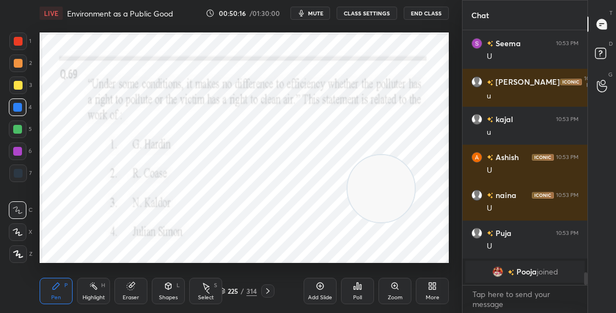
scroll to position [4070, 0]
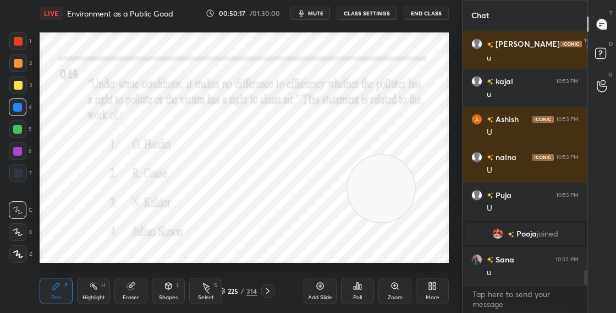
click at [19, 45] on div at bounding box center [18, 41] width 9 height 9
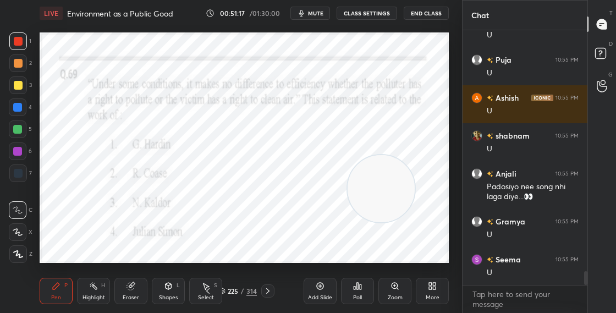
scroll to position [4383, 0]
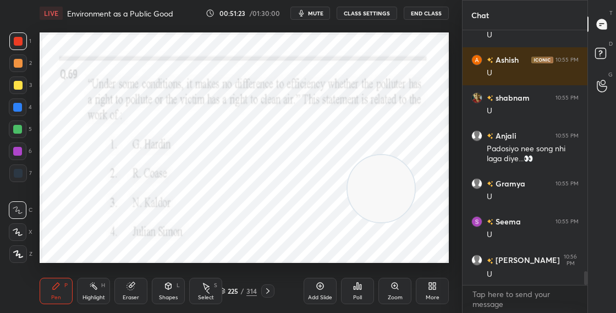
click at [224, 290] on icon at bounding box center [222, 291] width 7 height 7
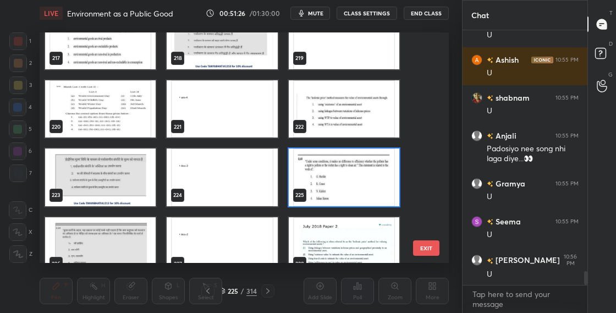
scroll to position [4978, 0]
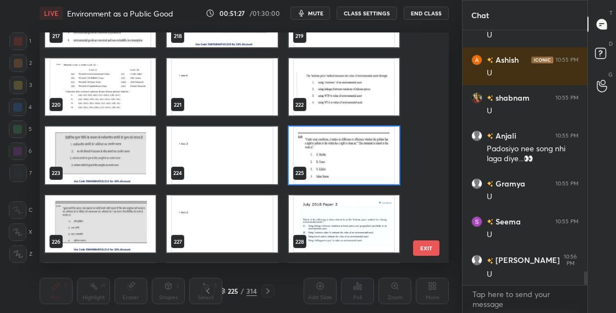
click at [141, 225] on img "grid" at bounding box center [100, 224] width 111 height 58
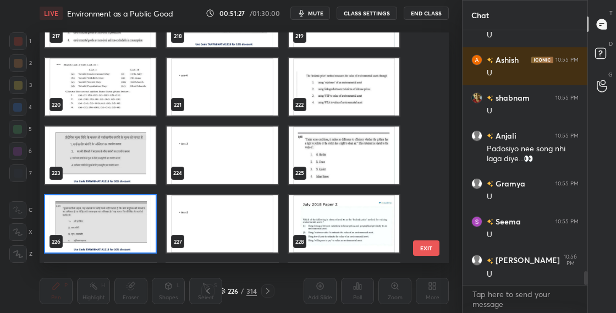
click at [141, 225] on img "grid" at bounding box center [100, 224] width 111 height 58
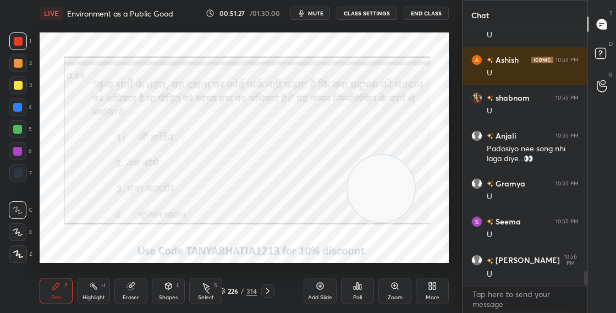
click at [141, 226] on img "grid" at bounding box center [100, 224] width 111 height 58
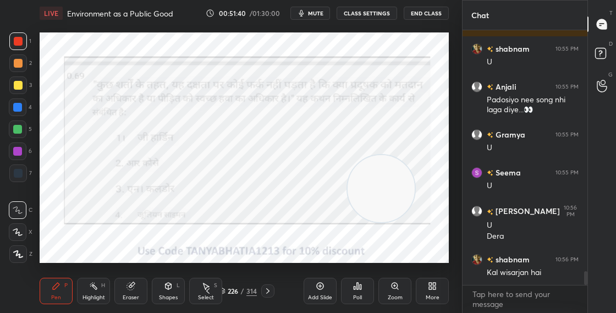
scroll to position [4490, 0]
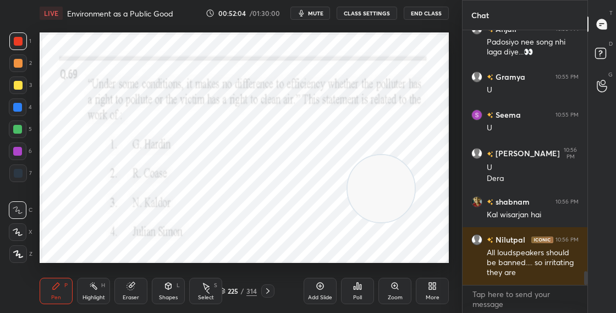
click at [228, 289] on div "225" at bounding box center [233, 291] width 11 height 7
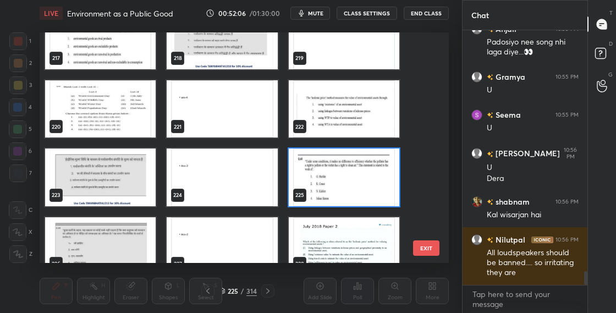
scroll to position [4978, 0]
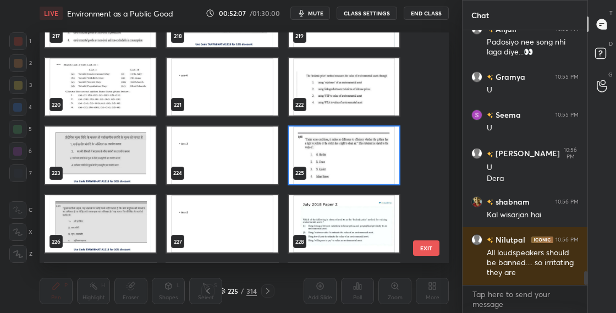
click at [374, 168] on img "grid" at bounding box center [344, 155] width 111 height 58
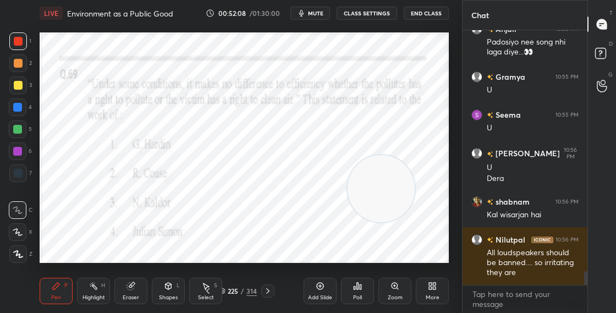
click at [355, 290] on icon at bounding box center [357, 286] width 9 height 9
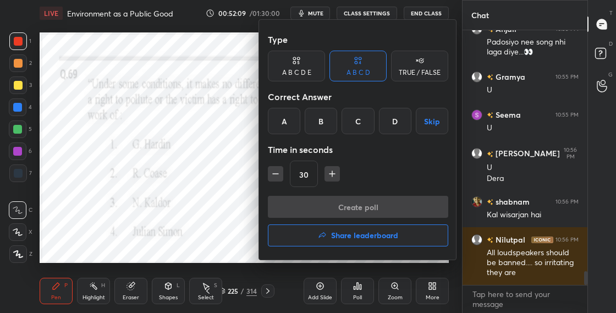
click at [326, 123] on div "B" at bounding box center [321, 121] width 32 height 26
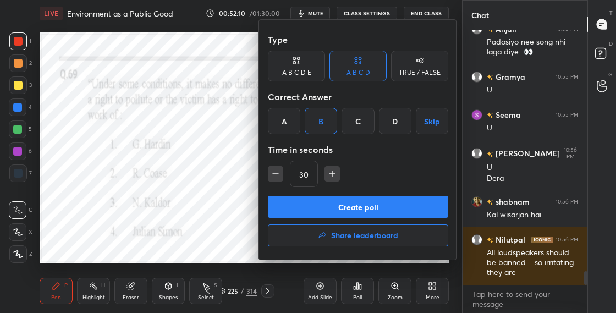
click at [327, 207] on button "Create poll" at bounding box center [358, 207] width 180 height 22
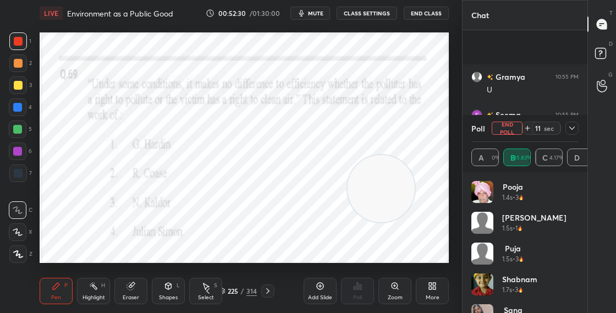
scroll to position [4595, 0]
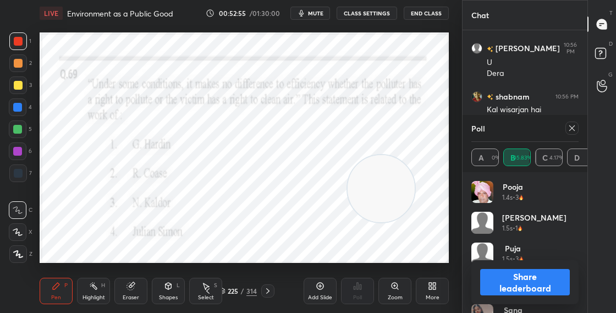
click at [168, 305] on div "Pen P Highlight H Eraser Shapes L Select S 225 / 314 Add Slide Poll Zoom More" at bounding box center [244, 291] width 409 height 44
drag, startPoint x: 161, startPoint y: 286, endPoint x: 168, endPoint y: 305, distance: 19.8
click at [161, 286] on div "Shapes L" at bounding box center [168, 291] width 33 height 26
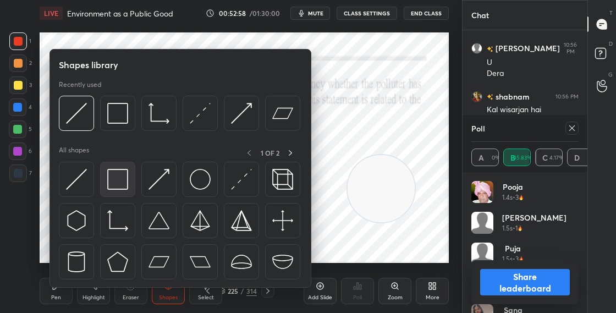
click at [126, 183] on img at bounding box center [117, 179] width 21 height 21
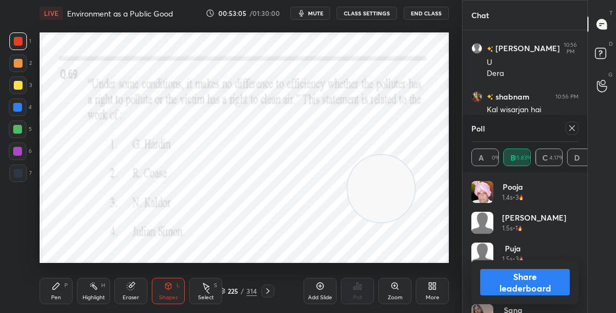
click at [65, 289] on div "Pen P" at bounding box center [56, 291] width 33 height 26
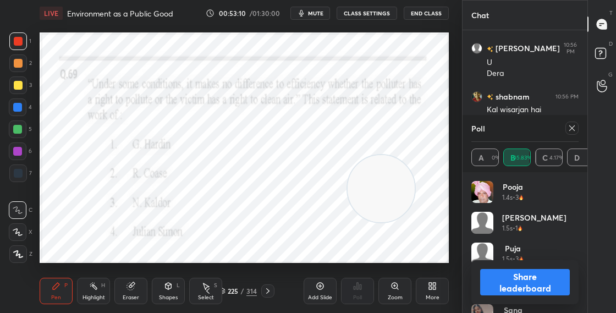
click at [501, 274] on button "Share leaderboard" at bounding box center [525, 282] width 90 height 26
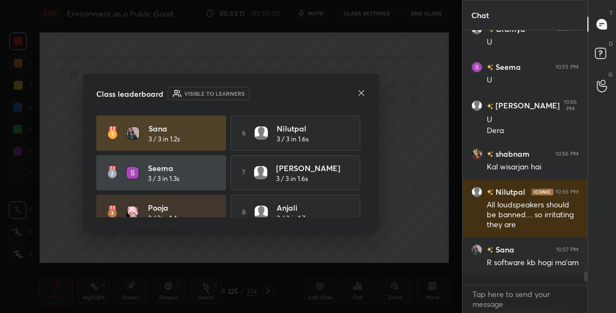
scroll to position [251, 122]
click at [362, 91] on icon at bounding box center [361, 93] width 9 height 9
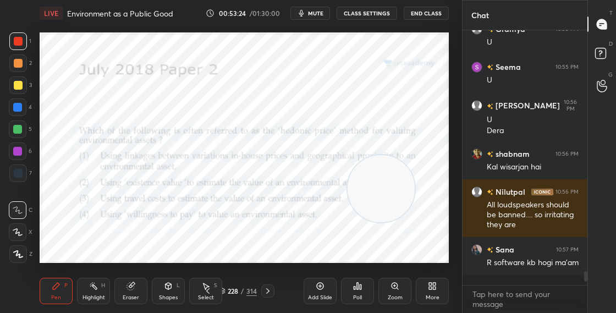
click at [223, 290] on icon at bounding box center [222, 291] width 7 height 7
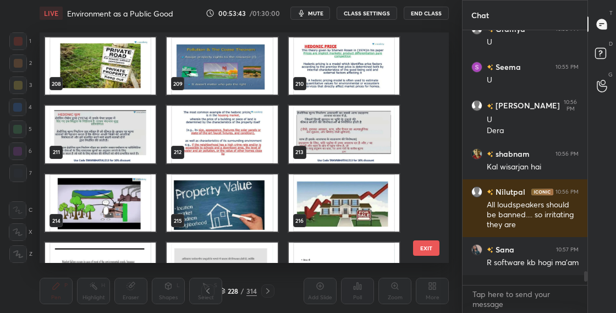
scroll to position [4708, 0]
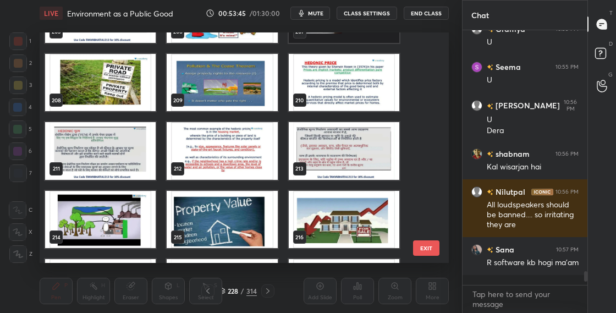
click at [368, 230] on img "grid" at bounding box center [344, 220] width 111 height 58
click at [368, 232] on img "grid" at bounding box center [344, 220] width 111 height 58
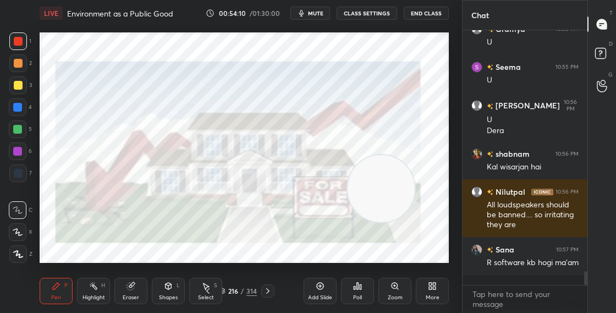
scroll to position [4576, 0]
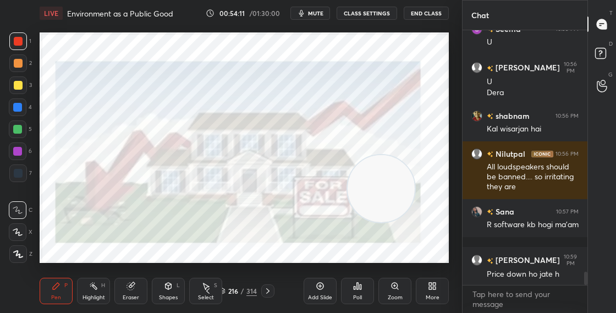
drag, startPoint x: 381, startPoint y: 169, endPoint x: 394, endPoint y: 81, distance: 88.5
click at [394, 155] on video at bounding box center [381, 188] width 67 height 67
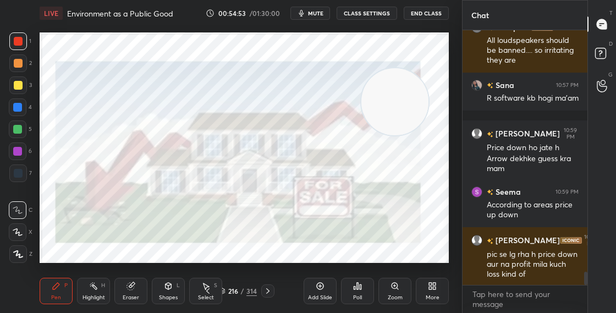
scroll to position [4740, 0]
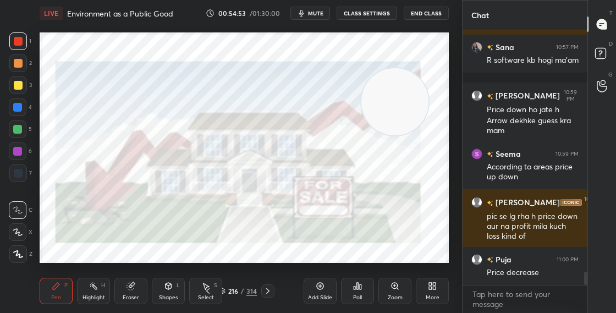
click at [227, 293] on div "216 / 314" at bounding box center [238, 291] width 38 height 10
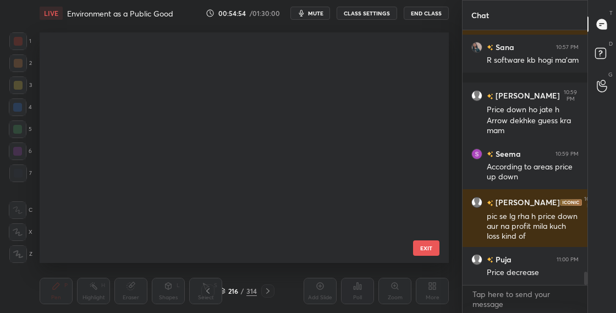
scroll to position [227, 404]
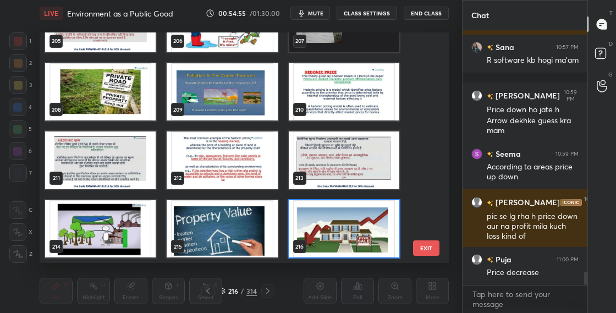
click at [121, 238] on img "grid" at bounding box center [100, 229] width 111 height 58
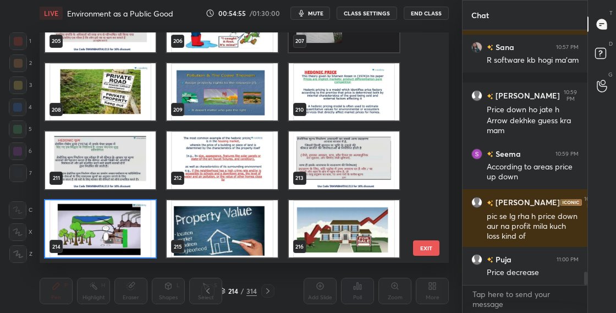
click at [120, 238] on img "grid" at bounding box center [100, 229] width 111 height 58
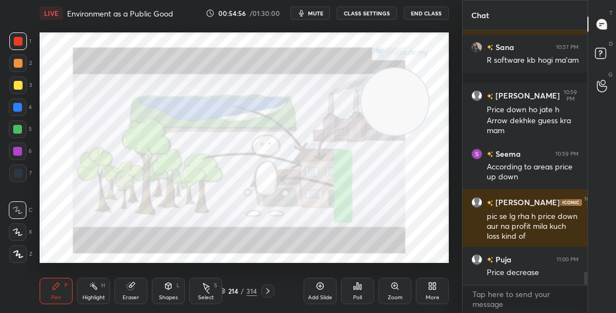
click at [121, 239] on img "grid" at bounding box center [100, 229] width 111 height 58
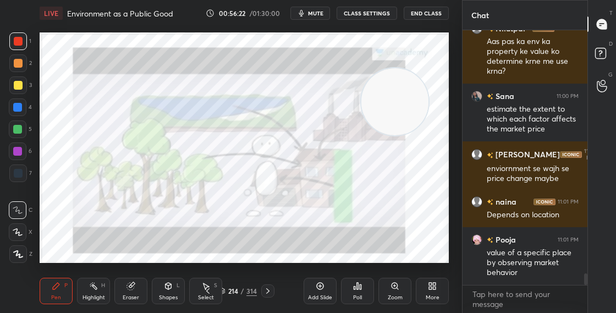
scroll to position [5238, 0]
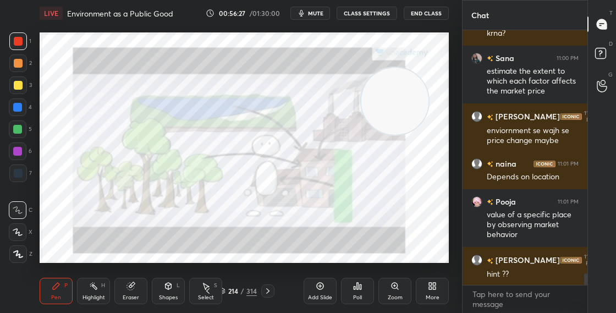
drag, startPoint x: 389, startPoint y: 107, endPoint x: 393, endPoint y: 97, distance: 10.6
click at [392, 101] on video at bounding box center [394, 101] width 67 height 67
click at [223, 292] on icon at bounding box center [222, 291] width 7 height 7
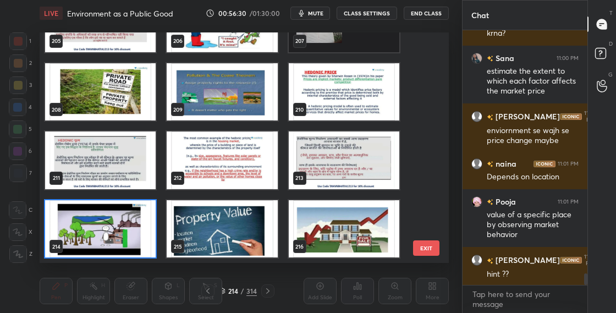
scroll to position [5296, 0]
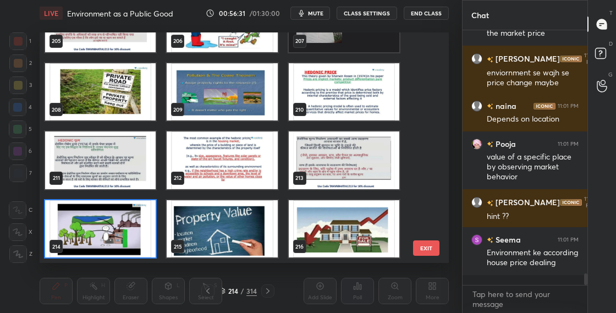
click at [109, 230] on img "grid" at bounding box center [100, 229] width 111 height 58
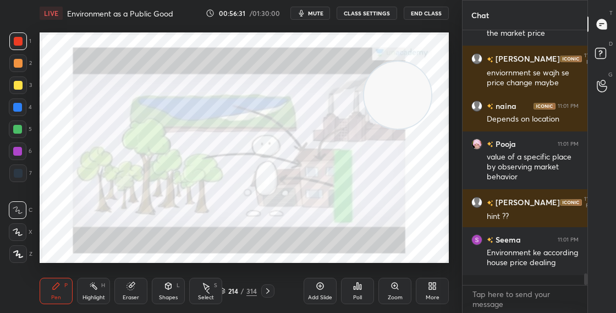
click at [111, 230] on img "grid" at bounding box center [100, 229] width 111 height 58
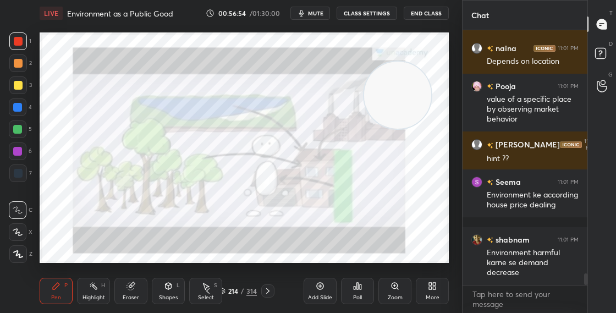
scroll to position [5392, 0]
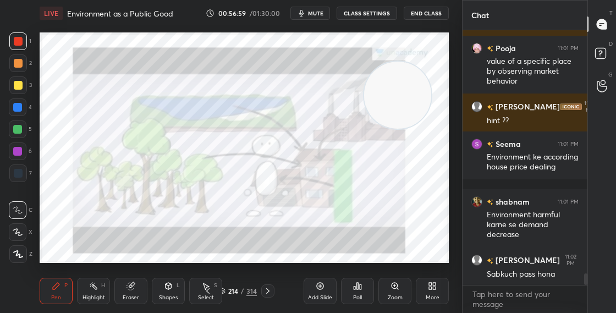
click at [222, 289] on icon at bounding box center [222, 291] width 7 height 7
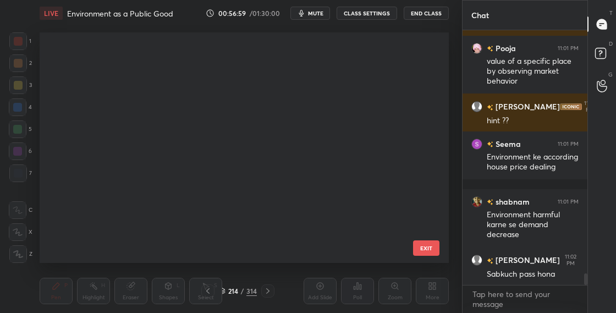
scroll to position [227, 404]
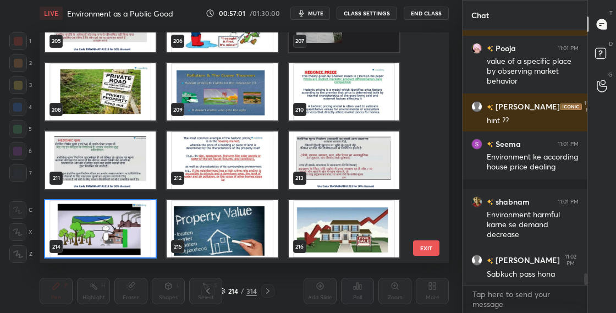
click at [199, 243] on img "grid" at bounding box center [222, 229] width 111 height 58
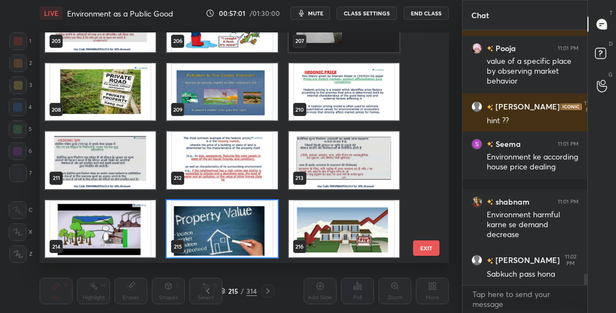
click at [199, 243] on img "grid" at bounding box center [222, 229] width 111 height 58
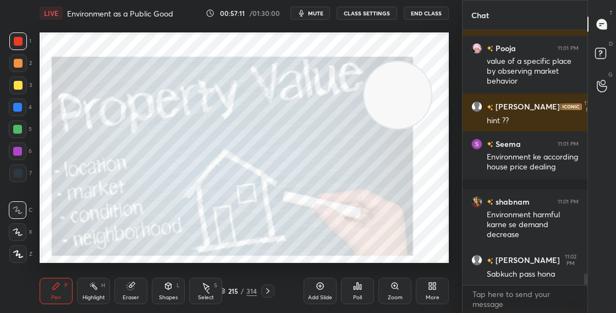
click at [266, 294] on icon at bounding box center [267, 290] width 9 height 9
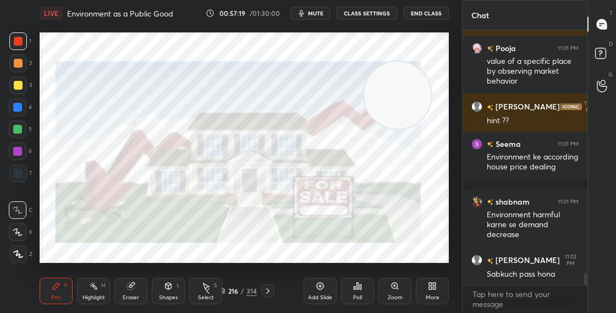
click at [228, 294] on div "216" at bounding box center [233, 291] width 11 height 7
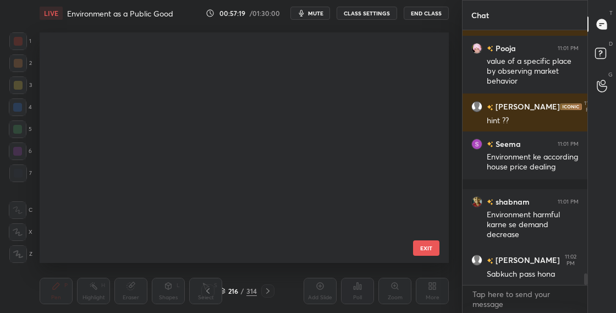
scroll to position [4699, 0]
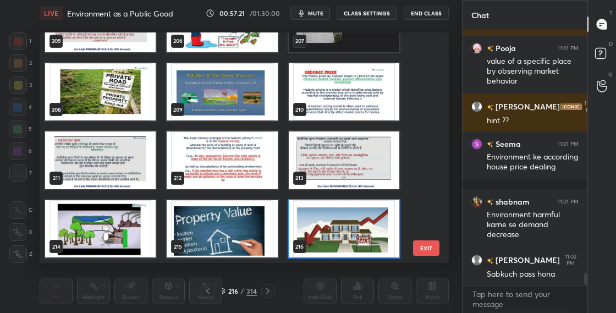
click at [305, 225] on img "grid" at bounding box center [344, 229] width 111 height 58
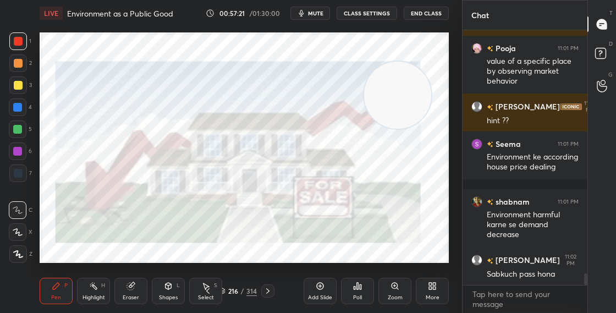
click at [305, 225] on img "grid" at bounding box center [344, 229] width 111 height 58
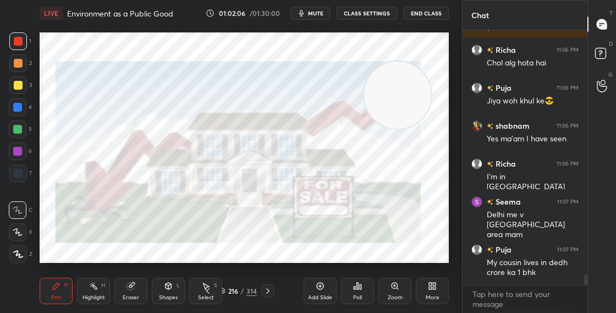
scroll to position [6289, 0]
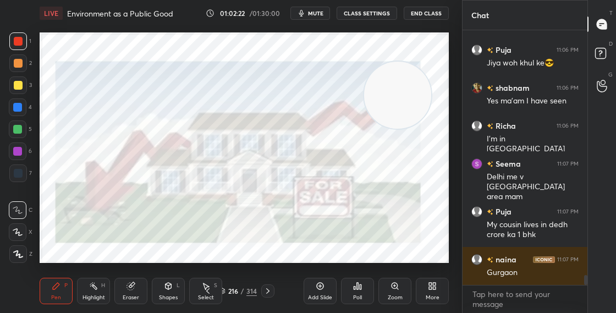
click at [225, 290] on icon at bounding box center [222, 291] width 7 height 7
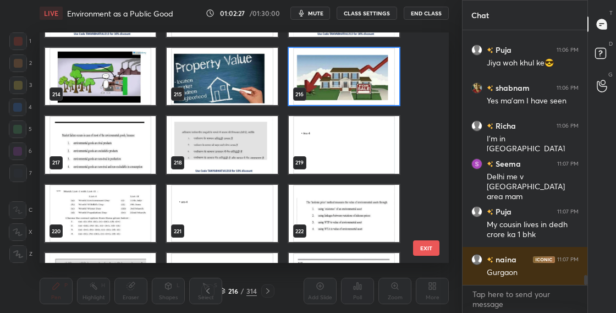
scroll to position [4851, 0]
click at [376, 96] on img "grid" at bounding box center [344, 77] width 111 height 58
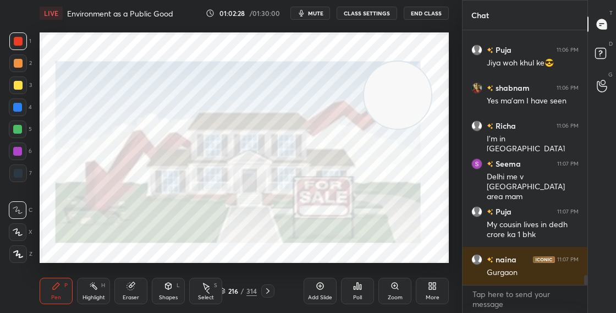
click at [376, 96] on img "grid" at bounding box center [344, 77] width 111 height 58
click at [221, 291] on div "Select S" at bounding box center [205, 291] width 33 height 26
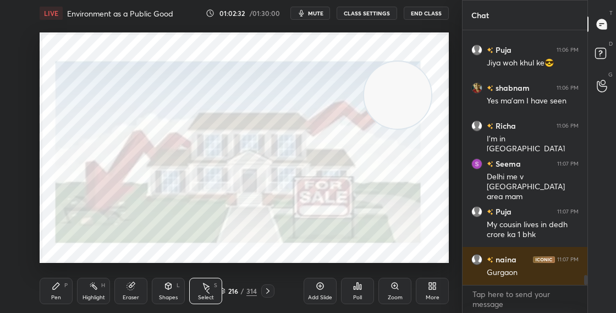
click at [228, 290] on div "216" at bounding box center [233, 291] width 11 height 7
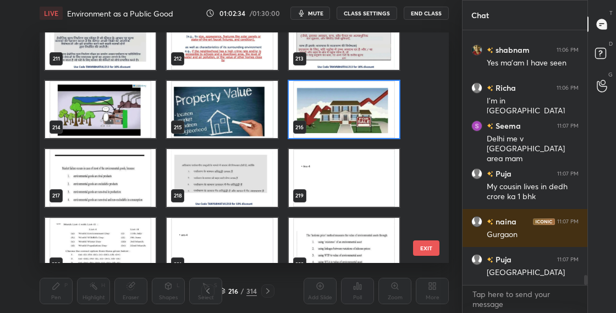
scroll to position [6364, 0]
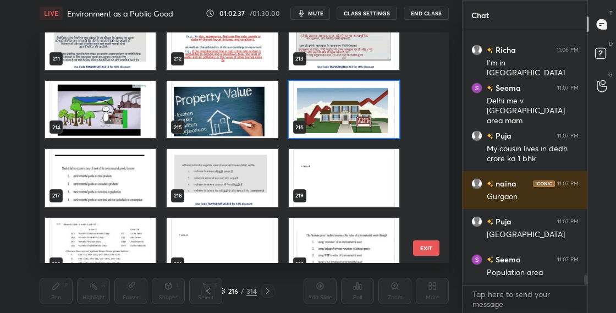
click at [324, 120] on img "grid" at bounding box center [344, 110] width 111 height 58
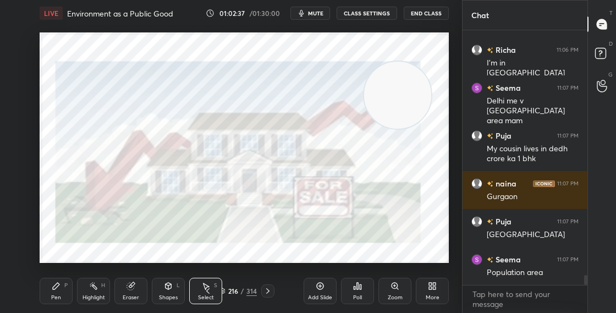
click at [324, 120] on img "grid" at bounding box center [344, 110] width 111 height 58
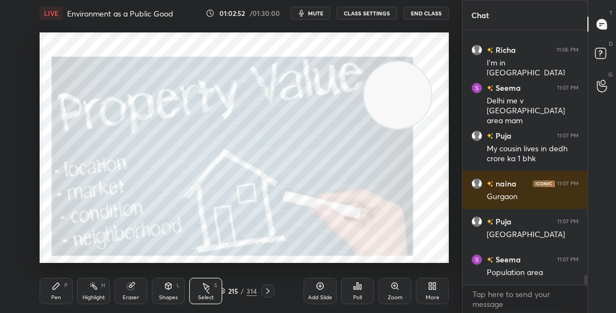
click at [62, 288] on div "Pen P" at bounding box center [56, 291] width 33 height 26
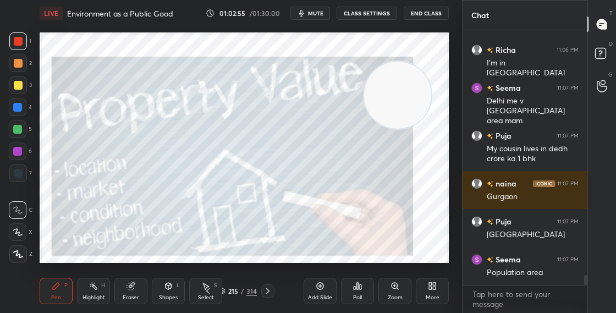
click at [20, 126] on div at bounding box center [17, 129] width 9 height 9
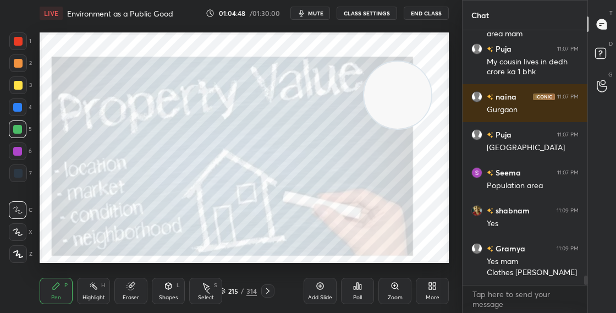
scroll to position [6499, 0]
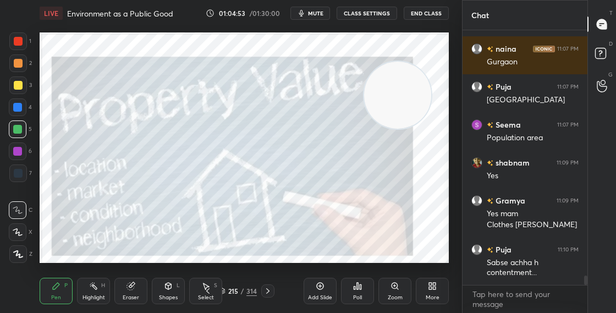
click at [17, 236] on div at bounding box center [18, 232] width 18 height 18
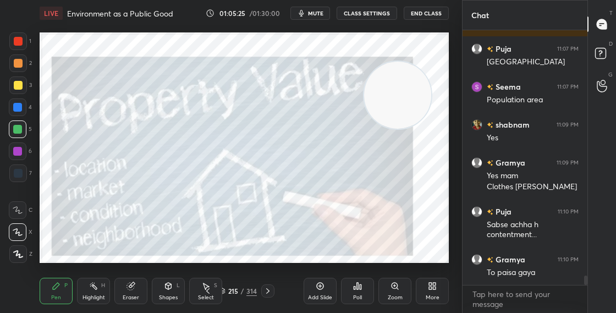
click at [58, 295] on div "Pen" at bounding box center [56, 297] width 10 height 5
click at [225, 295] on div "215 / 314" at bounding box center [238, 291] width 38 height 10
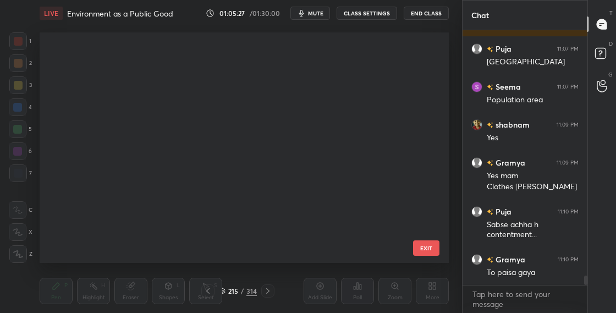
scroll to position [227, 404]
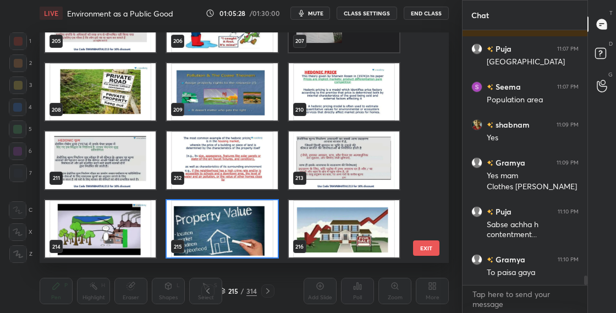
click at [227, 247] on img "grid" at bounding box center [222, 229] width 111 height 58
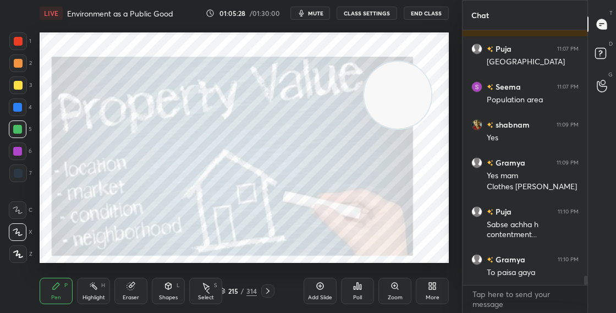
click at [228, 247] on img "grid" at bounding box center [222, 229] width 111 height 58
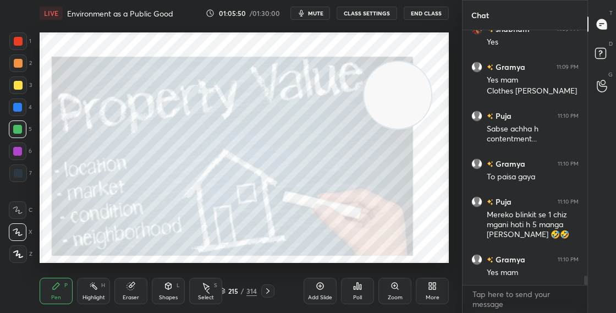
scroll to position [6671, 0]
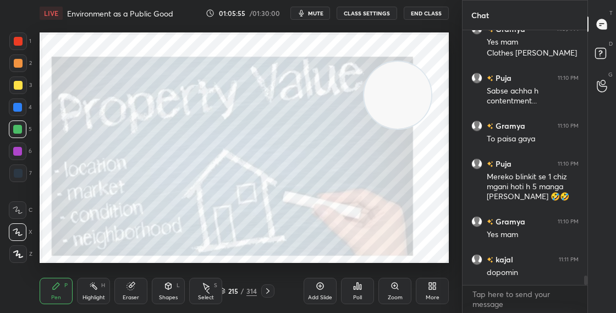
click at [20, 82] on div at bounding box center [18, 85] width 9 height 9
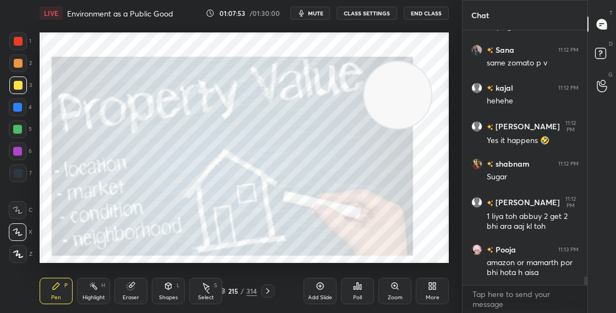
scroll to position [7100, 0]
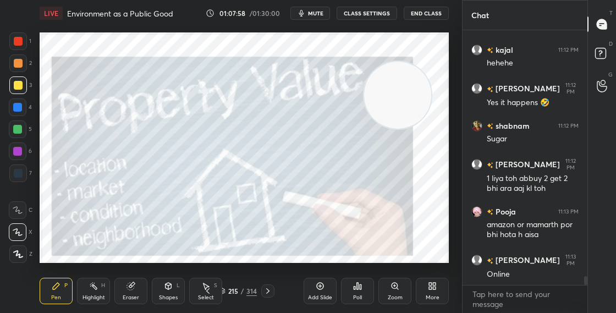
click at [225, 291] on div "215 / 314" at bounding box center [238, 291] width 38 height 10
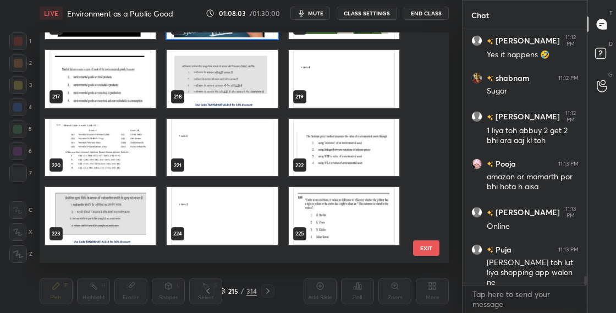
scroll to position [4884, 0]
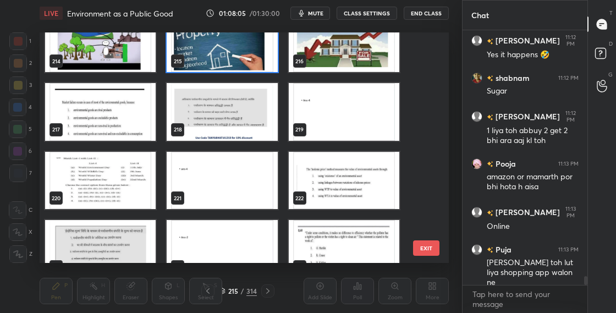
click at [380, 190] on img "grid" at bounding box center [344, 181] width 111 height 58
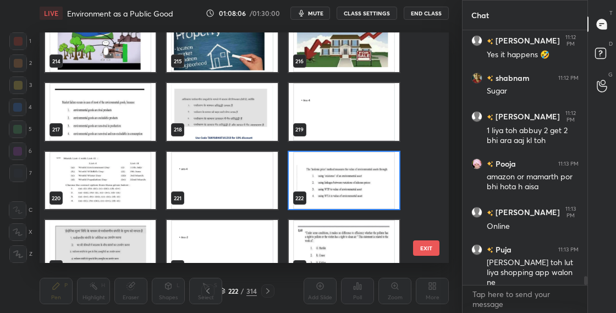
click at [381, 191] on img "grid" at bounding box center [344, 181] width 111 height 58
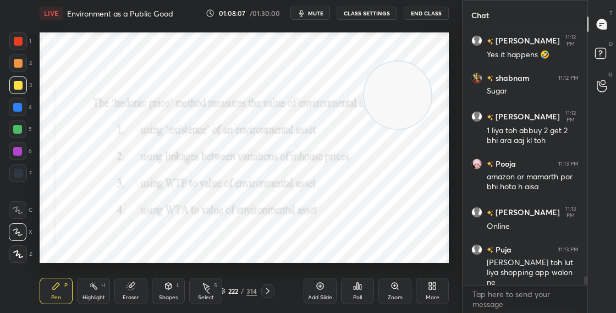
scroll to position [7185, 0]
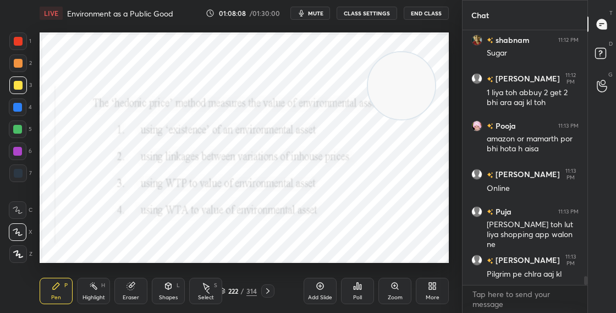
drag, startPoint x: 418, startPoint y: 89, endPoint x: 460, endPoint y: 34, distance: 69.5
click at [433, 62] on video at bounding box center [401, 85] width 67 height 67
click at [23, 45] on div at bounding box center [18, 41] width 18 height 18
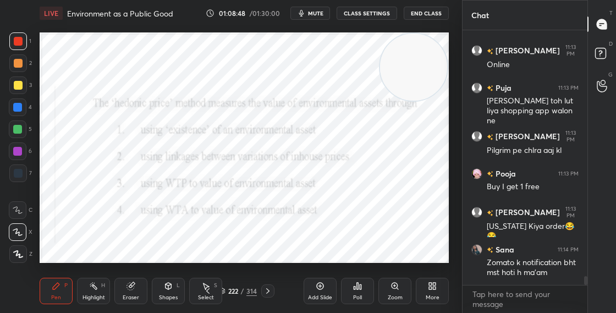
scroll to position [7347, 0]
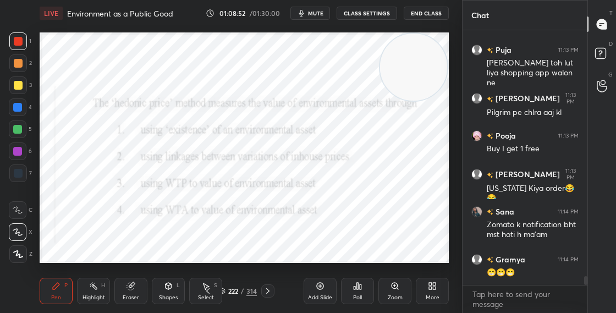
click at [269, 291] on icon at bounding box center [267, 290] width 9 height 9
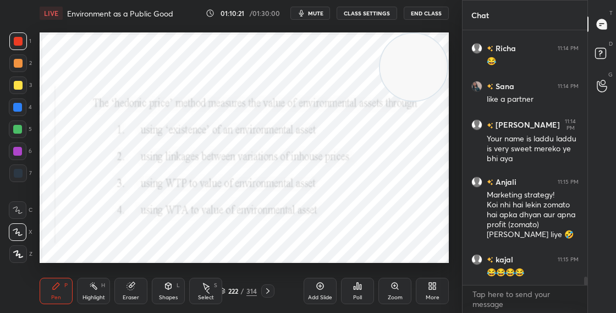
scroll to position [7796, 0]
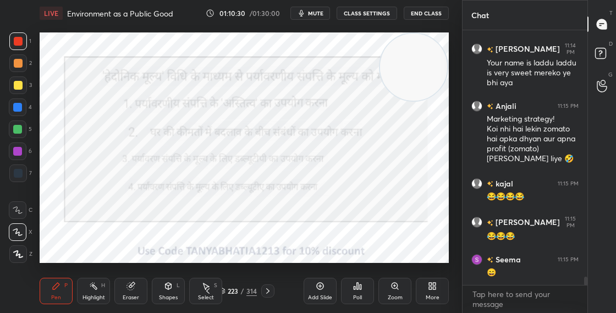
click at [227, 291] on div "223 / 314" at bounding box center [238, 291] width 38 height 10
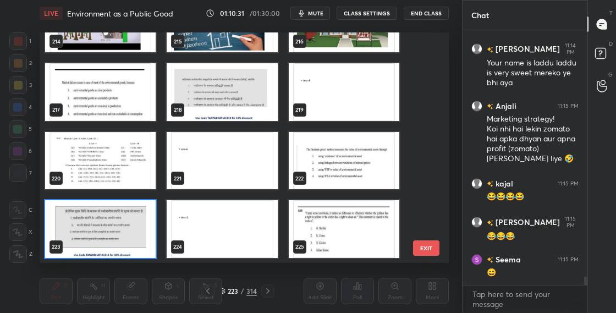
scroll to position [7834, 0]
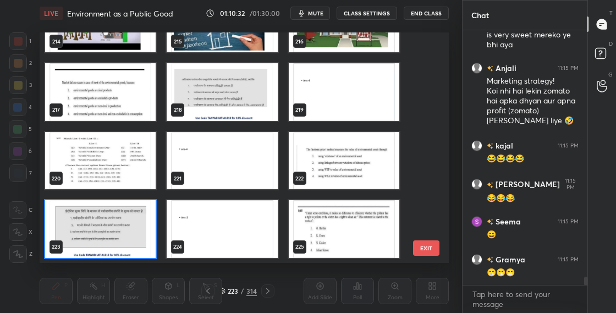
click at [131, 236] on img "grid" at bounding box center [100, 229] width 111 height 58
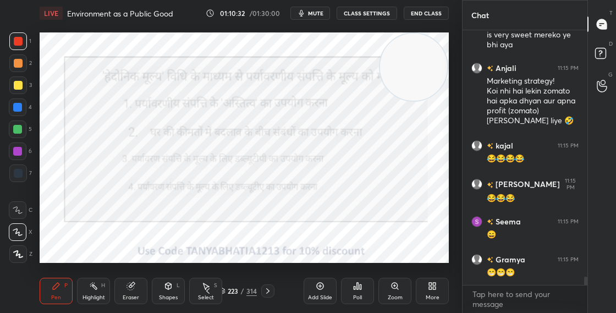
click at [131, 236] on img "grid" at bounding box center [100, 229] width 111 height 58
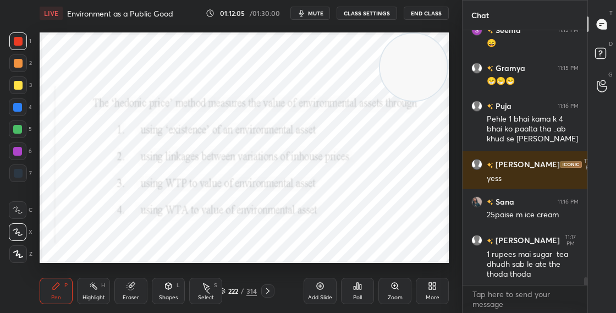
scroll to position [8073, 0]
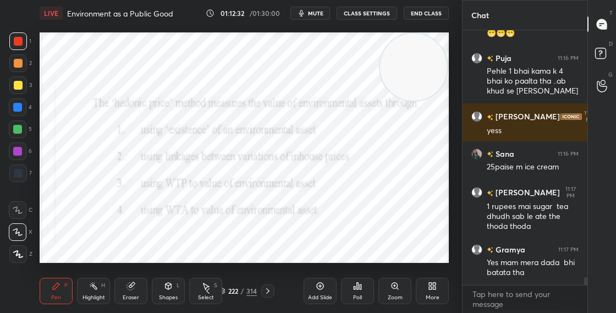
click at [223, 292] on icon at bounding box center [222, 291] width 7 height 7
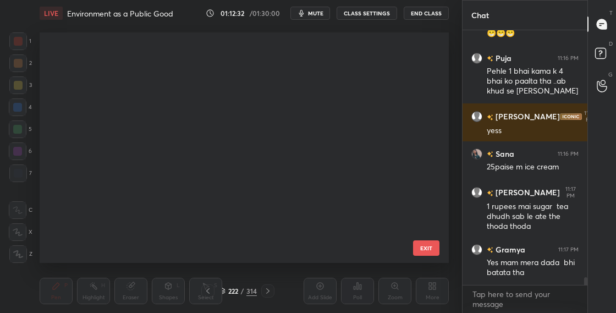
scroll to position [227, 404]
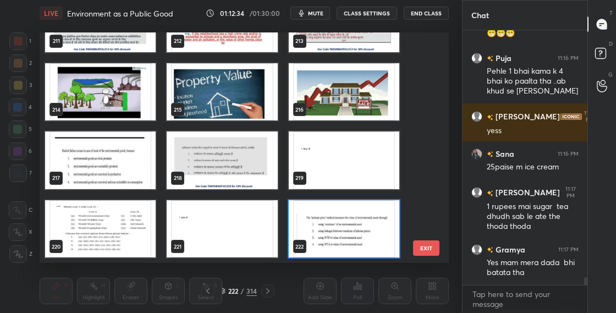
click at [429, 179] on div "211 212 213 214 215 216 217 218 219 220 221 222 223 224 225 EXIT" at bounding box center [244, 147] width 409 height 230
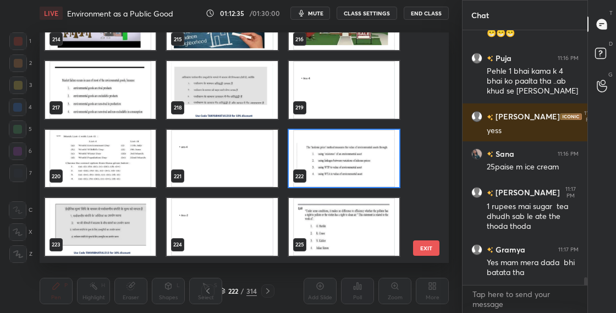
scroll to position [4912, 0]
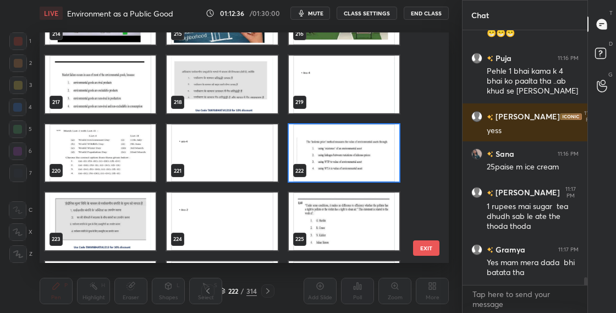
click at [387, 165] on img "grid" at bounding box center [344, 153] width 111 height 58
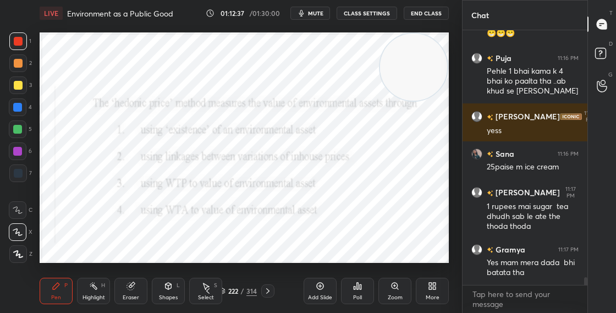
click at [388, 166] on img "grid" at bounding box center [344, 153] width 111 height 58
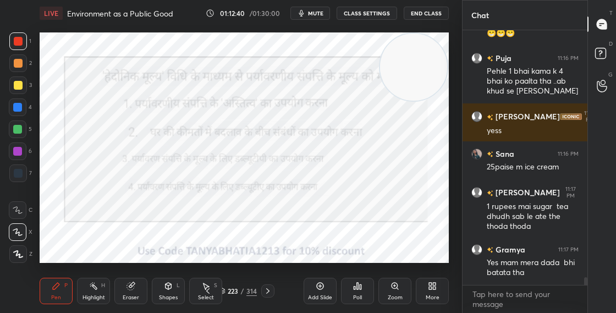
scroll to position [8131, 0]
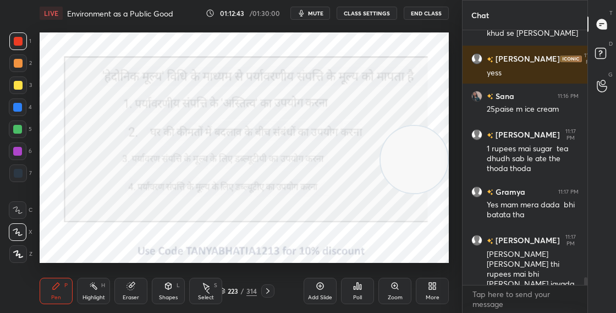
drag, startPoint x: 430, startPoint y: 82, endPoint x: 438, endPoint y: 165, distance: 83.4
click at [438, 165] on video at bounding box center [414, 159] width 67 height 67
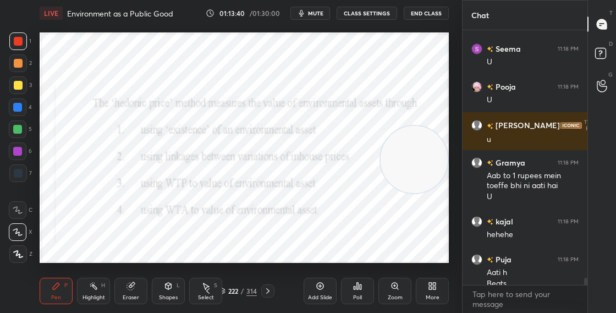
scroll to position [8580, 0]
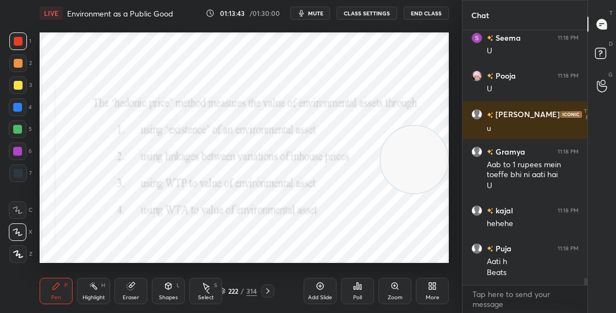
click at [366, 290] on div "Poll" at bounding box center [357, 291] width 33 height 26
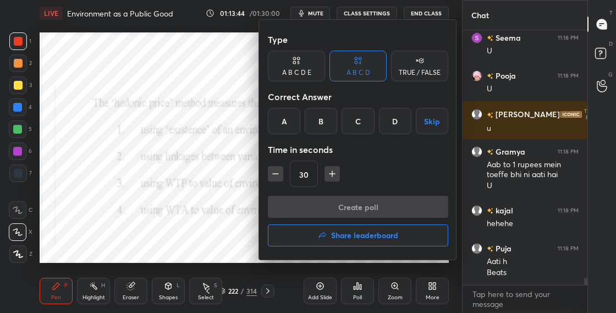
scroll to position [8591, 0]
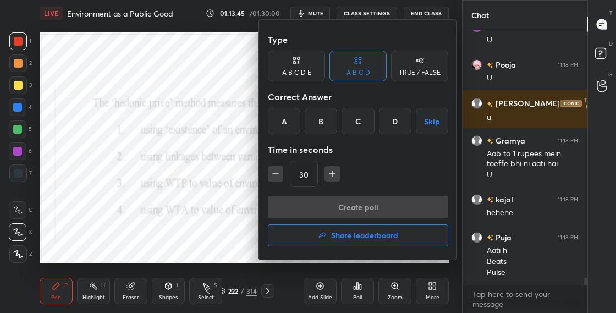
click at [325, 131] on div "B" at bounding box center [321, 121] width 32 height 26
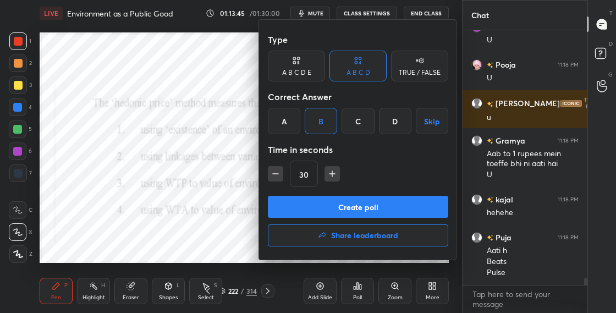
click at [343, 211] on button "Create poll" at bounding box center [358, 207] width 180 height 22
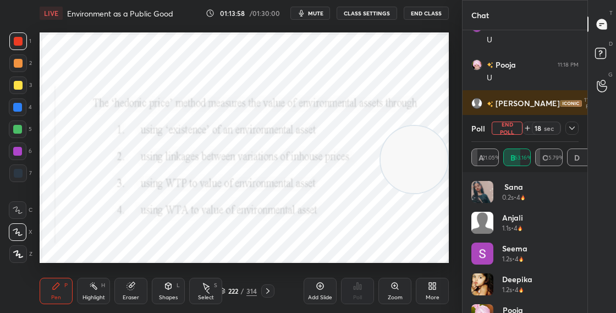
scroll to position [8686, 0]
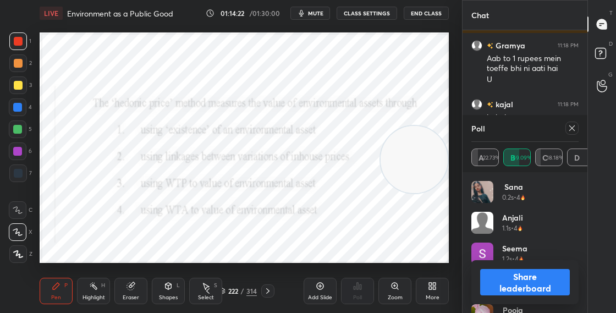
click at [170, 293] on div "Shapes L" at bounding box center [168, 291] width 33 height 26
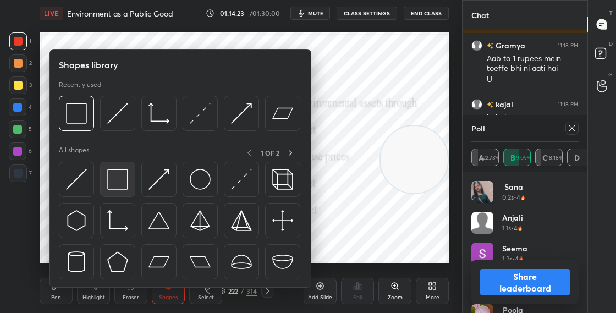
click at [120, 184] on img at bounding box center [117, 179] width 21 height 21
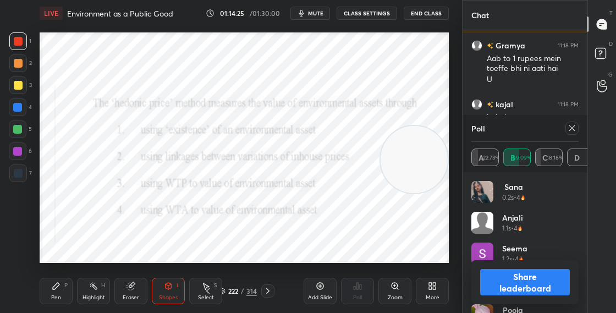
scroll to position [8724, 0]
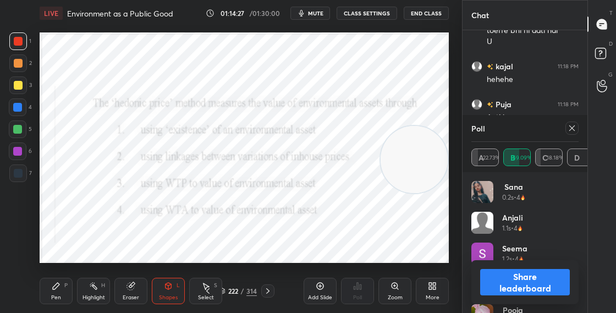
click at [498, 284] on button "Share leaderboard" at bounding box center [525, 282] width 90 height 26
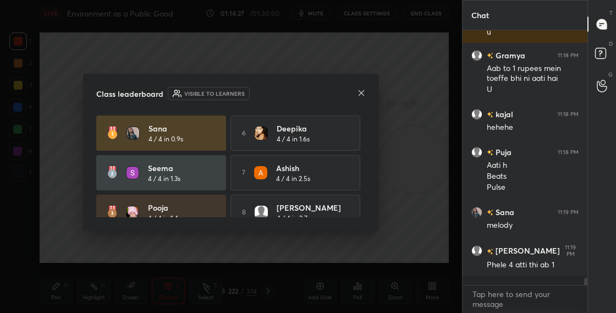
scroll to position [245, 122]
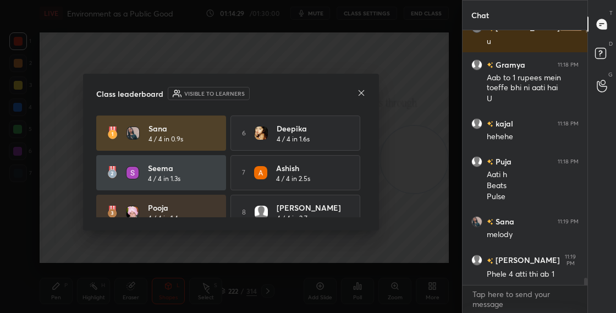
click at [362, 91] on icon at bounding box center [361, 92] width 5 height 5
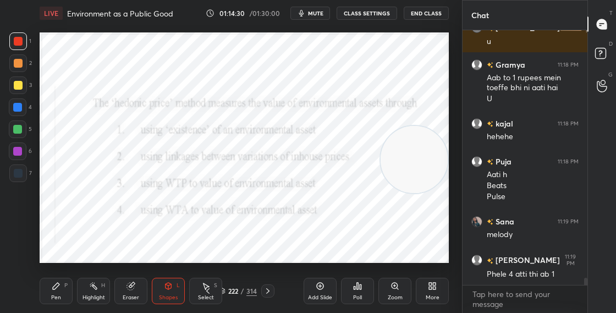
click at [227, 289] on div "222 / 314" at bounding box center [238, 291] width 38 height 10
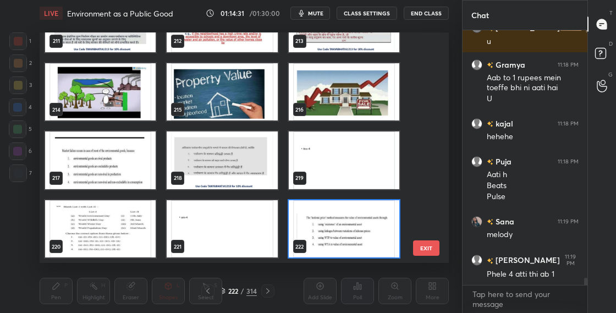
click at [349, 96] on img "grid" at bounding box center [344, 92] width 111 height 58
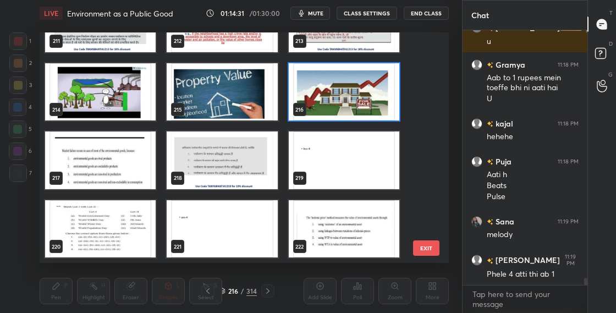
click at [349, 96] on img "grid" at bounding box center [344, 92] width 111 height 58
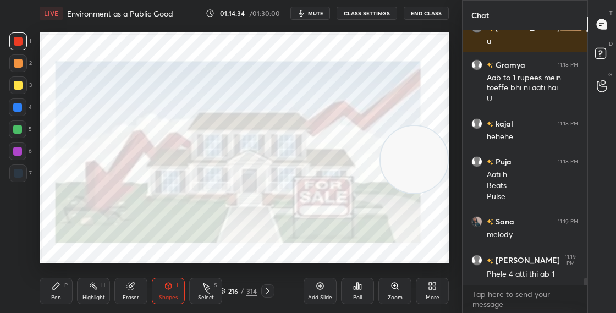
click at [224, 290] on icon at bounding box center [222, 291] width 7 height 7
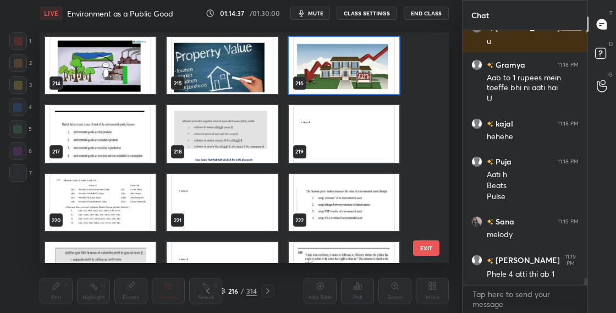
click at [338, 212] on img "grid" at bounding box center [344, 203] width 111 height 58
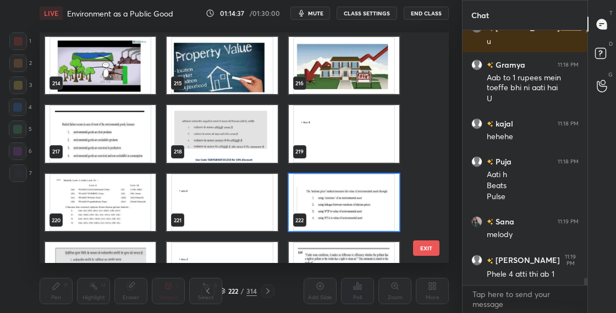
click at [338, 212] on img "grid" at bounding box center [344, 203] width 111 height 58
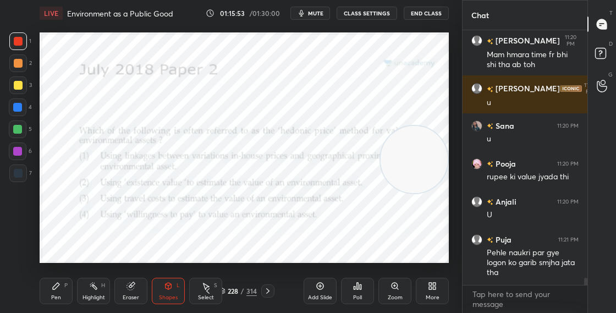
scroll to position [9152, 0]
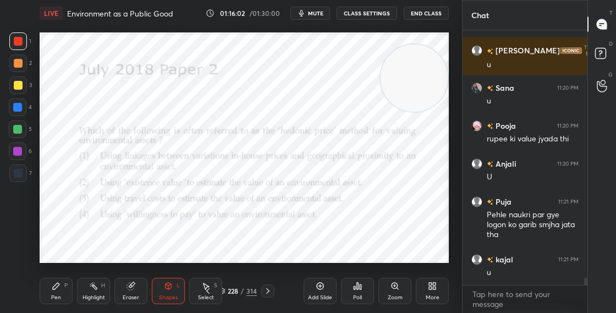
drag, startPoint x: 436, startPoint y: 102, endPoint x: 442, endPoint y: 92, distance: 11.8
click at [442, 92] on video at bounding box center [414, 78] width 67 height 67
click at [64, 284] on div "Pen P" at bounding box center [56, 291] width 33 height 26
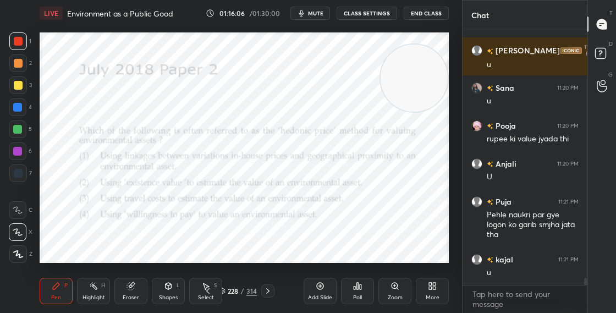
click at [267, 292] on icon at bounding box center [267, 290] width 3 height 5
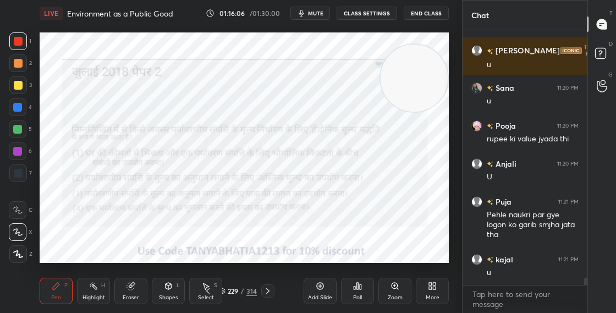
click at [258, 282] on div "Pen P Highlight H Eraser Shapes L Select S 229 / 314 Add Slide Poll Zoom More" at bounding box center [244, 291] width 409 height 44
click at [226, 289] on div "229 / 314" at bounding box center [238, 291] width 38 height 10
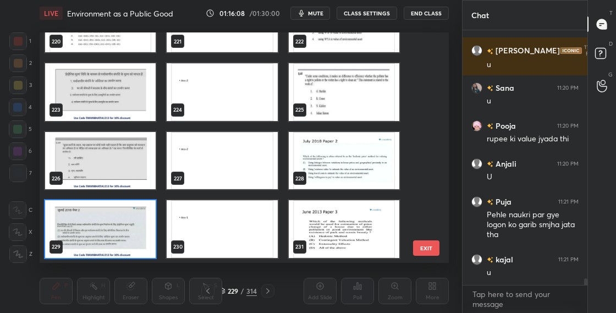
scroll to position [9190, 0]
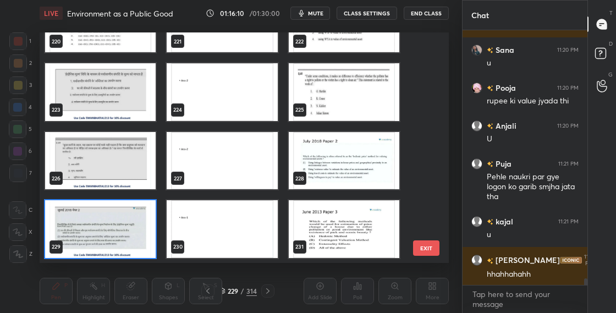
click at [98, 257] on img "grid" at bounding box center [100, 229] width 111 height 58
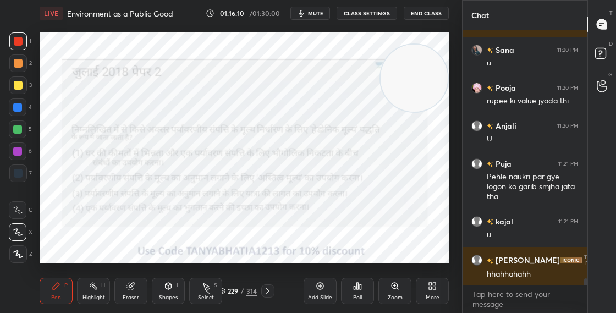
click at [101, 253] on img "grid" at bounding box center [100, 229] width 111 height 58
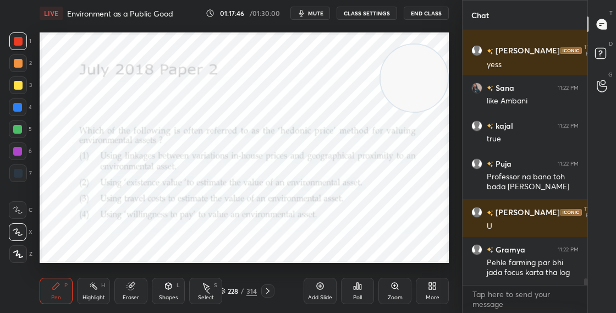
scroll to position [9475, 0]
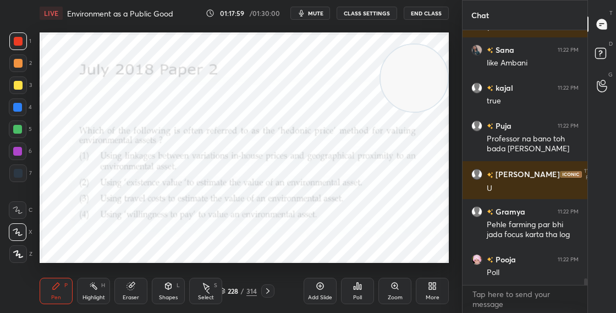
click at [227, 291] on div "228 / 314" at bounding box center [238, 291] width 38 height 10
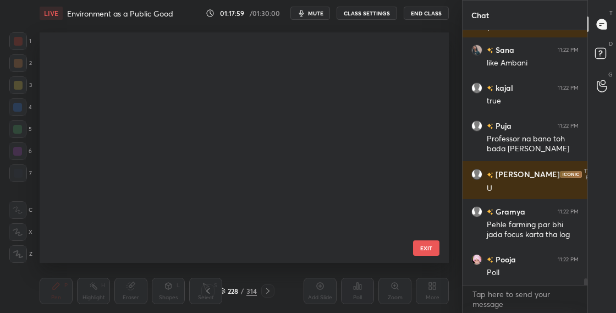
scroll to position [227, 404]
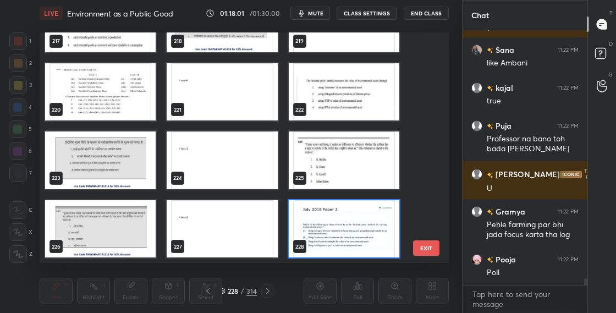
click at [332, 230] on img "grid" at bounding box center [344, 229] width 111 height 58
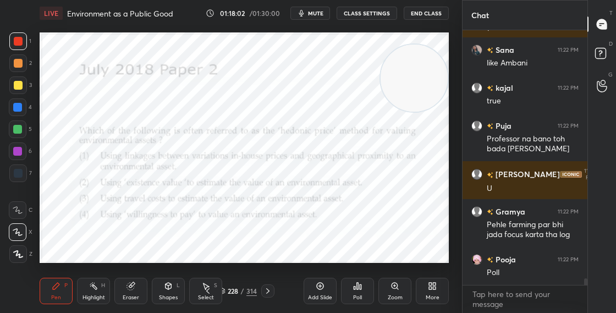
click at [333, 230] on img "grid" at bounding box center [344, 229] width 111 height 58
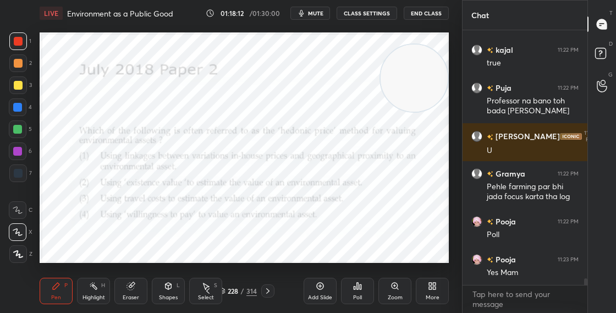
click at [228, 293] on div "228" at bounding box center [233, 291] width 11 height 7
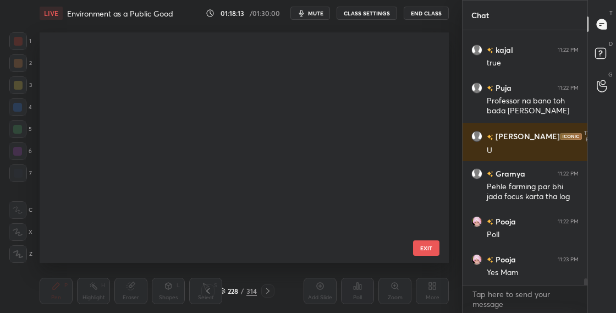
scroll to position [227, 404]
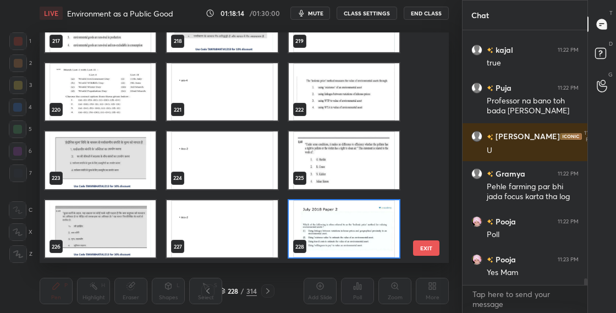
click at [328, 217] on img "grid" at bounding box center [344, 229] width 111 height 58
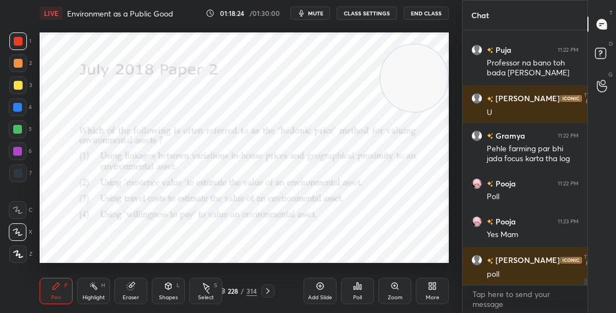
scroll to position [9599, 0]
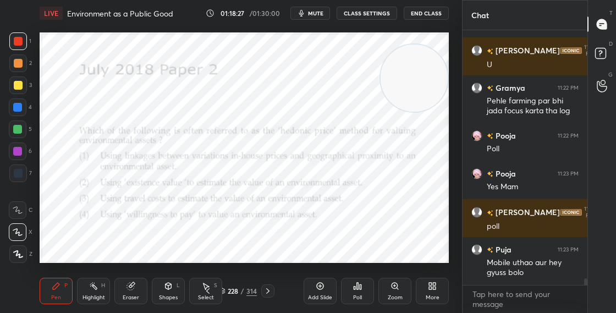
click at [226, 290] on div "228 / 314" at bounding box center [238, 291] width 38 height 10
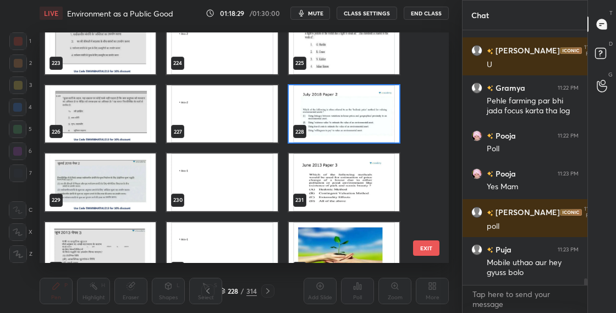
scroll to position [5077, 0]
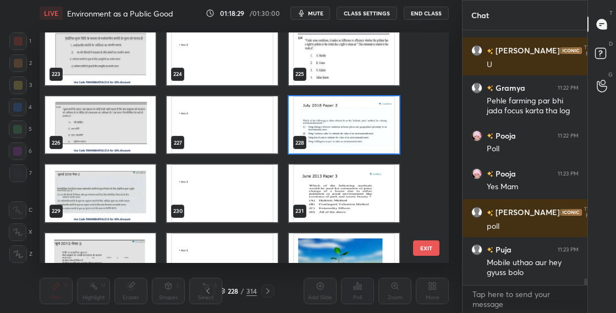
click at [341, 133] on img "grid" at bounding box center [344, 125] width 111 height 58
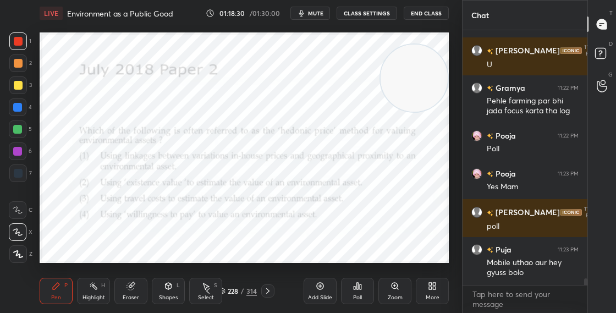
scroll to position [0, 0]
click at [363, 285] on div "Poll" at bounding box center [357, 291] width 33 height 26
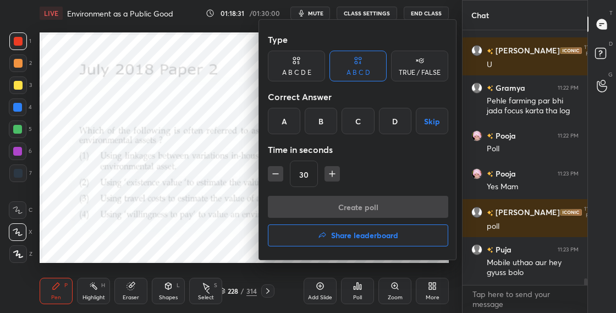
click at [289, 114] on div "A" at bounding box center [284, 121] width 32 height 26
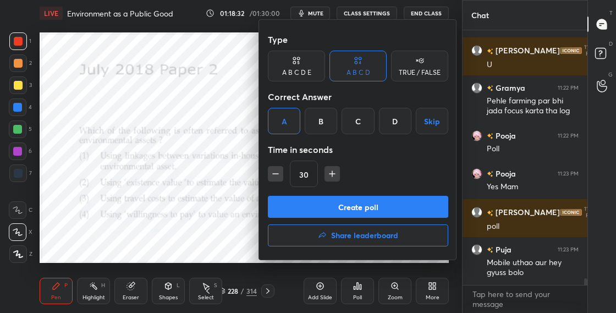
click at [319, 204] on button "Create poll" at bounding box center [358, 207] width 180 height 22
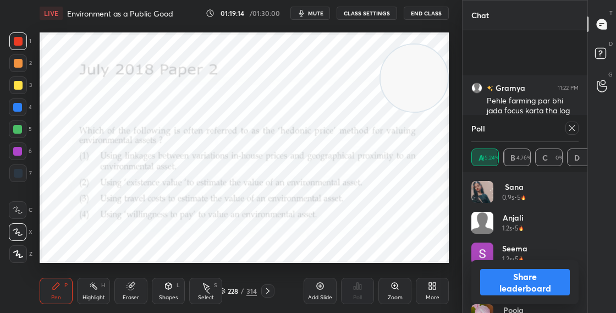
scroll to position [9694, 0]
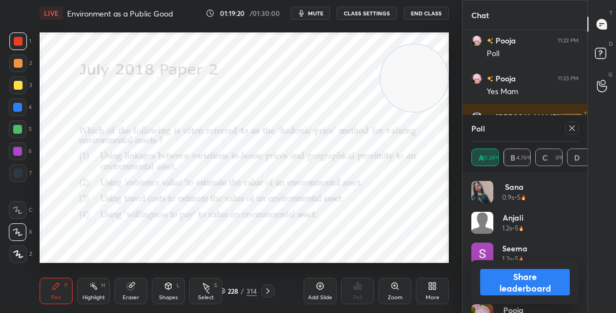
click at [166, 289] on icon at bounding box center [168, 286] width 9 height 9
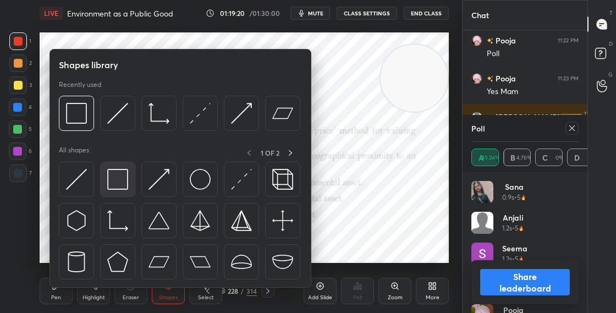
click at [128, 171] on img at bounding box center [117, 179] width 21 height 21
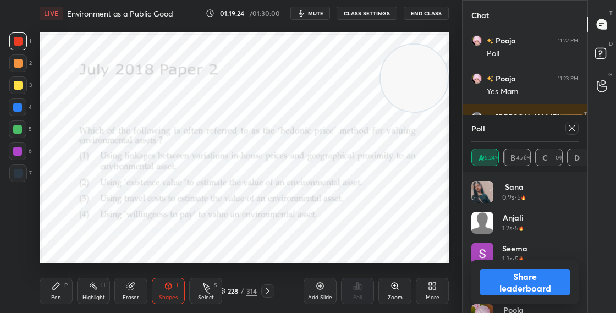
click at [485, 279] on button "Share leaderboard" at bounding box center [525, 282] width 90 height 26
type textarea "x"
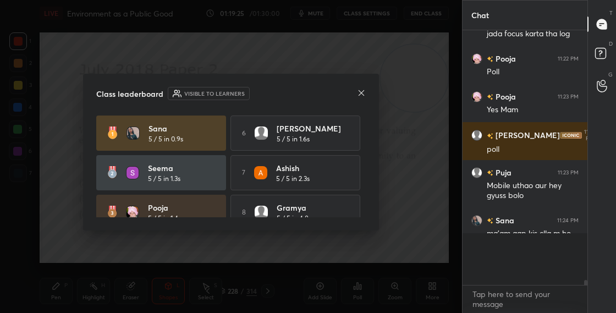
scroll to position [245, 122]
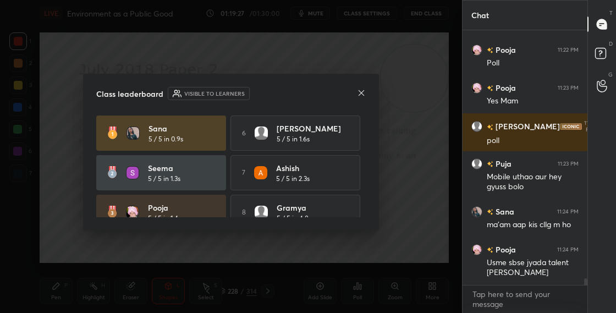
click at [360, 95] on icon at bounding box center [361, 93] width 9 height 9
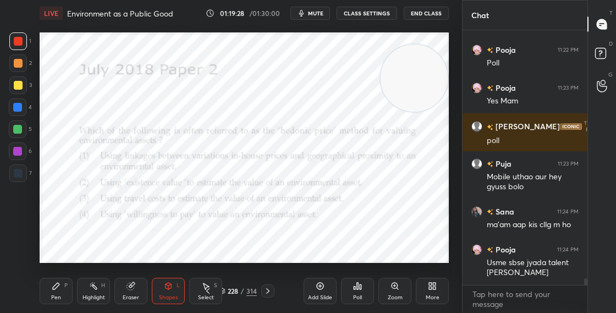
click at [226, 288] on div "228 / 314" at bounding box center [238, 291] width 38 height 10
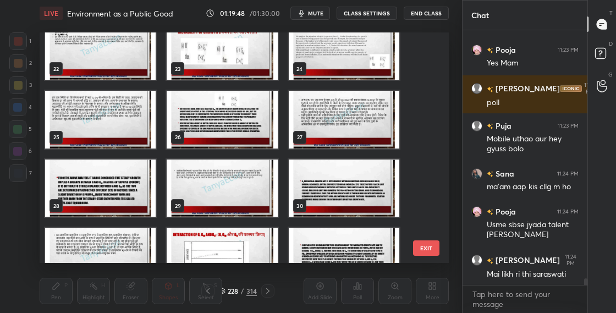
scroll to position [0, 0]
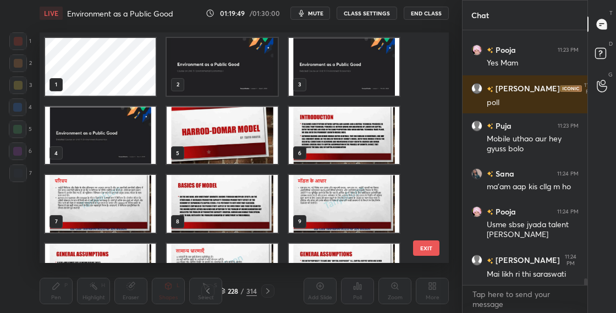
click at [263, 77] on img "grid" at bounding box center [222, 67] width 111 height 58
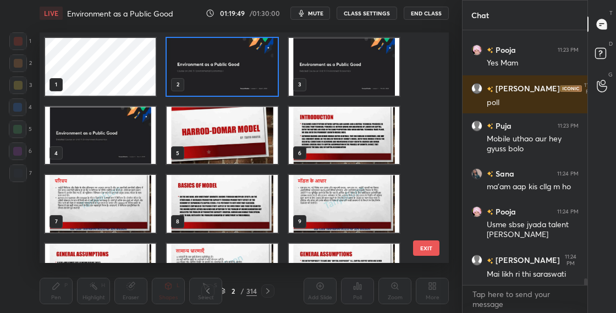
click at [263, 77] on img "grid" at bounding box center [222, 67] width 111 height 58
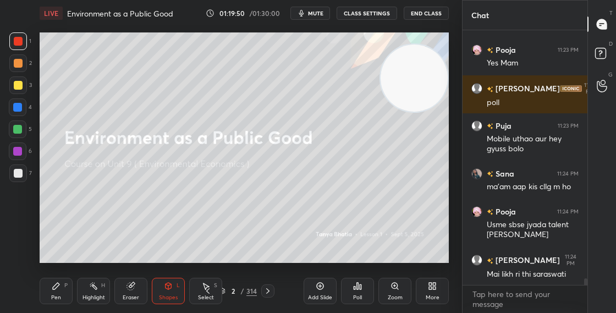
click at [433, 291] on div "More" at bounding box center [432, 291] width 33 height 26
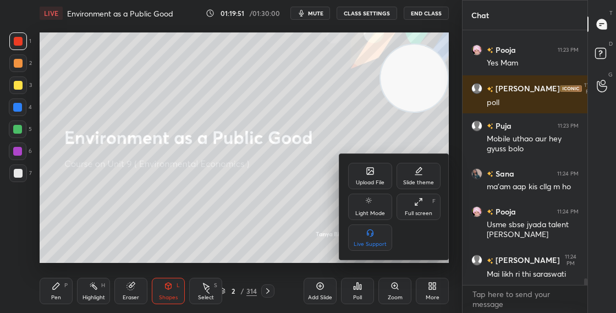
click at [372, 174] on icon at bounding box center [370, 171] width 9 height 9
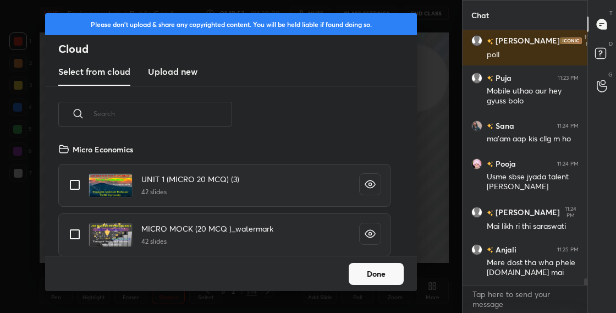
click at [197, 118] on input "text" at bounding box center [162, 113] width 139 height 47
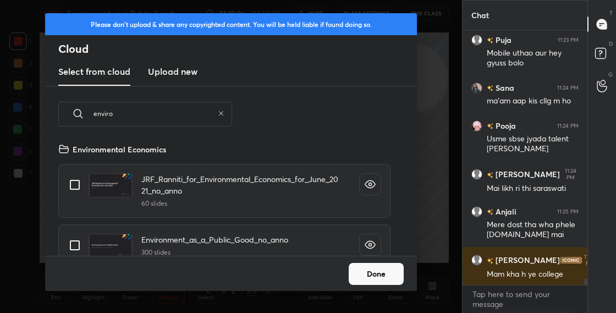
type input "enviro"
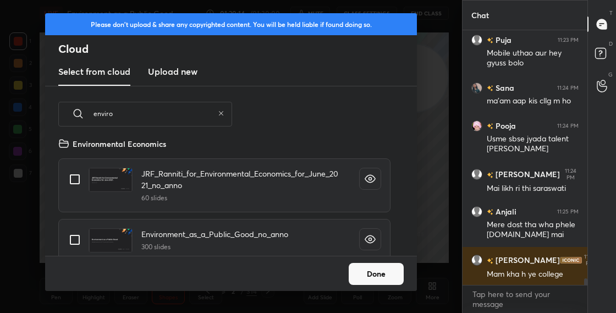
click at [79, 179] on input "grid" at bounding box center [74, 179] width 23 height 23
checkbox input "true"
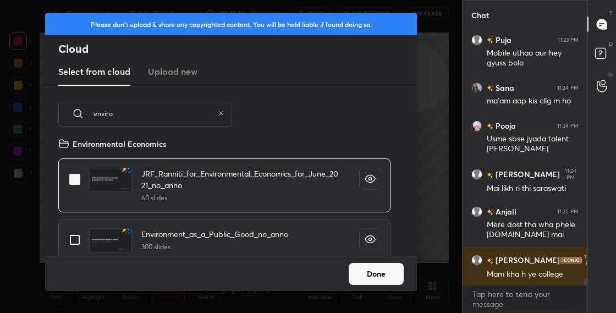
click at [366, 274] on button "Done" at bounding box center [376, 274] width 55 height 22
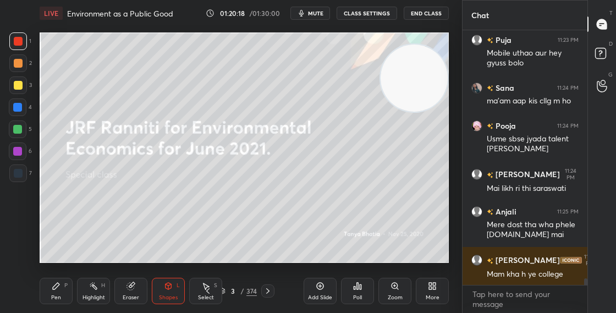
click at [225, 291] on div "3 / 374" at bounding box center [238, 291] width 38 height 10
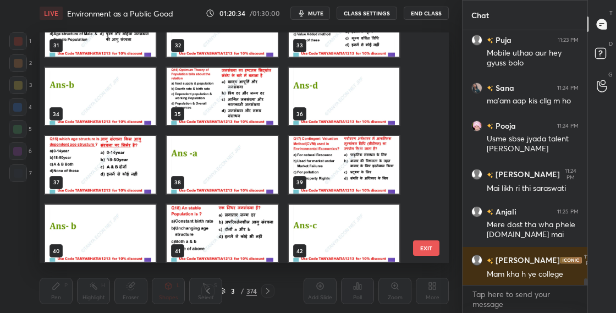
scroll to position [730, 0]
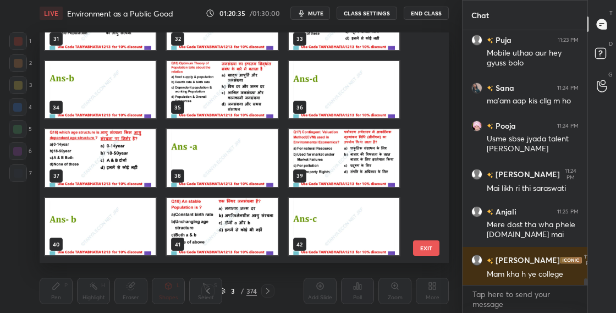
click at [139, 176] on img "grid" at bounding box center [100, 158] width 111 height 58
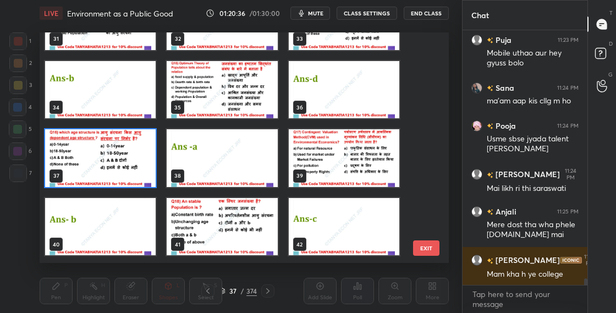
click at [140, 175] on img "grid" at bounding box center [100, 158] width 111 height 58
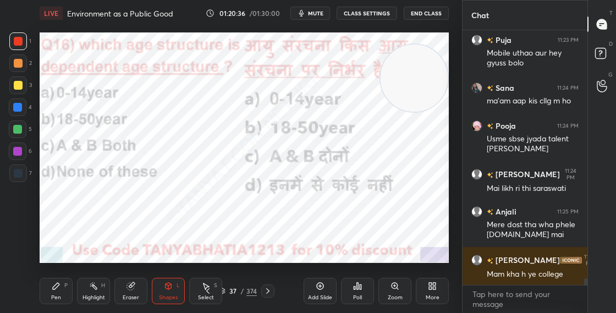
click at [140, 176] on img "grid" at bounding box center [100, 158] width 111 height 58
click at [67, 283] on div "P" at bounding box center [65, 285] width 3 height 5
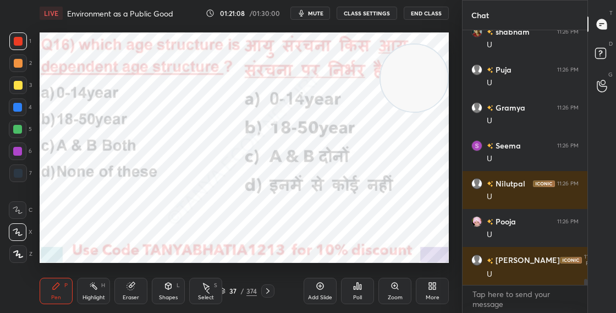
scroll to position [10226, 0]
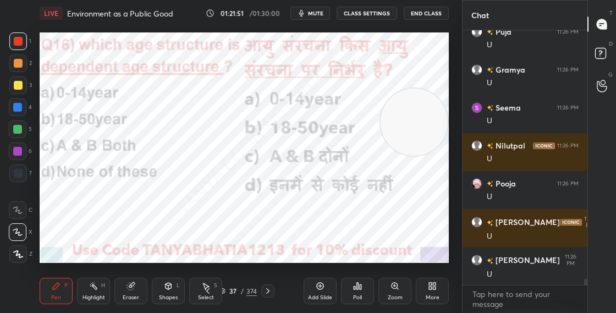
click at [403, 129] on video at bounding box center [414, 122] width 67 height 67
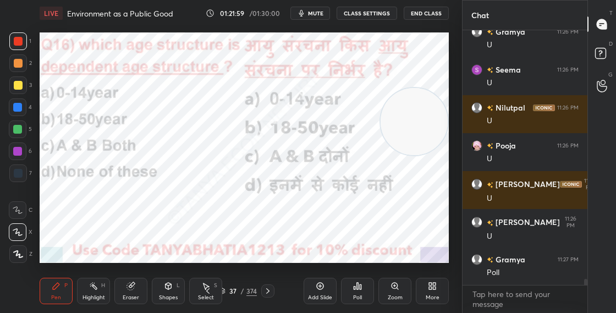
click at [228, 289] on div "37" at bounding box center [233, 291] width 11 height 7
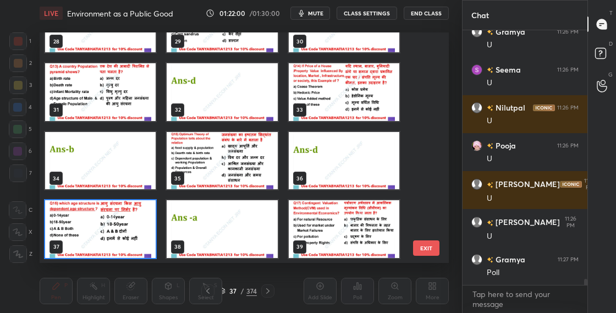
scroll to position [227, 404]
click at [134, 239] on img "grid" at bounding box center [100, 229] width 111 height 58
click at [134, 240] on img "grid" at bounding box center [100, 229] width 111 height 58
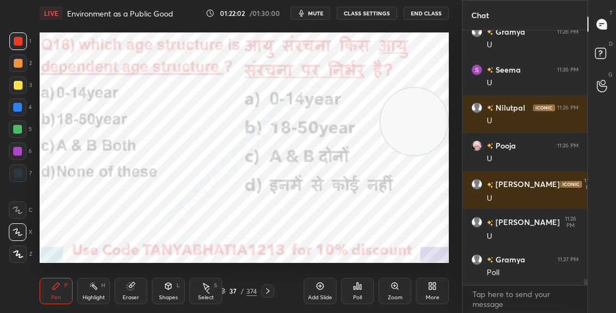
click at [363, 295] on div "Poll" at bounding box center [357, 291] width 33 height 26
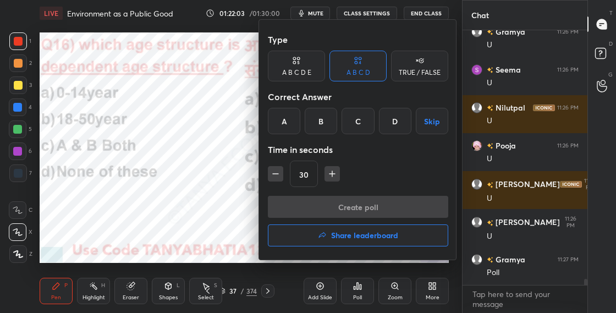
click at [277, 121] on div "A" at bounding box center [284, 121] width 32 height 26
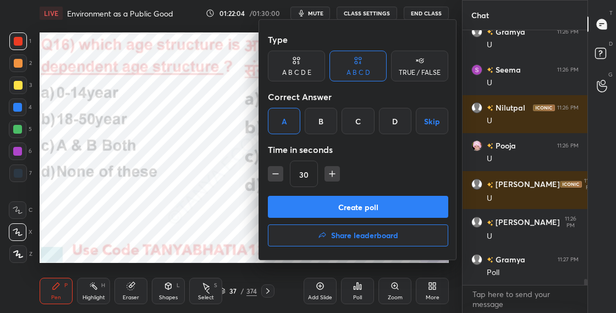
click at [303, 205] on button "Create poll" at bounding box center [358, 207] width 180 height 22
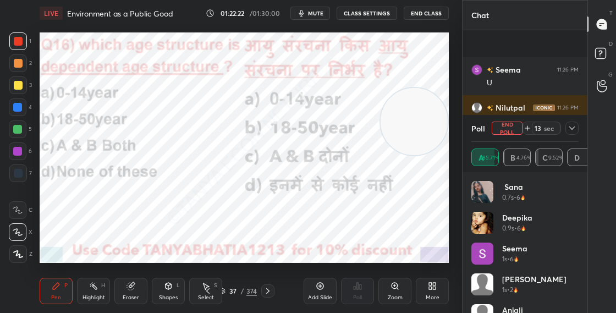
scroll to position [10359, 0]
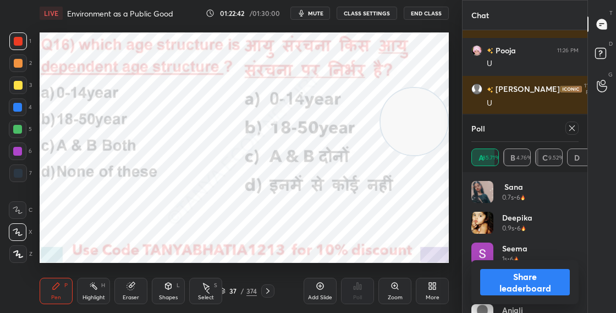
click at [171, 289] on icon at bounding box center [168, 286] width 9 height 9
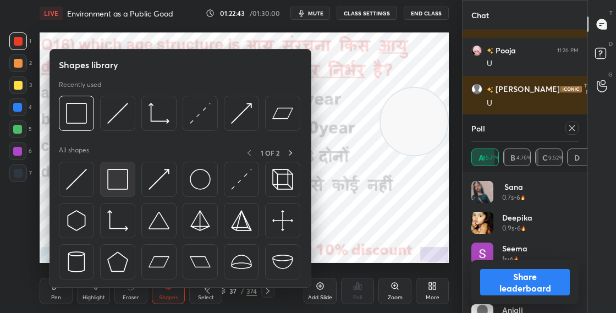
click at [124, 179] on img at bounding box center [117, 179] width 21 height 21
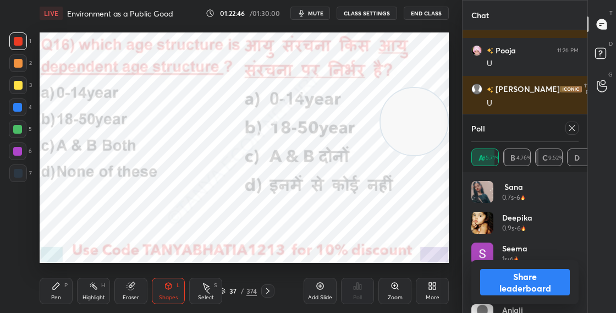
click at [527, 299] on div "Share leaderboard" at bounding box center [524, 282] width 107 height 44
click at [524, 281] on button "Share leaderboard" at bounding box center [525, 282] width 90 height 26
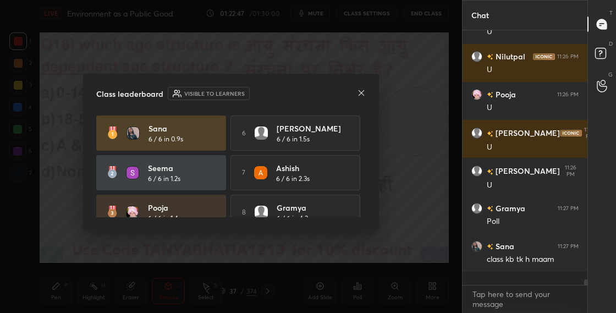
scroll to position [10302, 0]
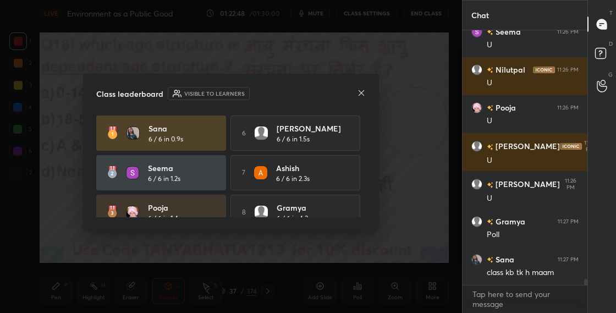
click at [363, 91] on icon at bounding box center [361, 93] width 9 height 9
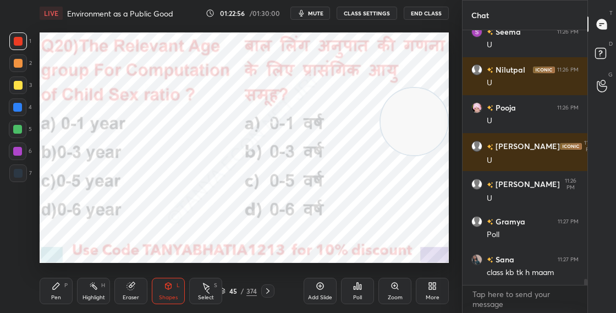
click at [227, 289] on div "45 / 374" at bounding box center [238, 291] width 38 height 10
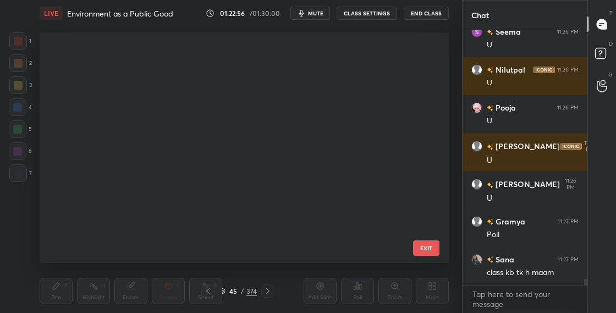
scroll to position [4, 6]
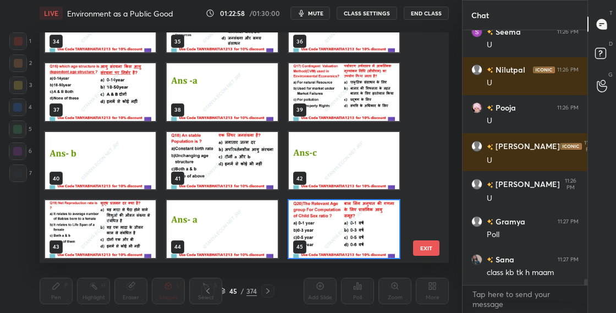
click at [423, 71] on div "34 35 36 37 38 39 40 41 42 43 44 45 46 47 48" at bounding box center [235, 147] width 390 height 230
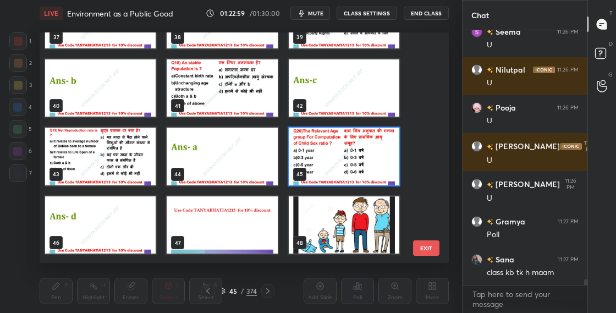
click at [381, 137] on img "grid" at bounding box center [344, 157] width 111 height 58
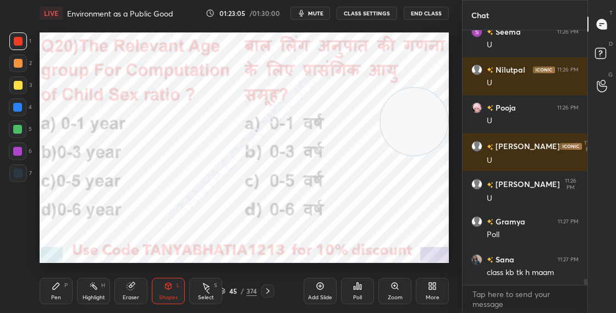
click at [60, 285] on div "Pen P" at bounding box center [56, 291] width 33 height 26
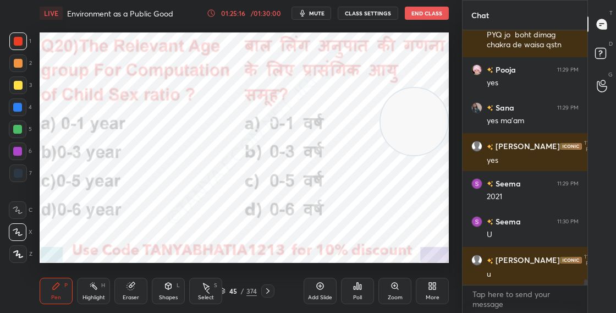
scroll to position [11032, 0]
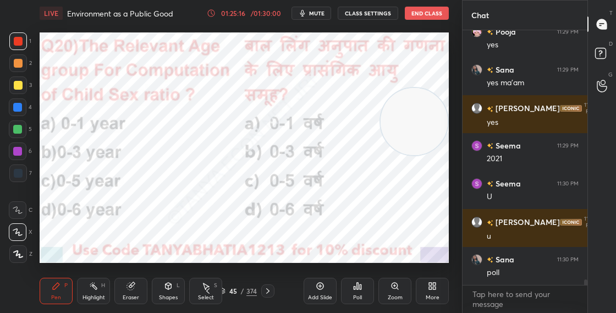
click at [225, 292] on div "45 / 374" at bounding box center [238, 291] width 38 height 10
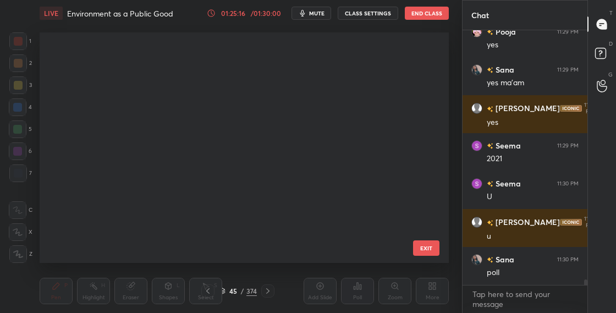
scroll to position [796, 0]
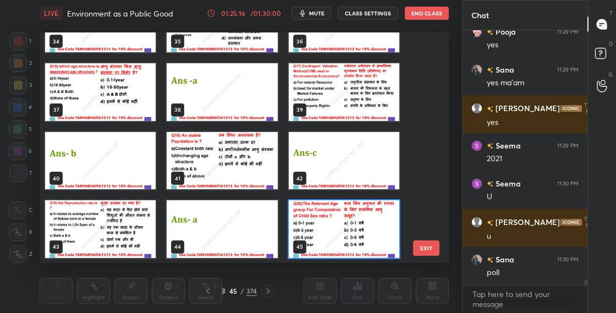
drag, startPoint x: 225, startPoint y: 288, endPoint x: 225, endPoint y: 276, distance: 11.5
click at [225, 281] on div "Pen P Highlight H Eraser Shapes L Select S 45 / 374 Add Slide Poll Zoom More" at bounding box center [244, 291] width 409 height 44
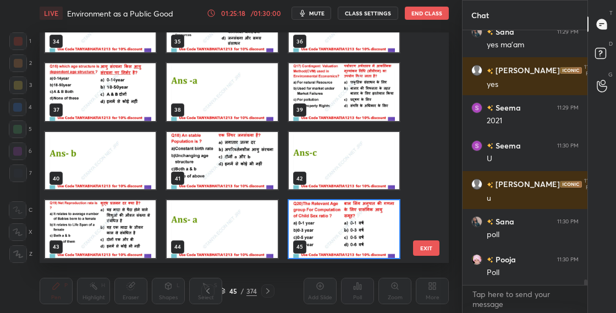
scroll to position [882, 0]
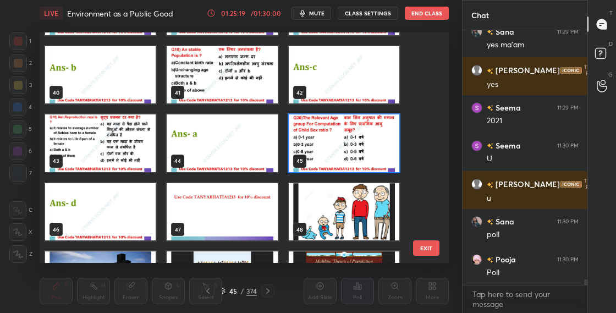
click at [346, 151] on img "grid" at bounding box center [344, 143] width 111 height 58
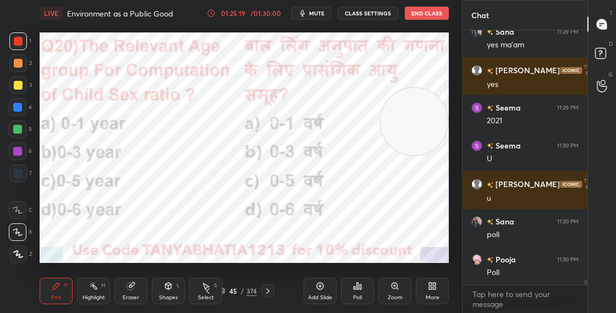
click at [347, 151] on img "grid" at bounding box center [344, 143] width 111 height 58
click at [357, 291] on div "Poll" at bounding box center [357, 291] width 33 height 26
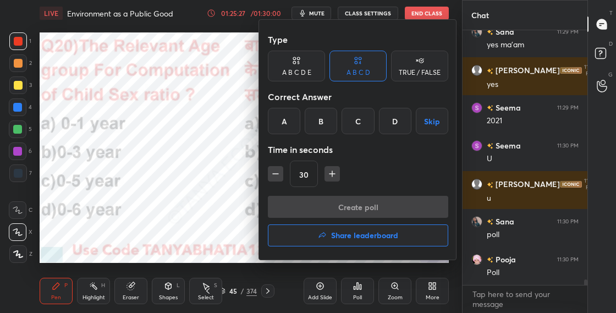
click at [399, 124] on div "D" at bounding box center [395, 121] width 32 height 26
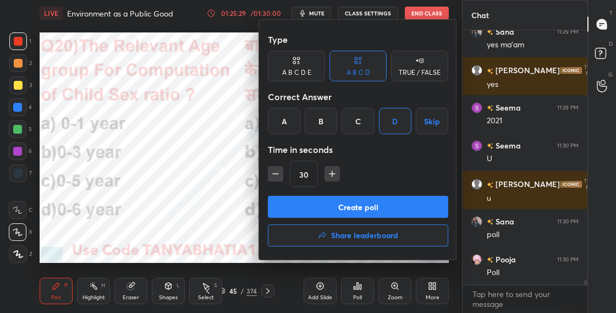
click at [379, 207] on button "Create poll" at bounding box center [358, 207] width 180 height 22
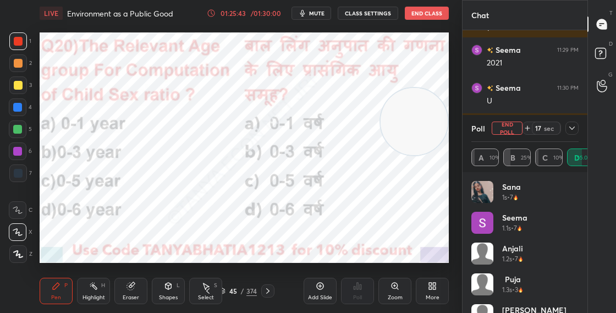
scroll to position [11223, 0]
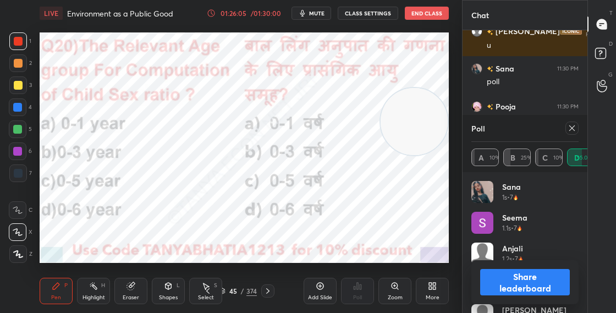
click at [163, 293] on div "Shapes L" at bounding box center [168, 291] width 33 height 26
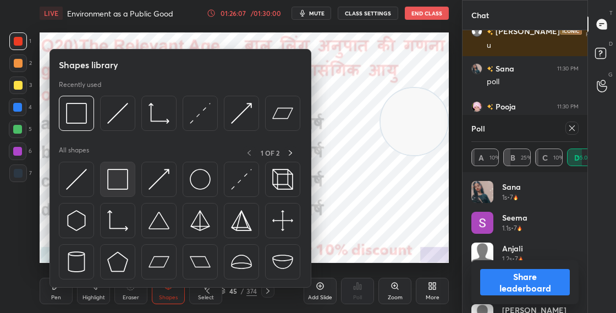
click at [126, 183] on img at bounding box center [117, 179] width 21 height 21
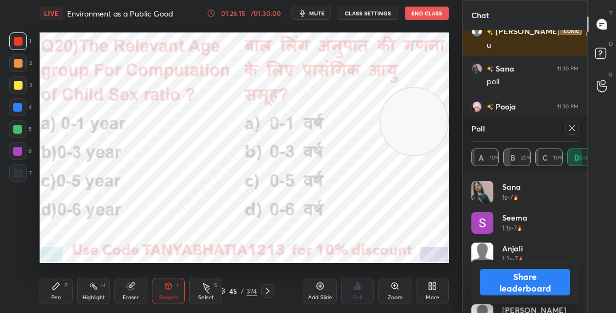
click at [512, 285] on button "Share leaderboard" at bounding box center [525, 282] width 90 height 26
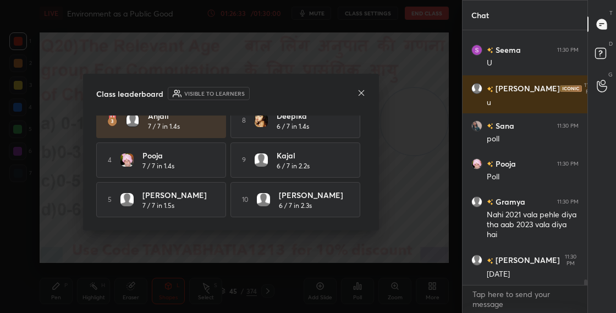
scroll to position [95, 0]
click at [361, 95] on icon at bounding box center [361, 93] width 9 height 9
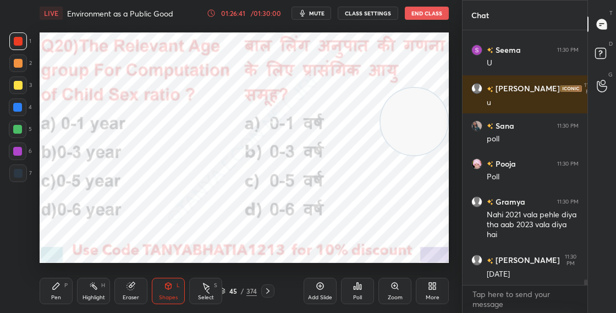
click at [64, 294] on div "Pen P" at bounding box center [56, 291] width 33 height 26
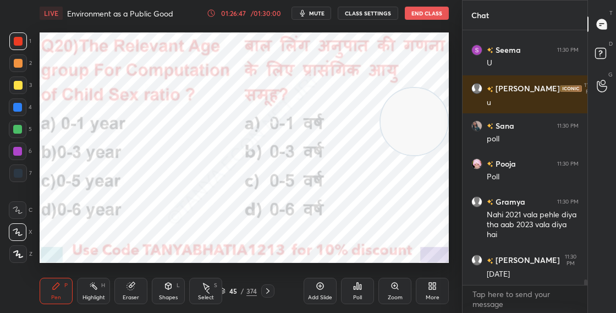
scroll to position [4, 4]
click at [21, 117] on div "4" at bounding box center [20, 109] width 23 height 22
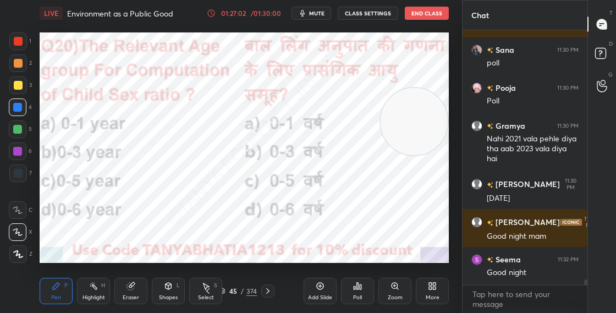
scroll to position [11242, 0]
click at [223, 289] on icon at bounding box center [221, 289] width 5 height 3
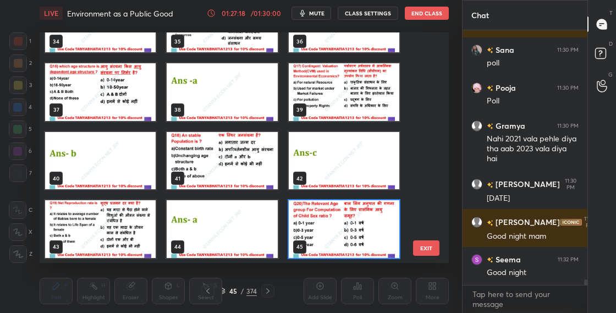
scroll to position [0, 0]
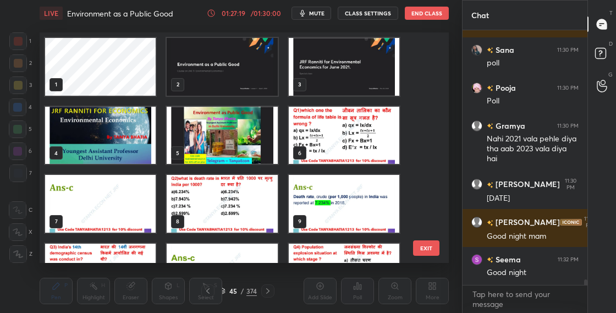
click at [240, 87] on img "grid" at bounding box center [222, 67] width 111 height 58
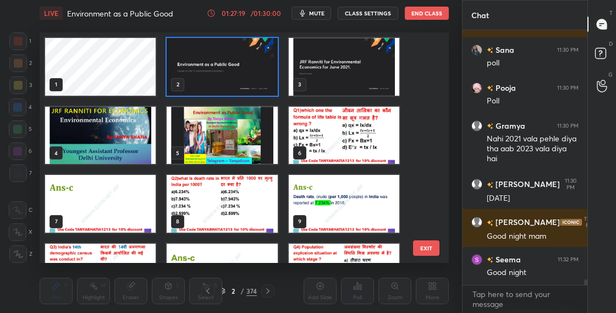
click at [240, 87] on img "grid" at bounding box center [222, 67] width 111 height 58
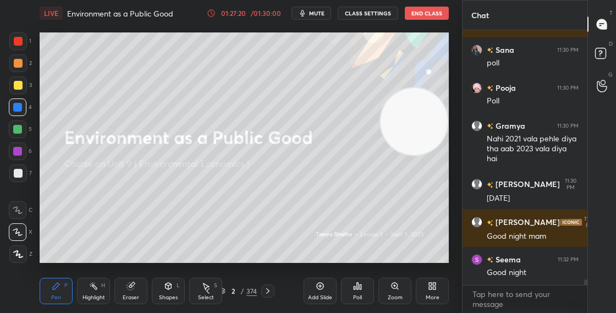
scroll to position [11280, 0]
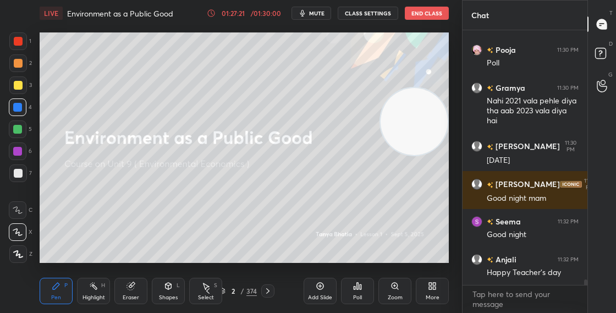
click at [439, 16] on button "End Class" at bounding box center [427, 13] width 44 height 13
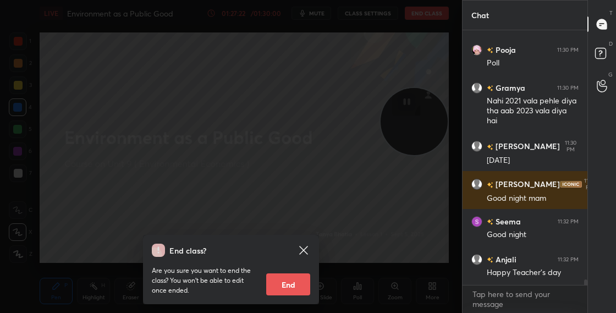
click at [293, 285] on button "End" at bounding box center [288, 284] width 44 height 22
type textarea "x"
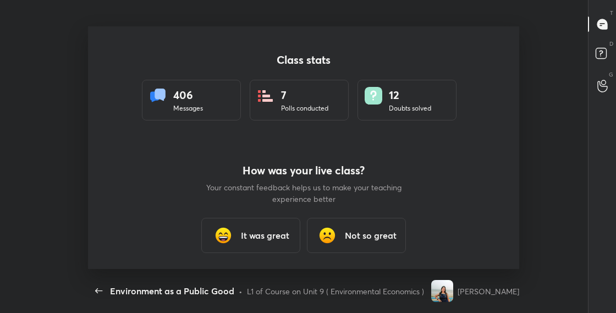
scroll to position [0, 0]
